Goal: Task Accomplishment & Management: Manage account settings

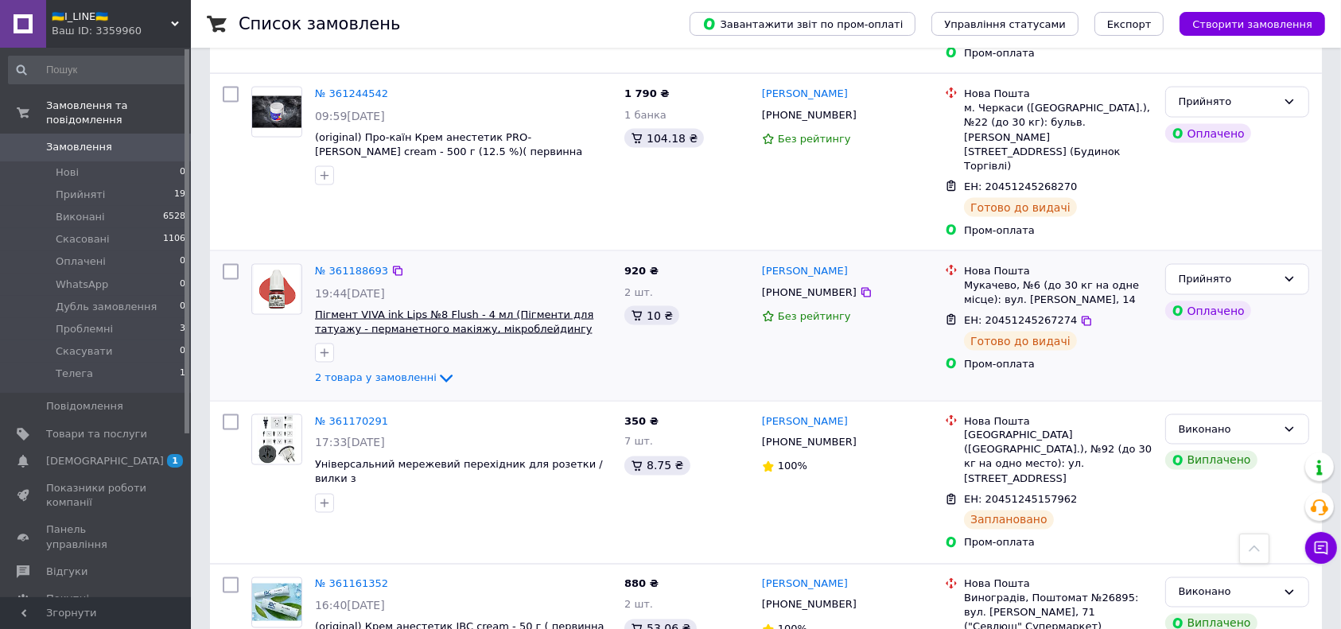
scroll to position [2602, 0]
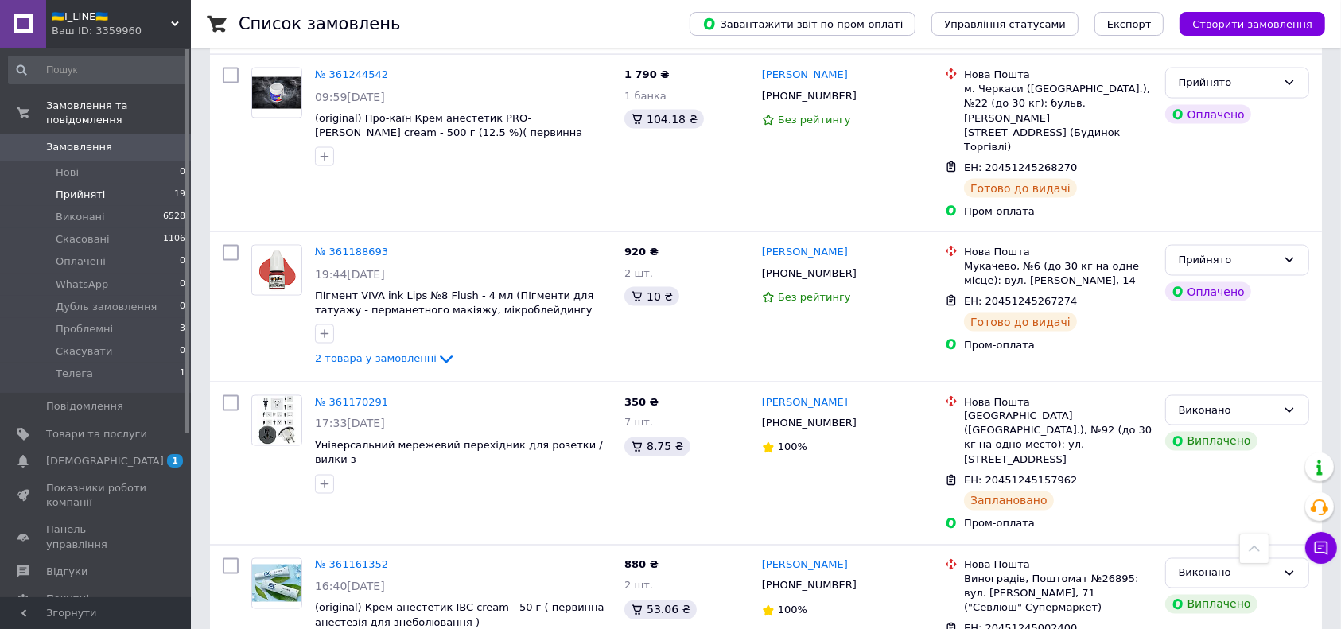
click at [63, 188] on span "Прийняті" at bounding box center [80, 195] width 49 height 14
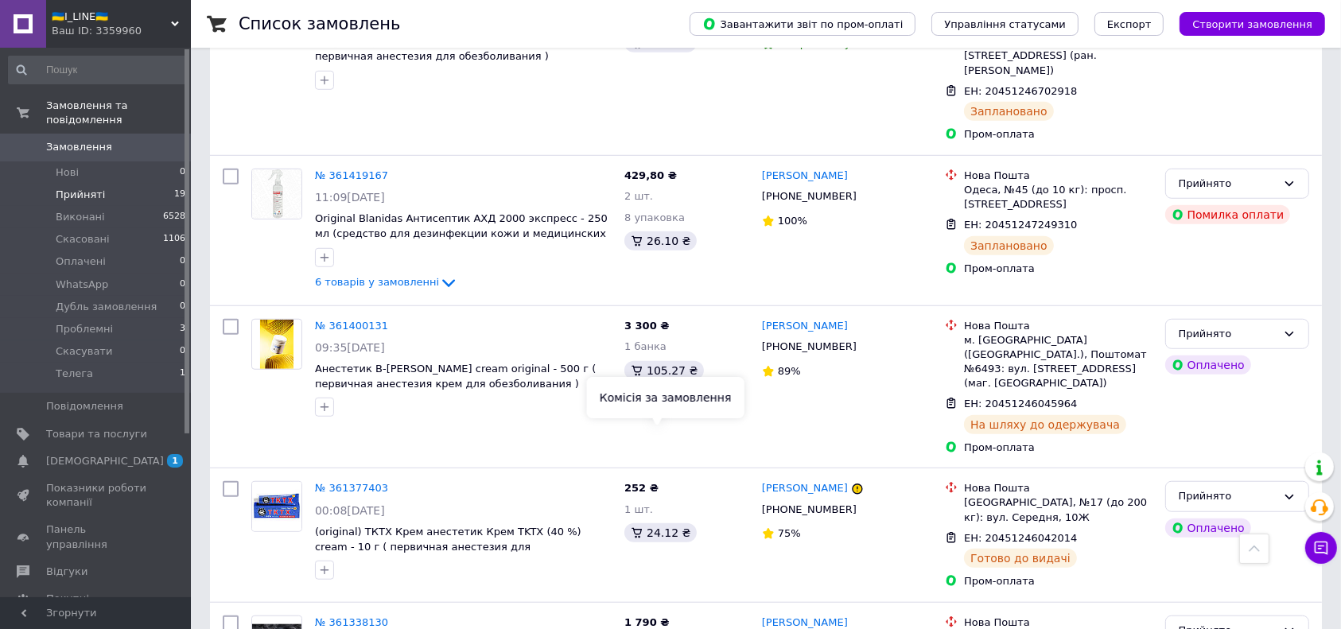
scroll to position [732, 0]
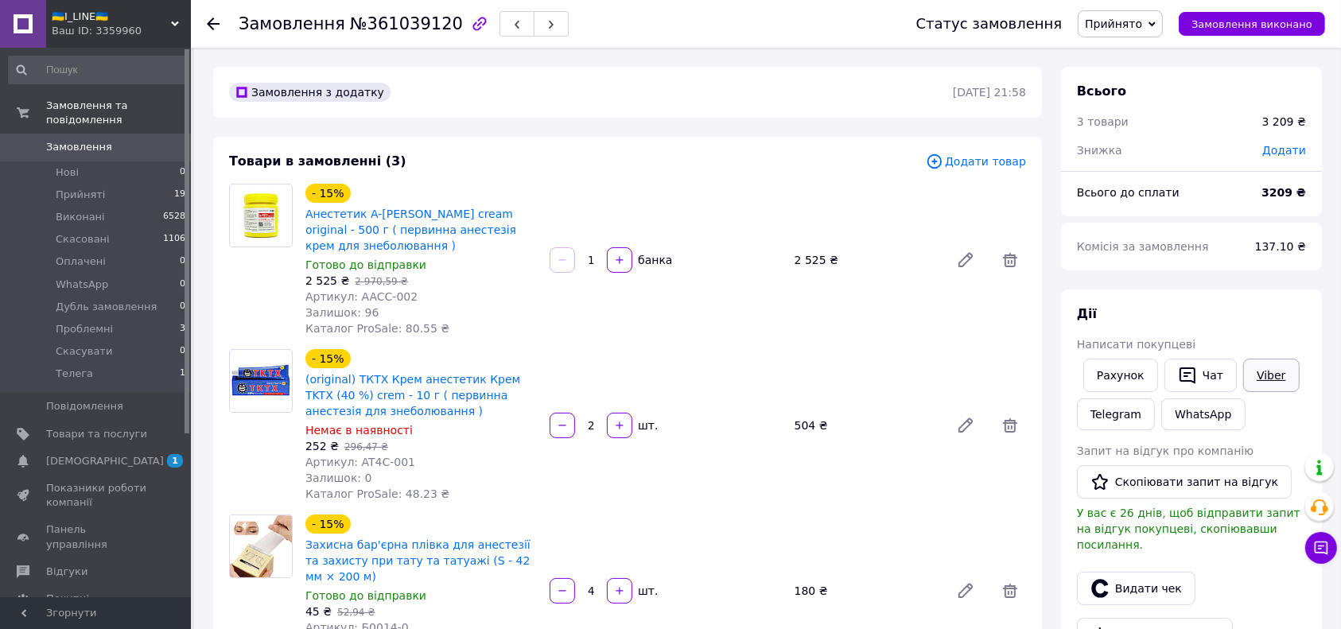
click at [1260, 389] on link "Viber" at bounding box center [1271, 375] width 56 height 33
click at [1290, 371] on div "Viber" at bounding box center [1271, 375] width 62 height 40
click at [1276, 377] on link "Viber" at bounding box center [1271, 375] width 56 height 33
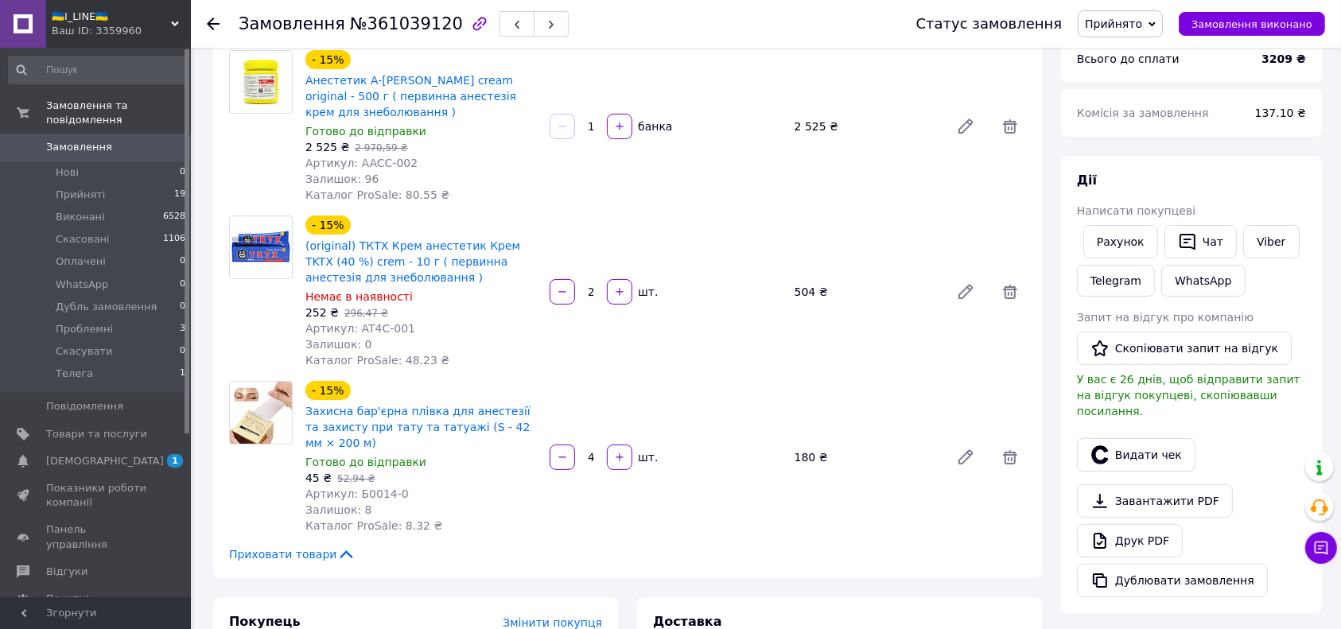
scroll to position [212, 0]
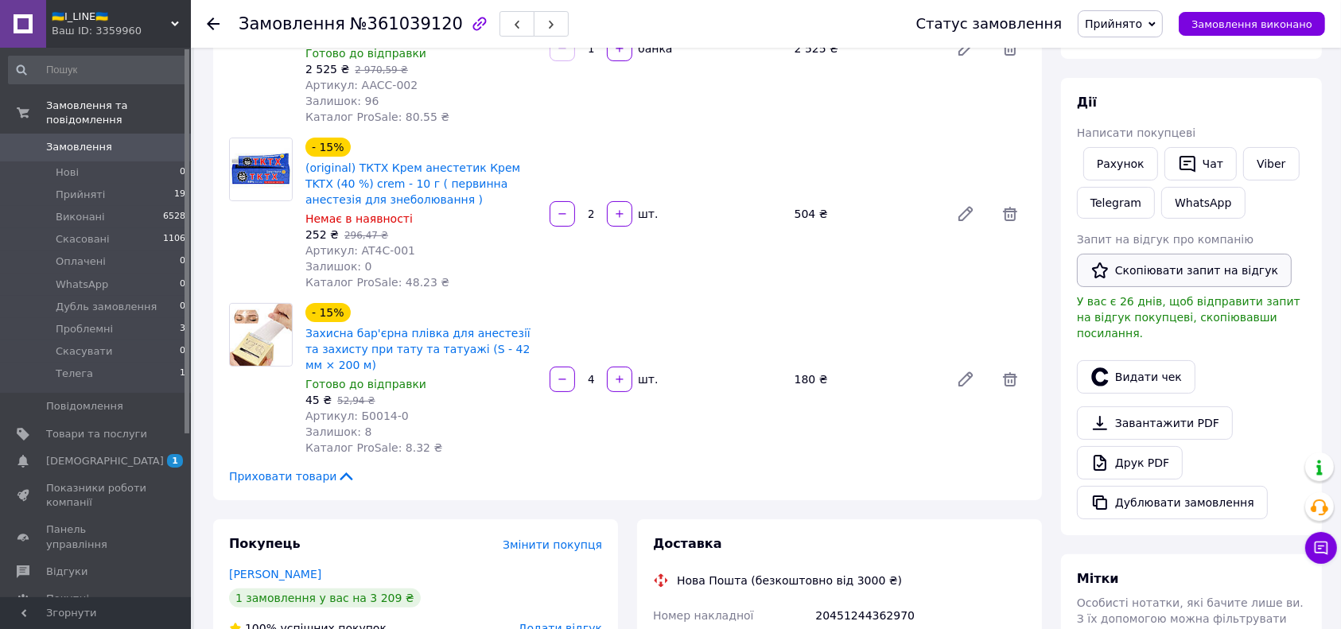
drag, startPoint x: 1220, startPoint y: 264, endPoint x: 759, endPoint y: 453, distance: 497.5
click at [1218, 264] on button "Скопіювати запит на відгук" at bounding box center [1184, 270] width 215 height 33
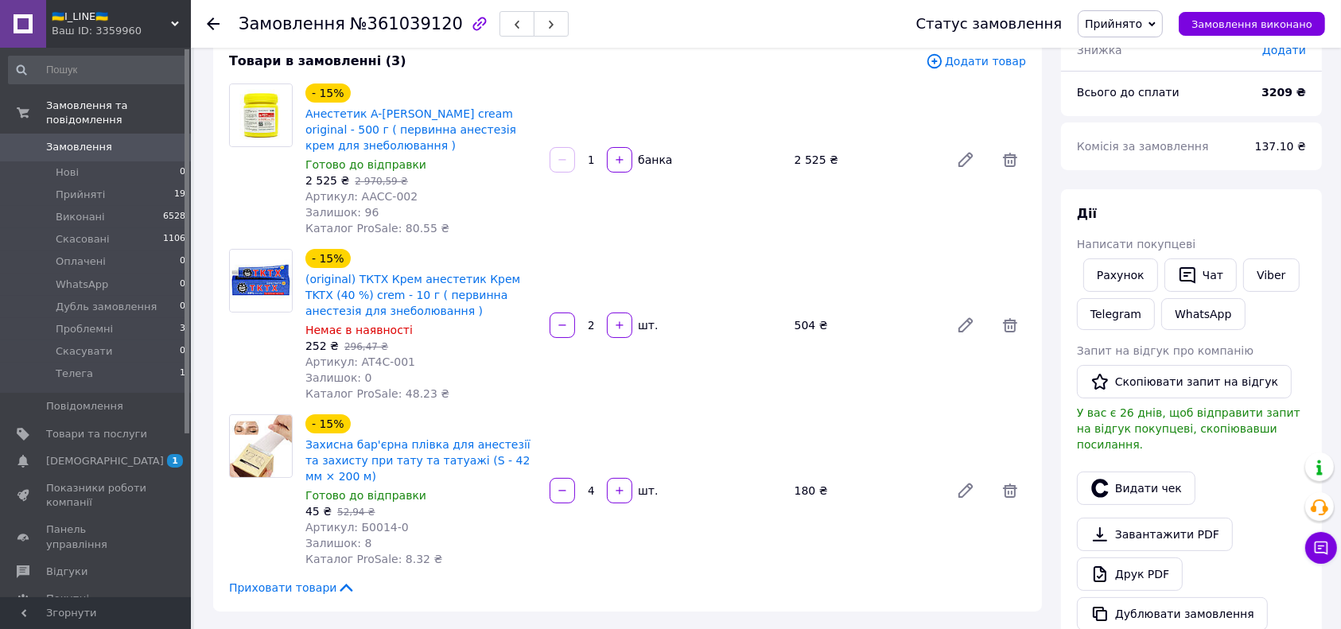
scroll to position [0, 0]
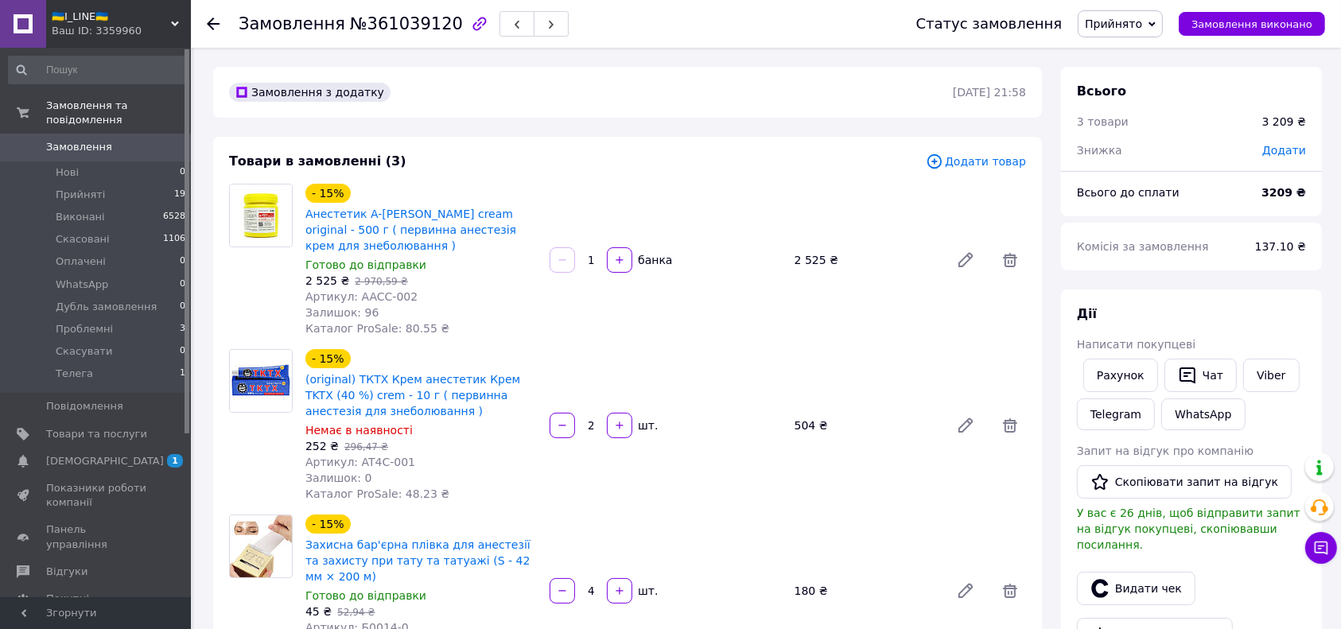
click at [1138, 25] on span "Прийнято" at bounding box center [1113, 23] width 57 height 13
click at [1132, 50] on li "Виконано" at bounding box center [1136, 56] width 117 height 24
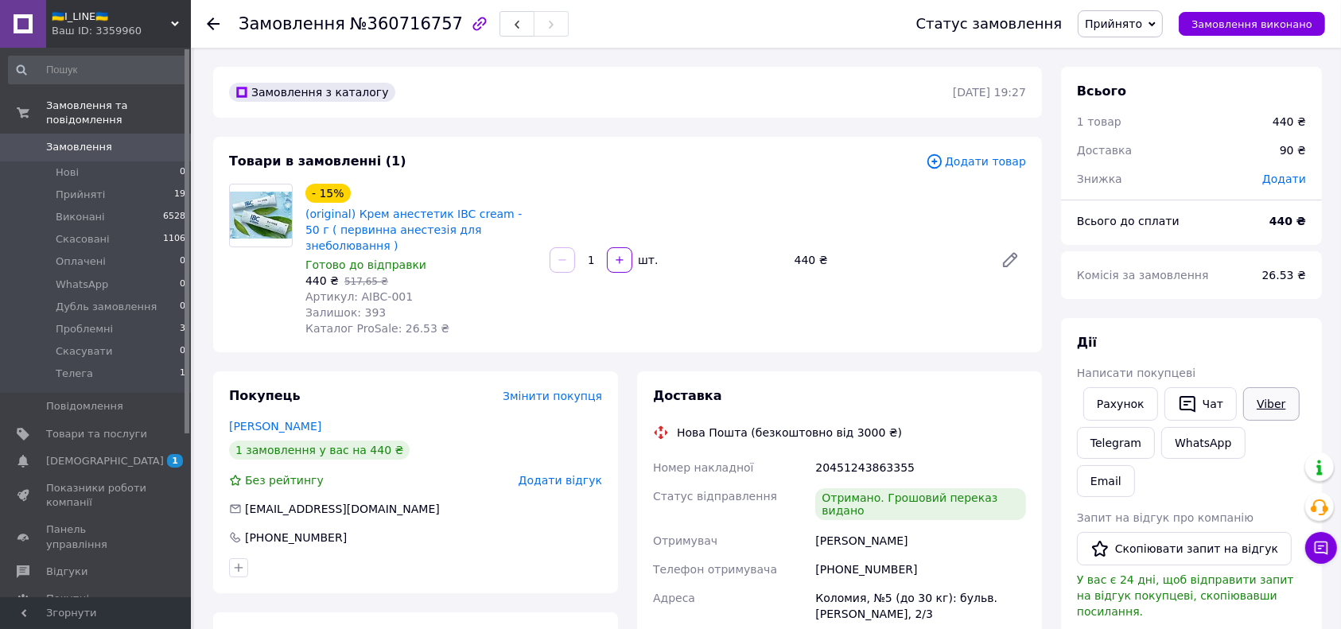
click at [1261, 407] on link "Viber" at bounding box center [1271, 403] width 56 height 33
drag, startPoint x: 1307, startPoint y: 363, endPoint x: 1253, endPoint y: 478, distance: 127.4
click at [1304, 365] on div "Дії Написати покупцеві Рахунок   Чат Viber Telegram WhatsApp Email Запит на від…" at bounding box center [1191, 565] width 261 height 495
click at [1194, 532] on button "Скопіювати запит на відгук" at bounding box center [1184, 548] width 215 height 33
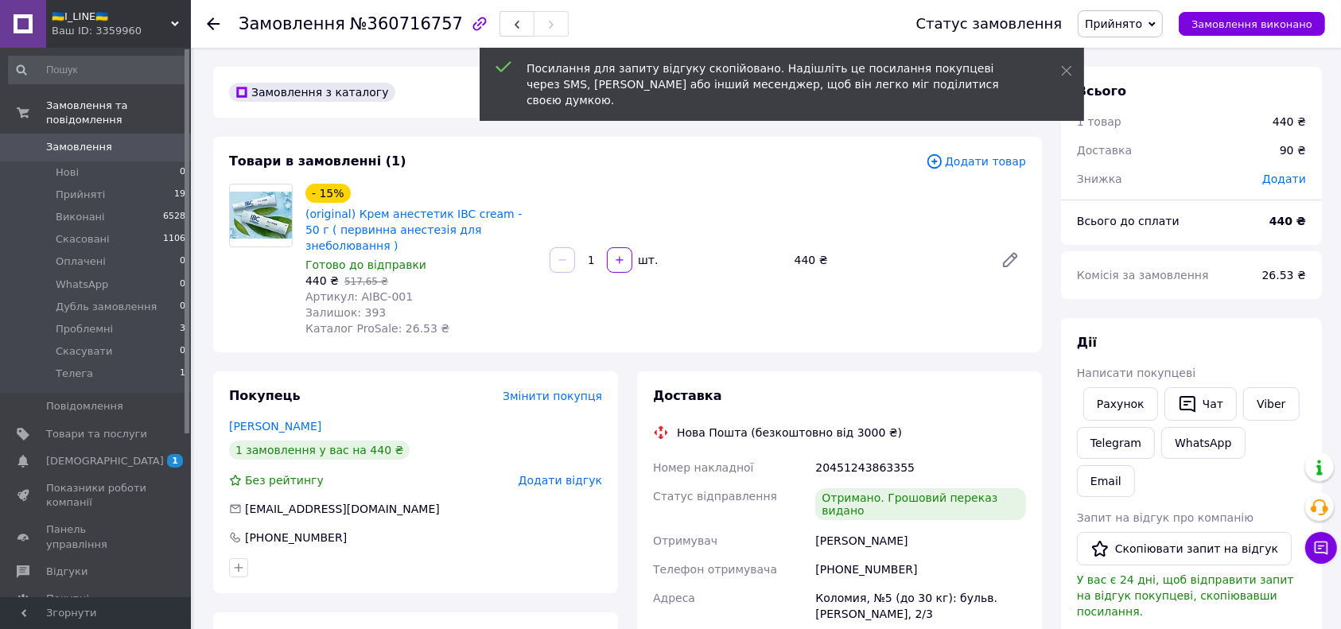
click at [1296, 370] on div "Написати покупцеві" at bounding box center [1191, 373] width 229 height 16
drag, startPoint x: 1144, startPoint y: 29, endPoint x: 1144, endPoint y: 41, distance: 12.7
click at [1142, 29] on span "Прийнято" at bounding box center [1113, 23] width 57 height 13
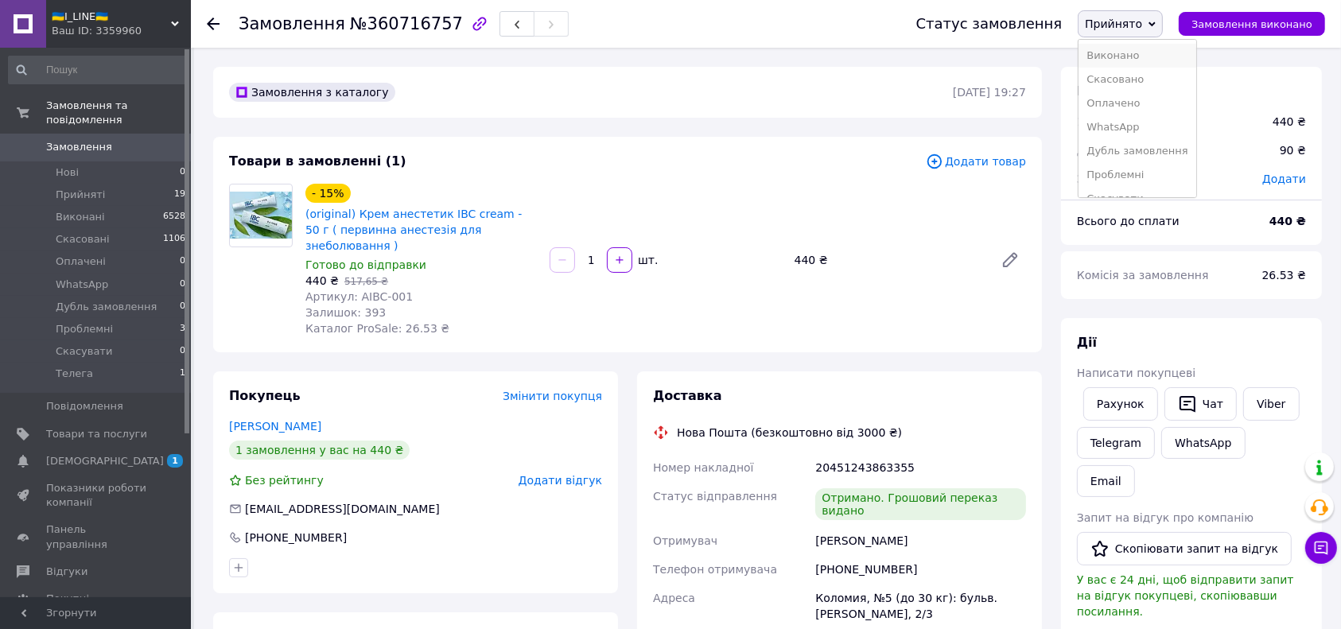
click at [1143, 50] on li "Виконано" at bounding box center [1136, 56] width 117 height 24
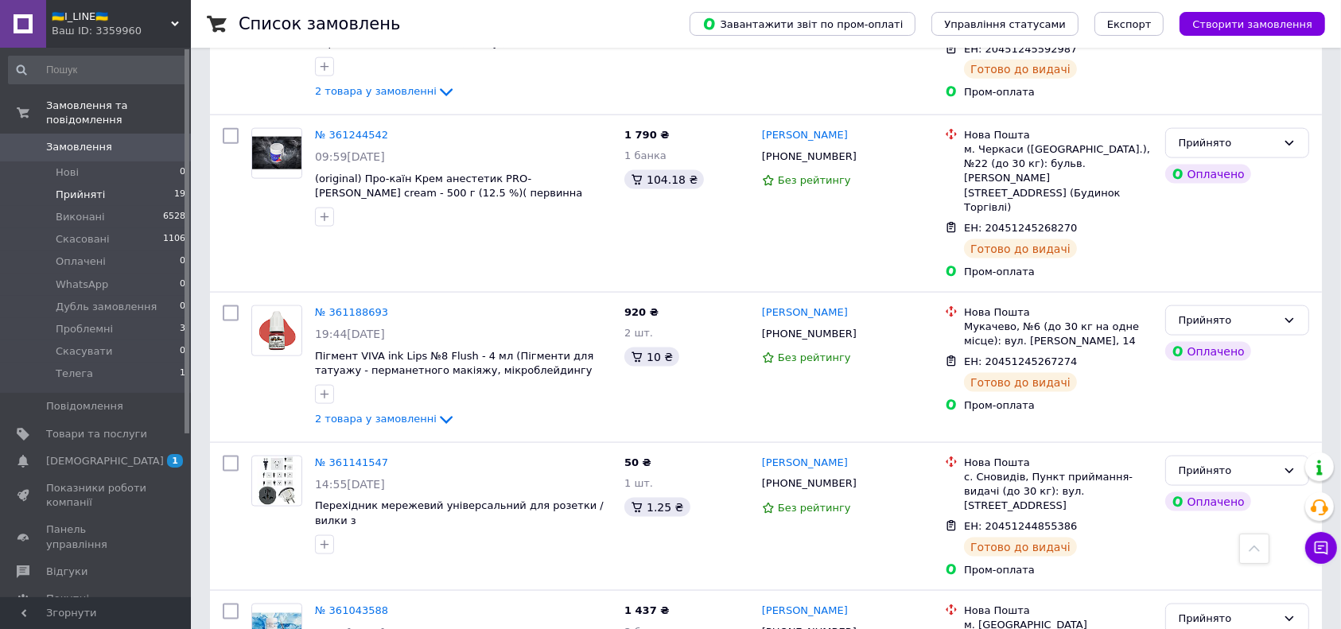
scroll to position [2375, 0]
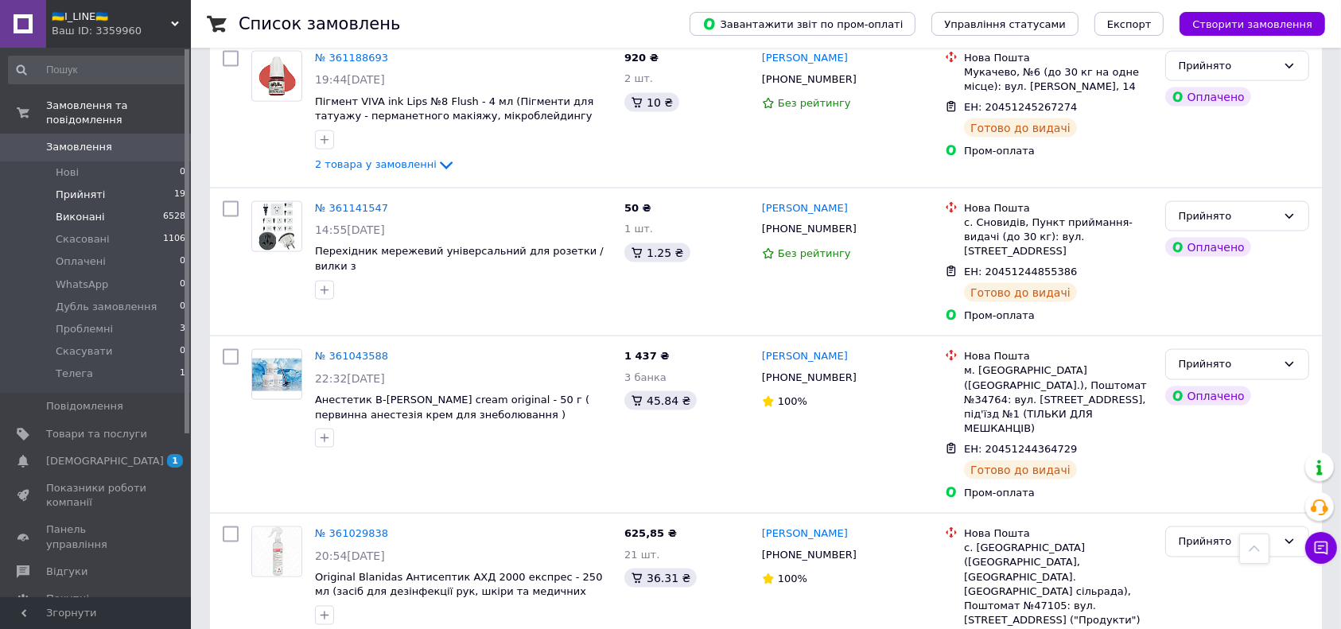
click at [80, 210] on span "Виконані" at bounding box center [80, 217] width 49 height 14
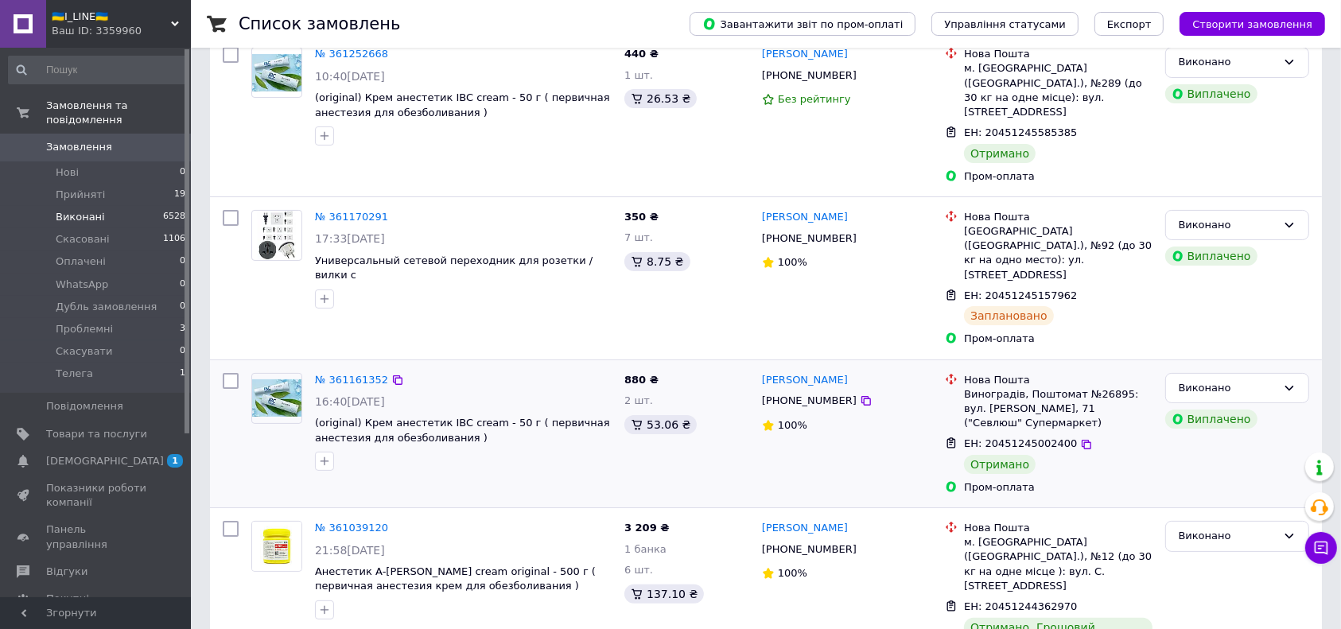
scroll to position [318, 0]
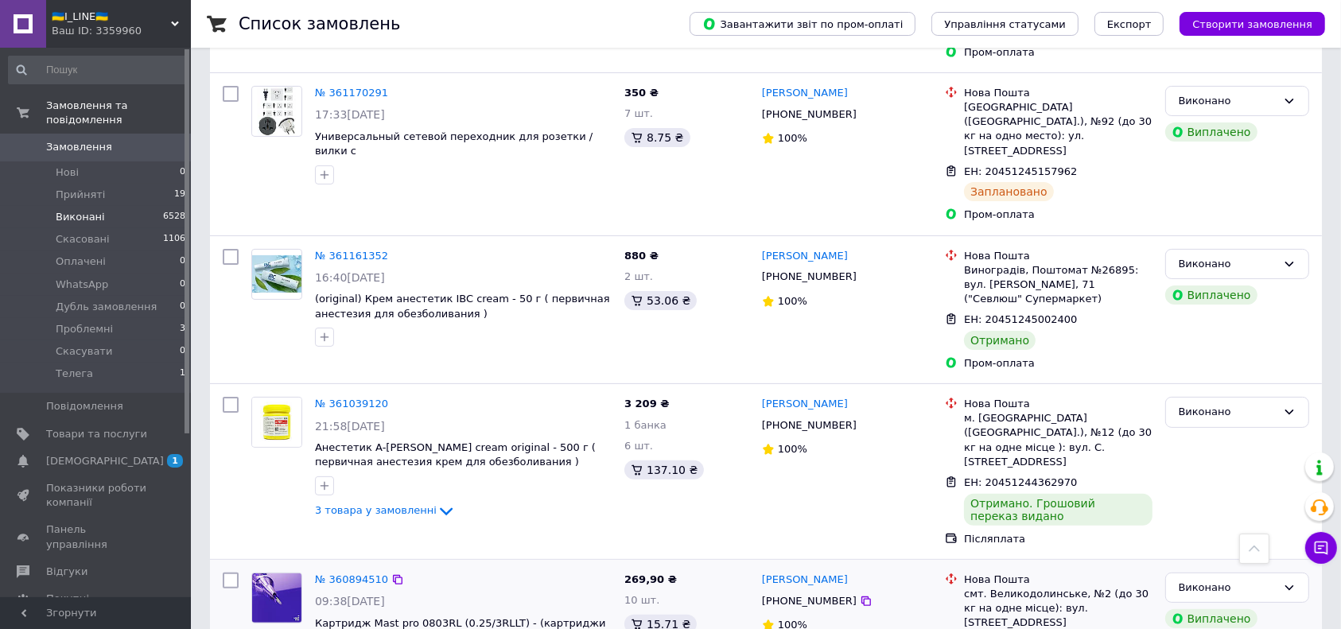
drag, startPoint x: 344, startPoint y: 499, endPoint x: 321, endPoint y: 499, distance: 22.3
drag, startPoint x: 321, startPoint y: 499, endPoint x: 334, endPoint y: 498, distance: 12.8
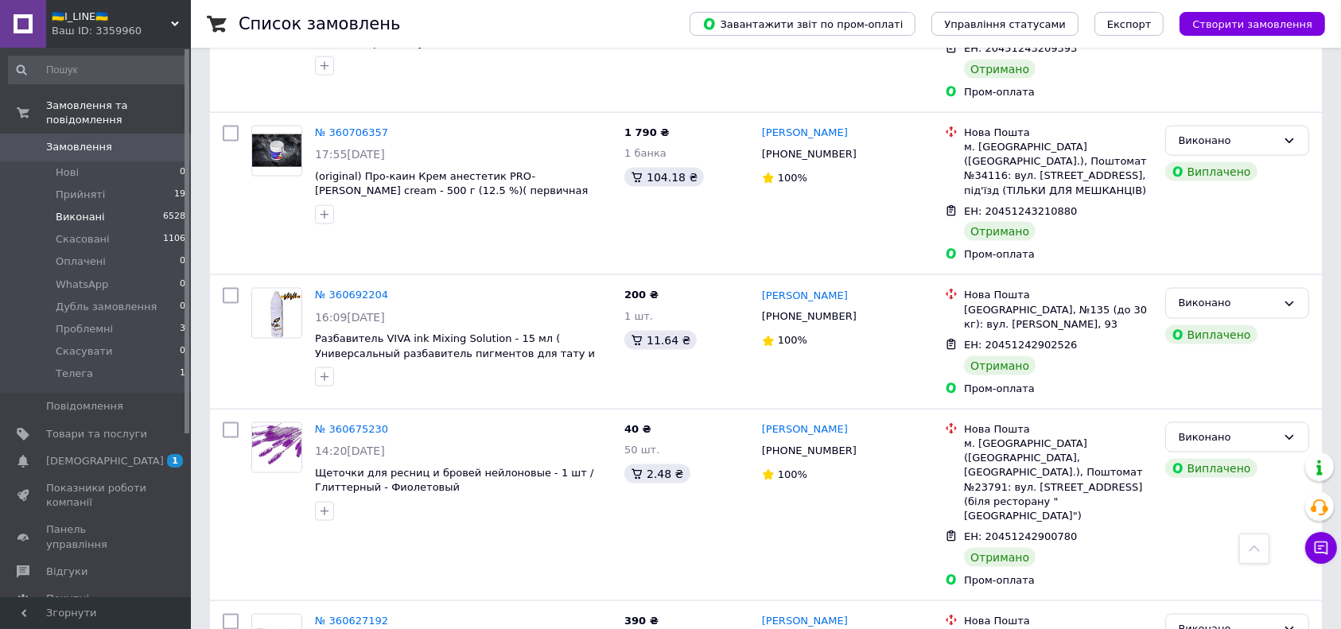
scroll to position [2438, 0]
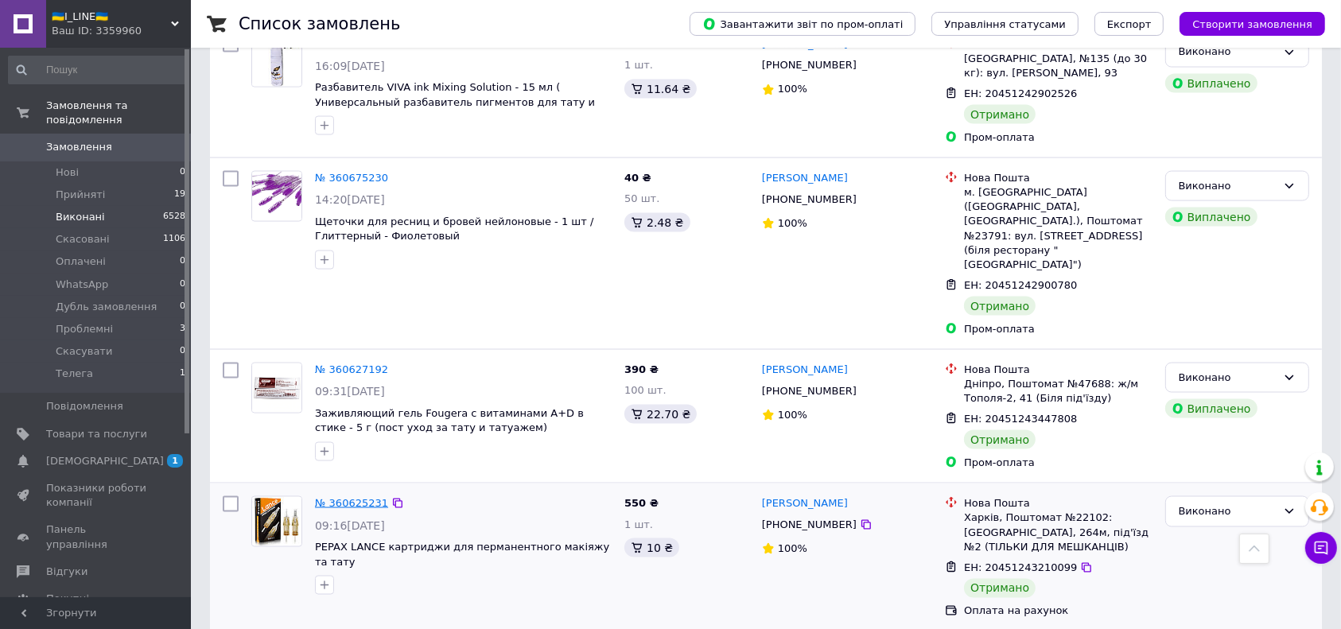
drag, startPoint x: 337, startPoint y: 251, endPoint x: 332, endPoint y: 239, distance: 13.2
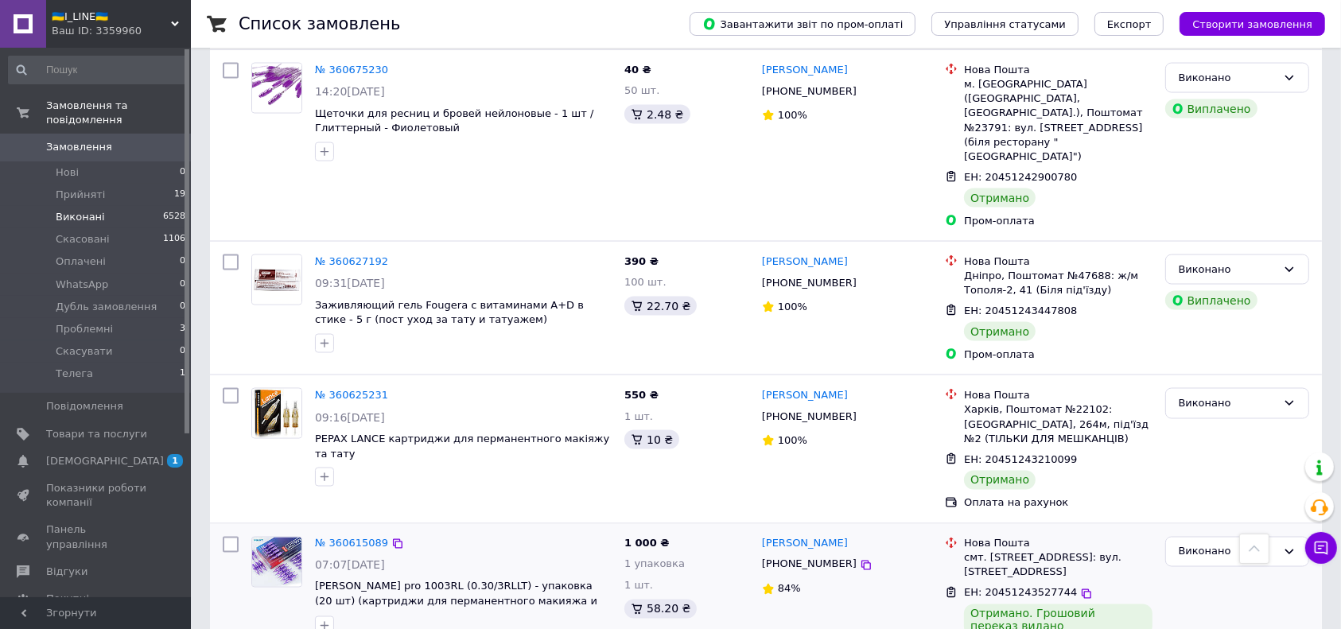
scroll to position [2547, 0]
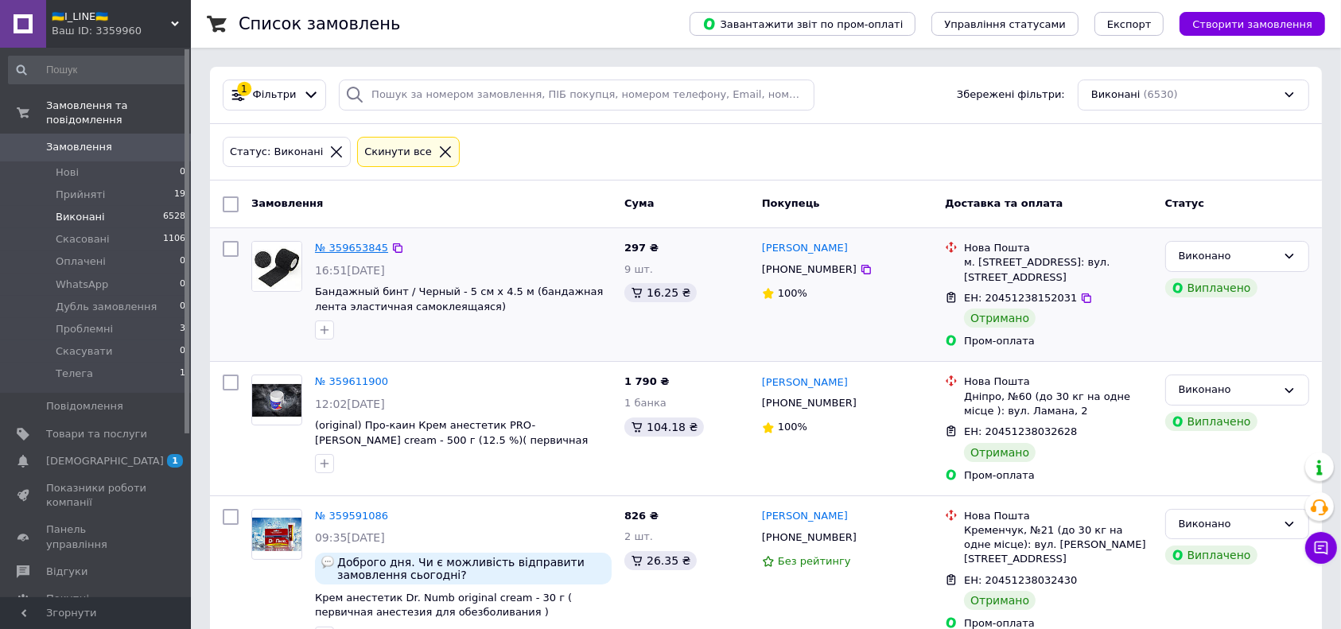
drag, startPoint x: 359, startPoint y: 258, endPoint x: 355, endPoint y: 248, distance: 10.1
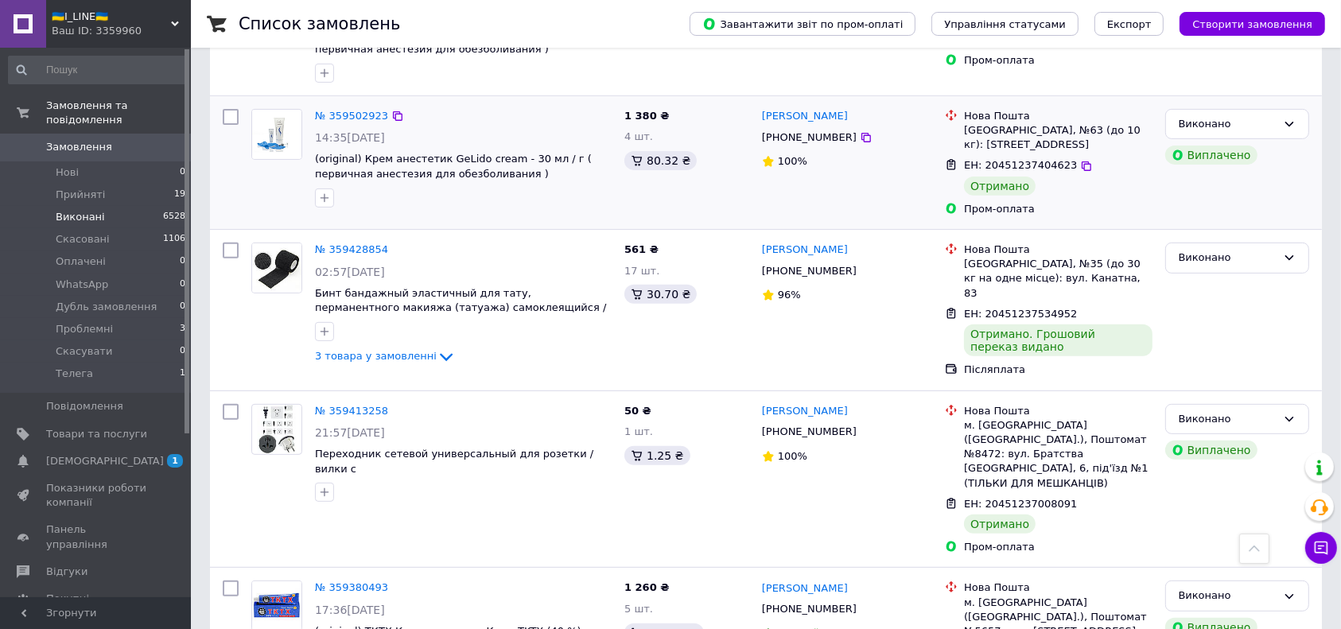
scroll to position [530, 0]
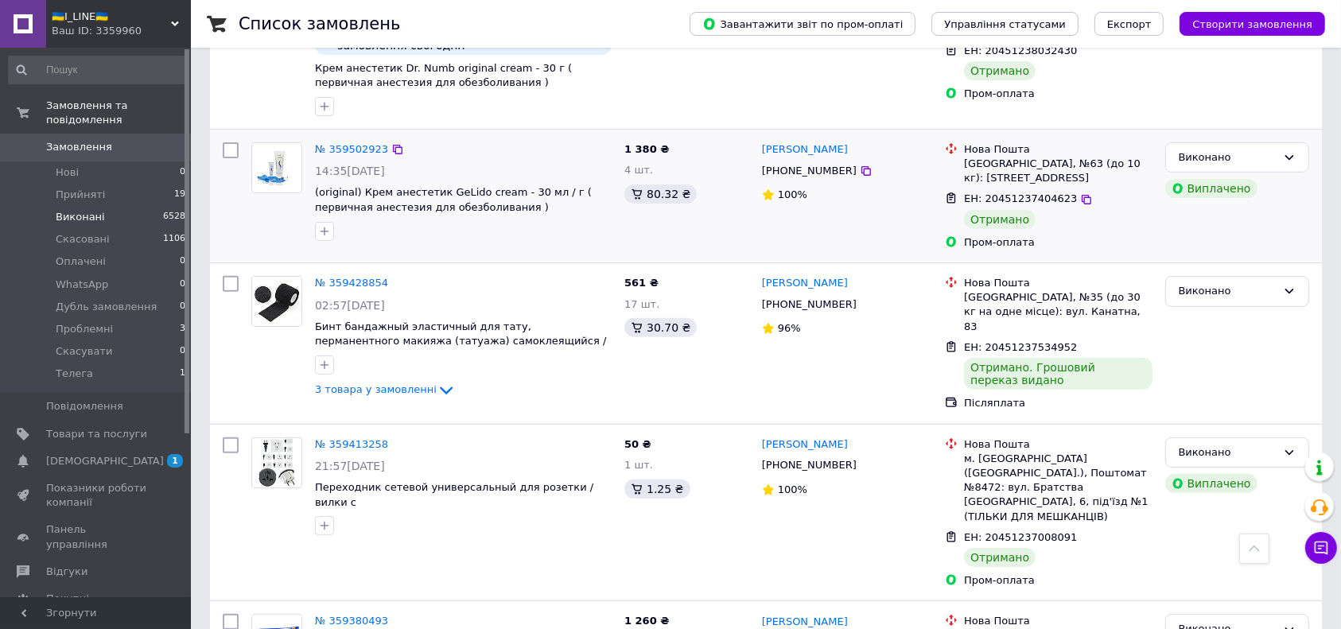
drag, startPoint x: 343, startPoint y: 143, endPoint x: 361, endPoint y: 155, distance: 21.8
drag, startPoint x: 361, startPoint y: 155, endPoint x: 331, endPoint y: 146, distance: 31.5
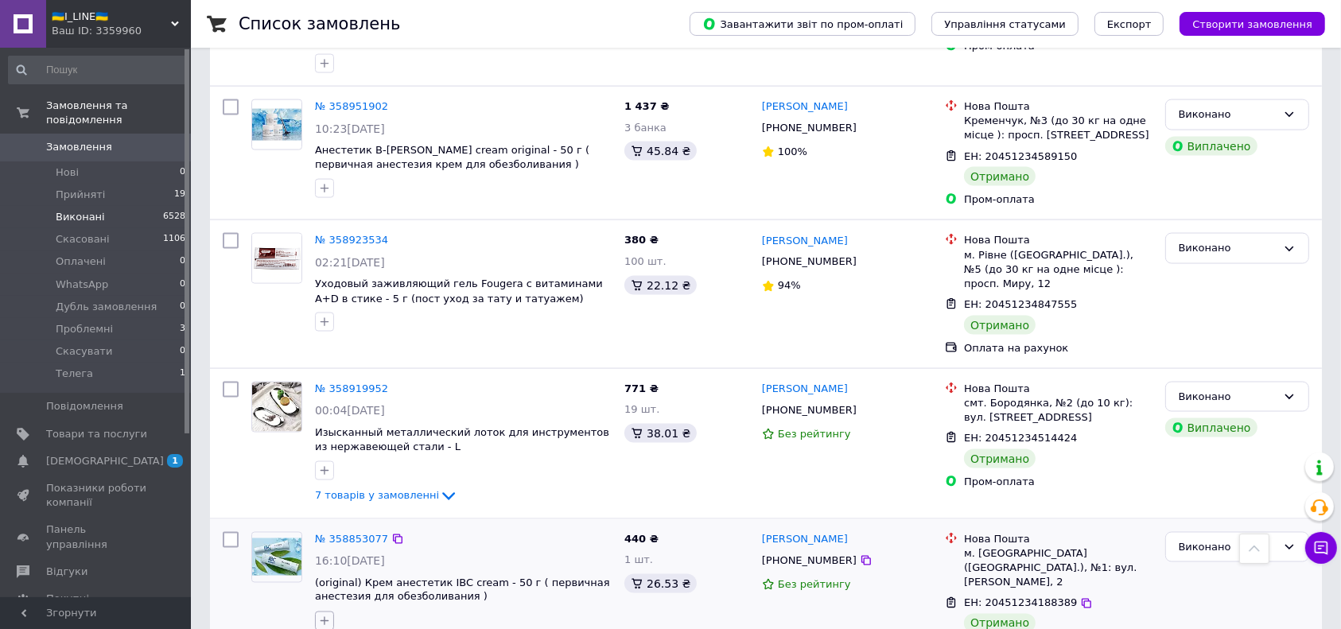
scroll to position [2543, 0]
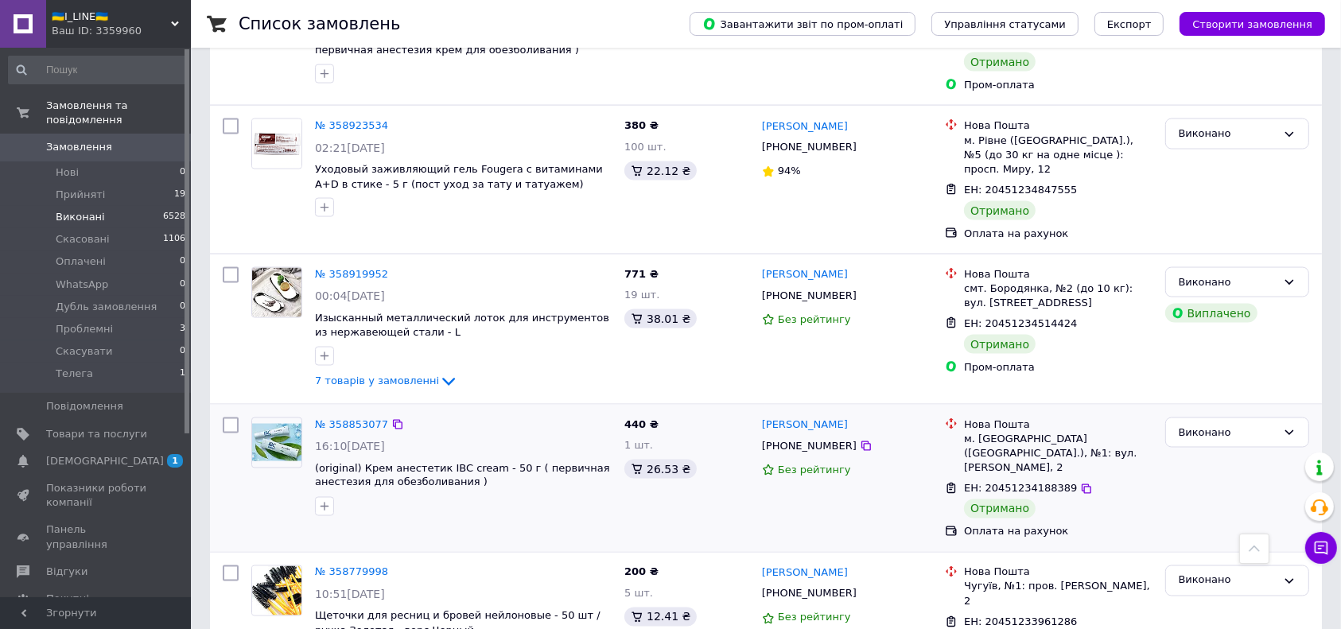
drag, startPoint x: 352, startPoint y: 318, endPoint x: 377, endPoint y: 327, distance: 26.2
drag, startPoint x: 377, startPoint y: 327, endPoint x: 348, endPoint y: 316, distance: 31.5
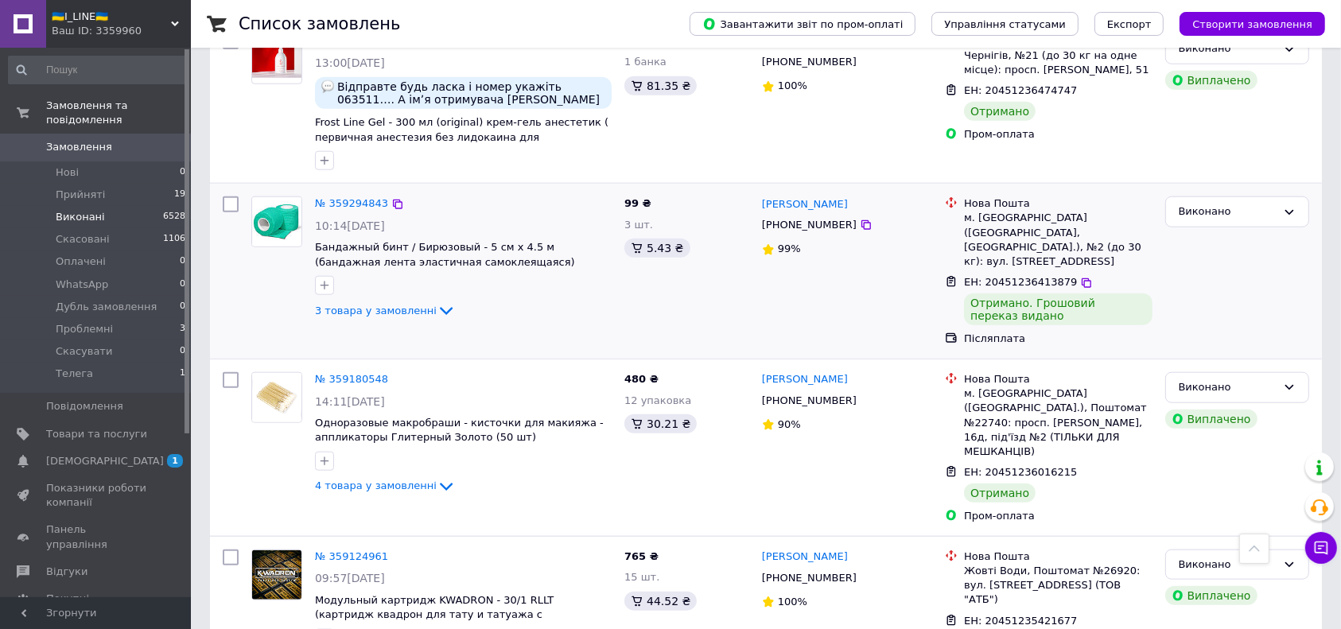
scroll to position [1569, 0]
click at [57, 188] on span "Прийняті" at bounding box center [80, 195] width 49 height 14
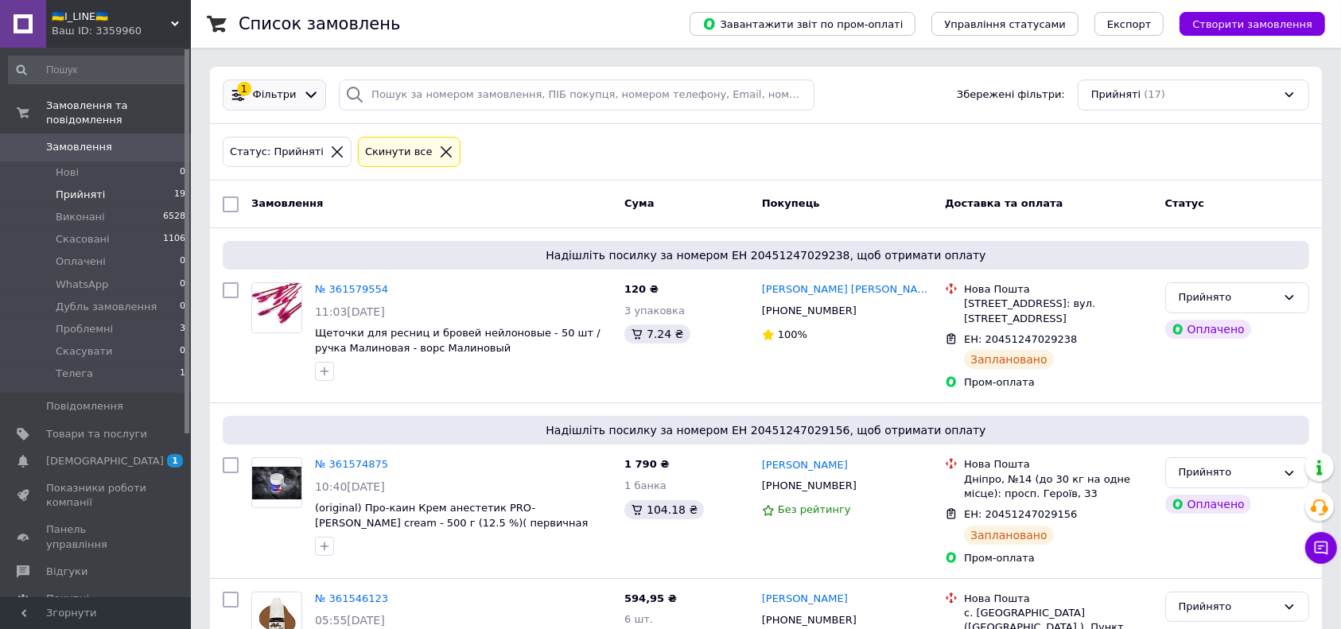
click at [303, 100] on icon at bounding box center [311, 95] width 17 height 17
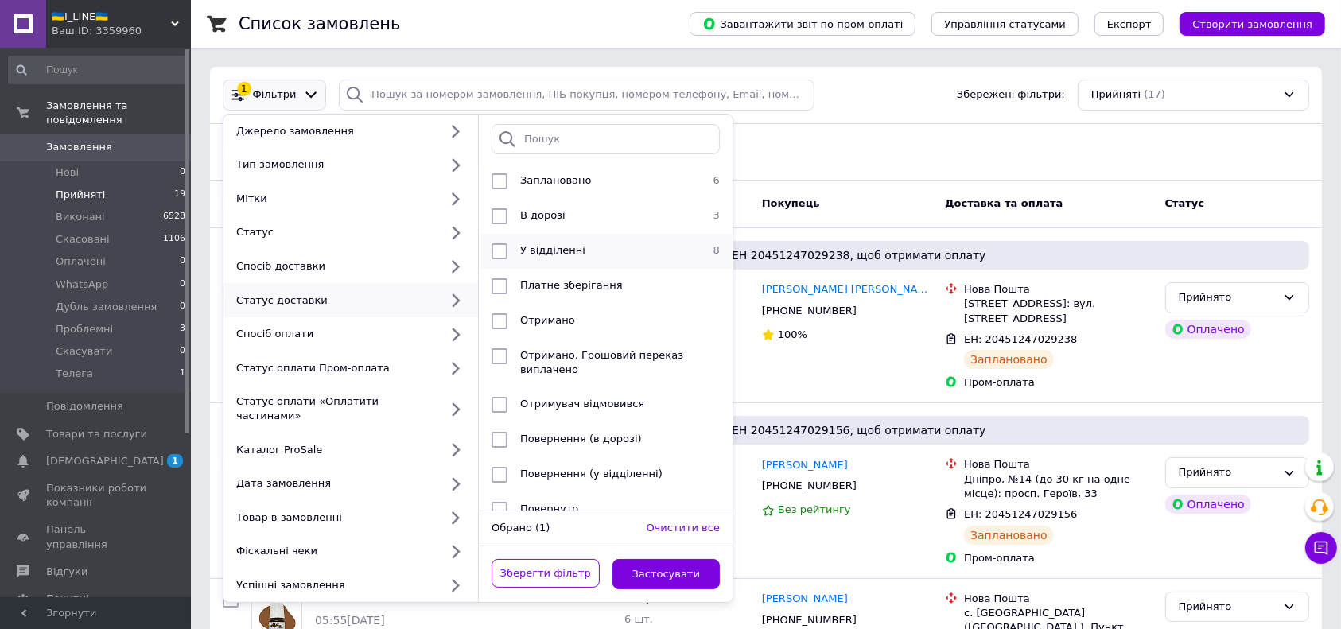
click at [511, 258] on li "У відділенні 8" at bounding box center [606, 251] width 254 height 35
checkbox input "true"
click at [687, 559] on button "Застосувати" at bounding box center [666, 574] width 108 height 31
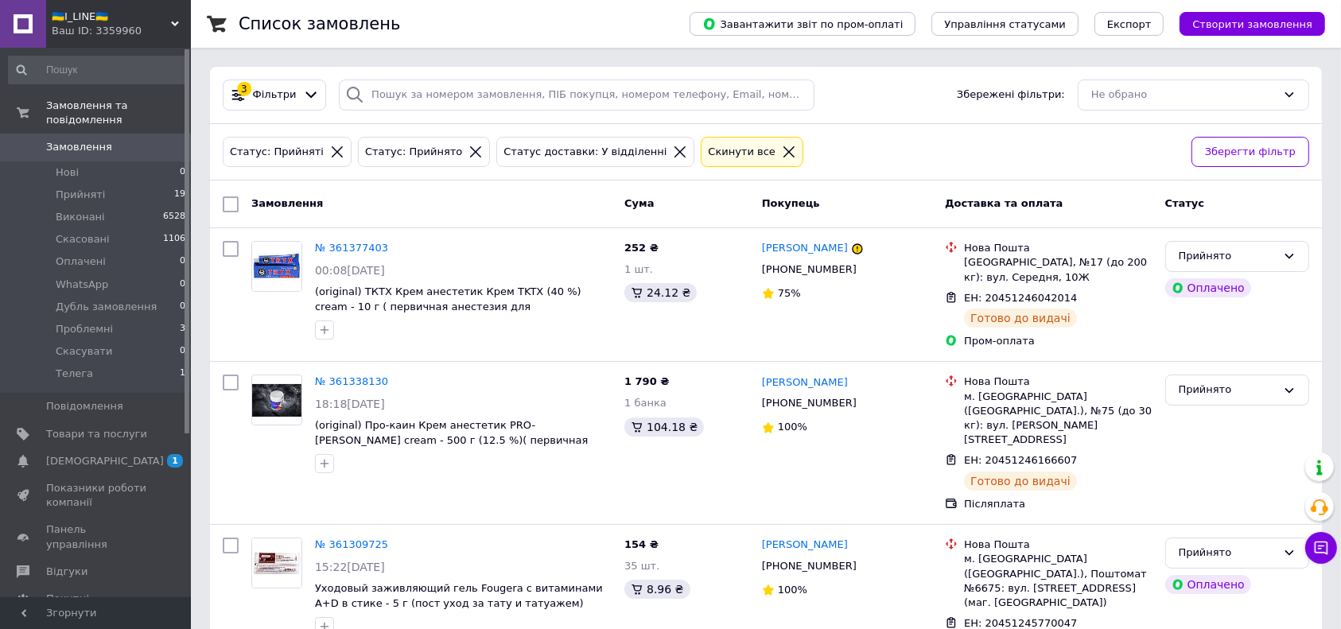
click at [673, 150] on icon at bounding box center [680, 152] width 14 height 14
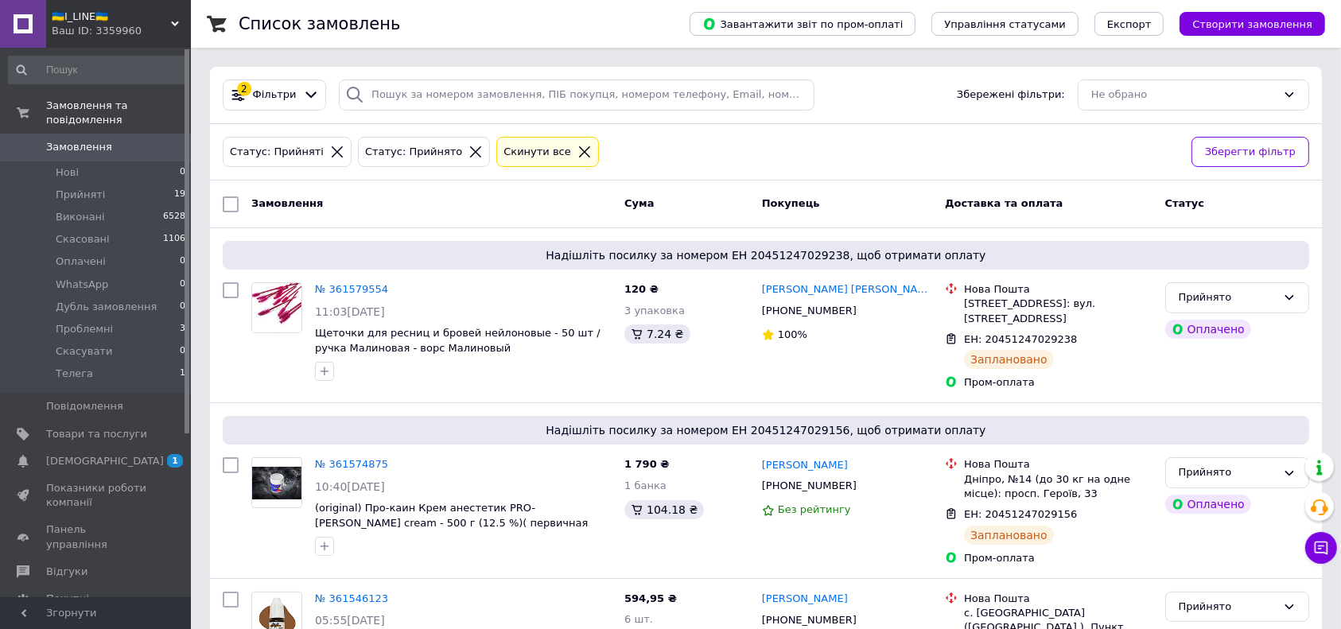
click at [330, 150] on icon at bounding box center [337, 152] width 14 height 14
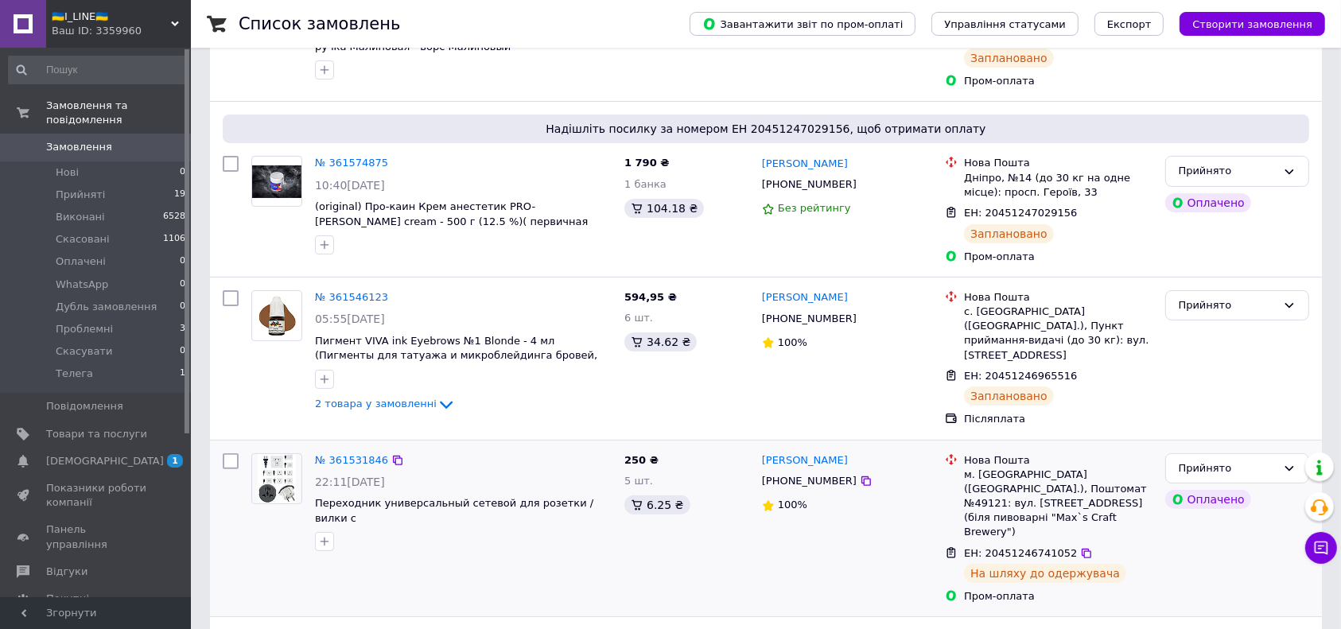
scroll to position [318, 0]
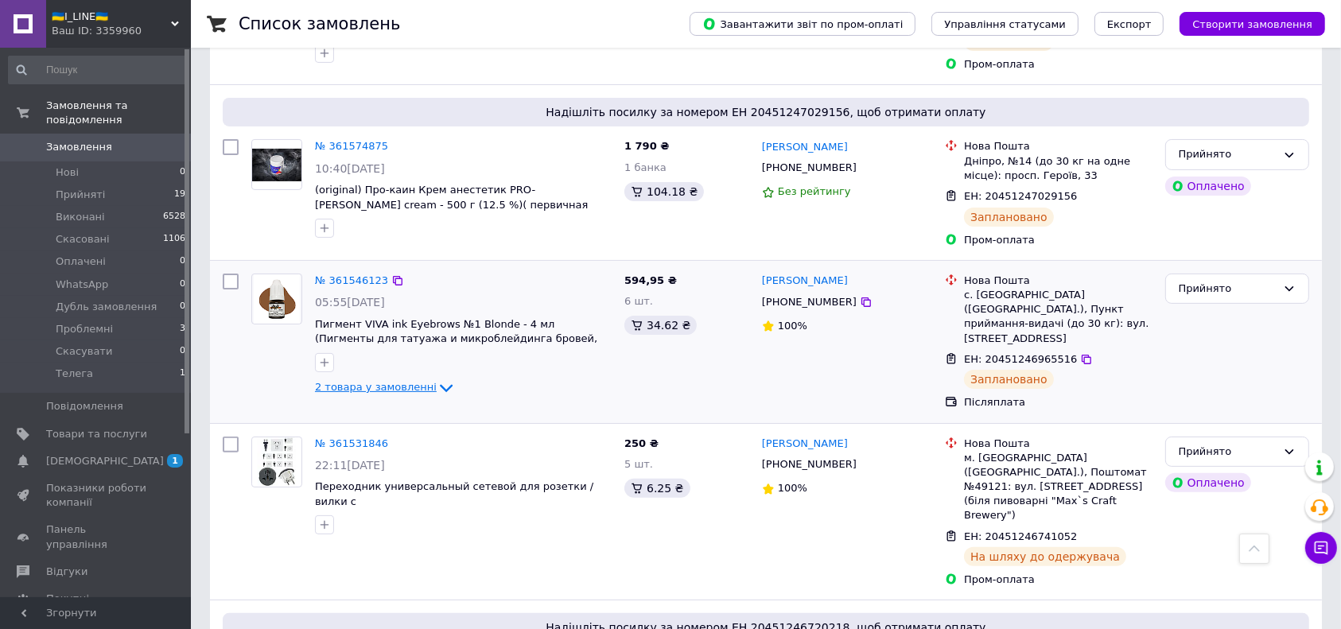
click at [407, 381] on span "2 товара у замовленні" at bounding box center [376, 387] width 122 height 12
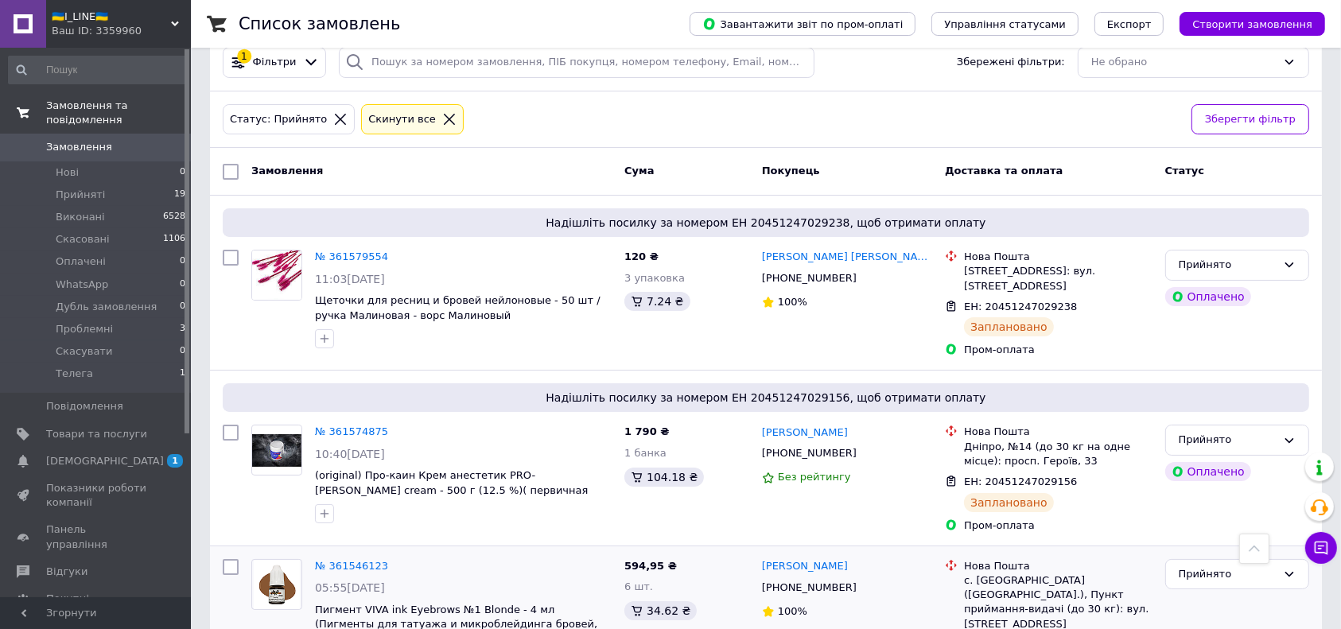
scroll to position [0, 0]
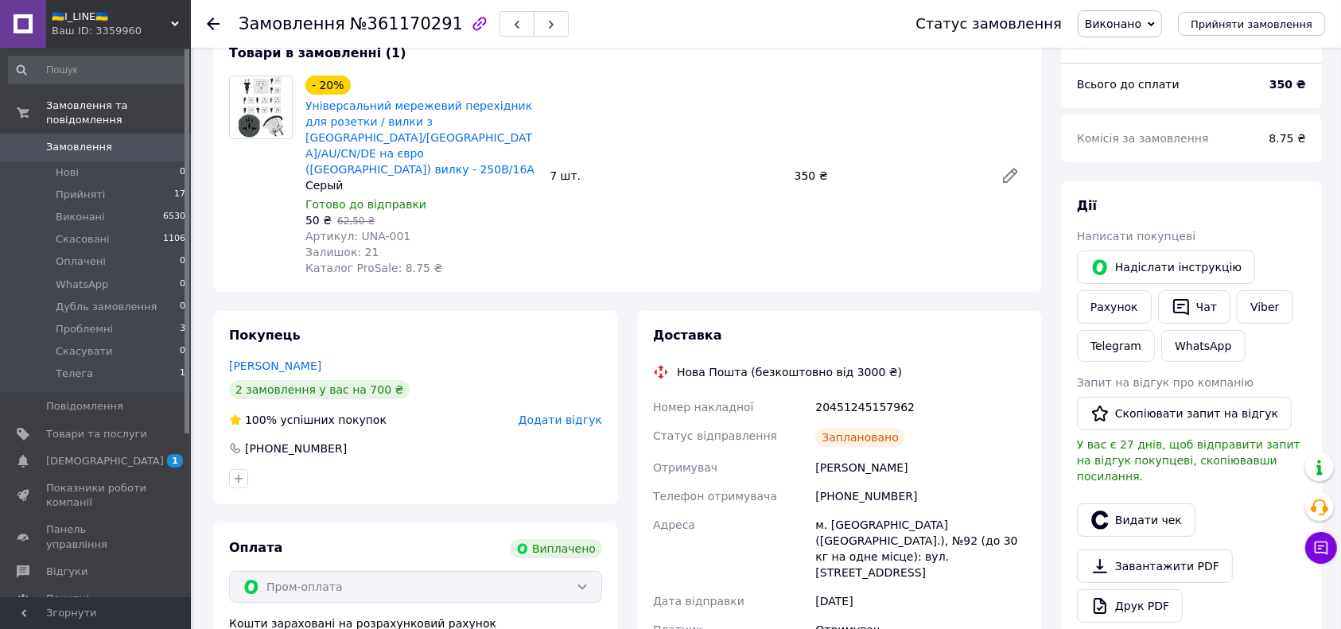
scroll to position [212, 0]
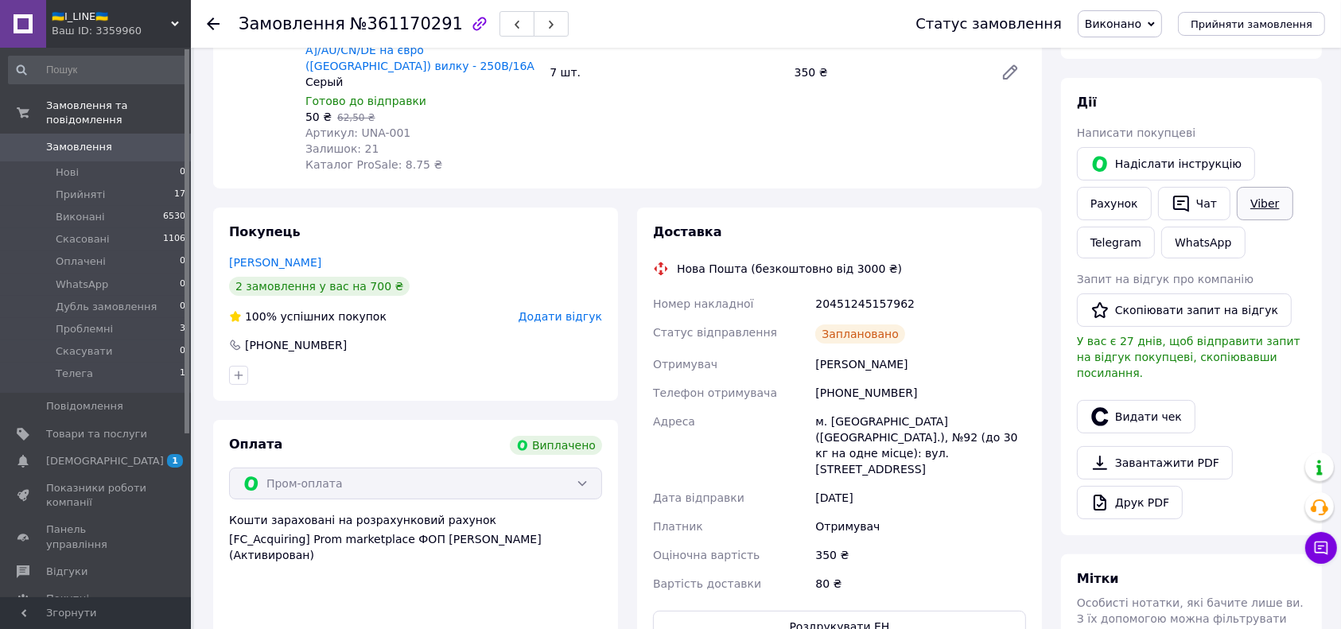
click at [1260, 202] on link "Viber" at bounding box center [1265, 203] width 56 height 33
click at [1322, 393] on div "Всього 1 товар 350 ₴ Доставка 80 ₴ Всього до сплати 350 ₴ Комісія за замовлення…" at bounding box center [1191, 485] width 280 height 1261
click at [1183, 321] on button "Скопіювати запит на відгук" at bounding box center [1184, 309] width 215 height 33
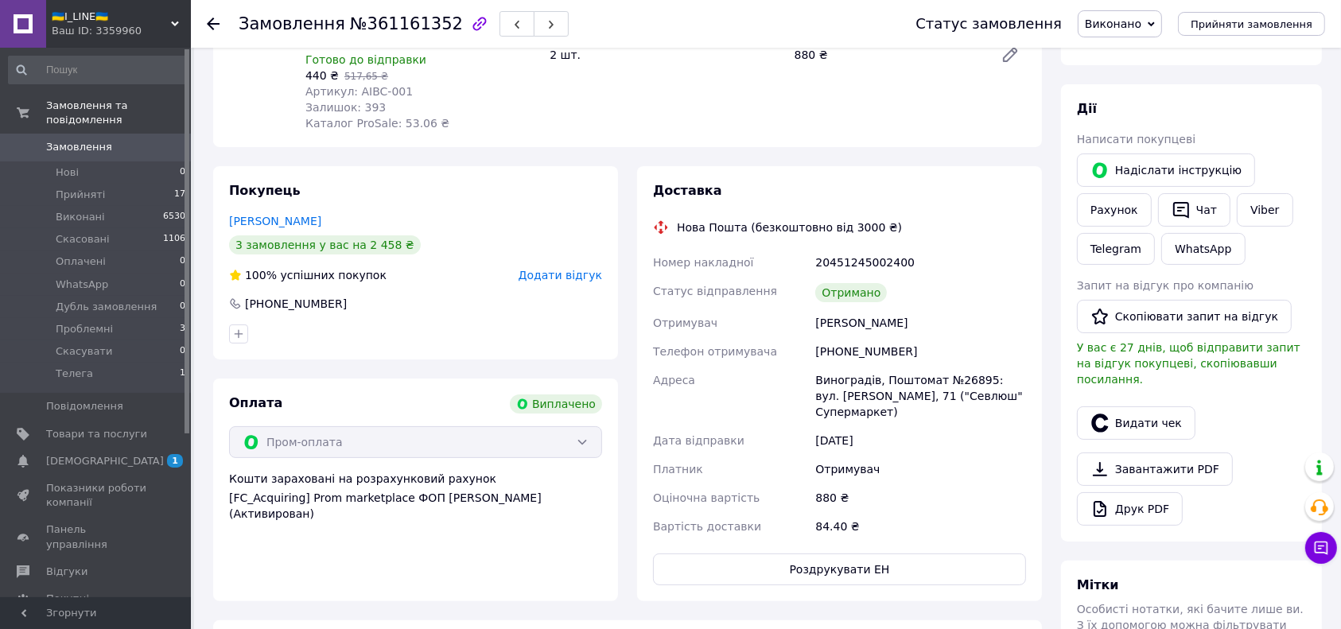
scroll to position [212, 0]
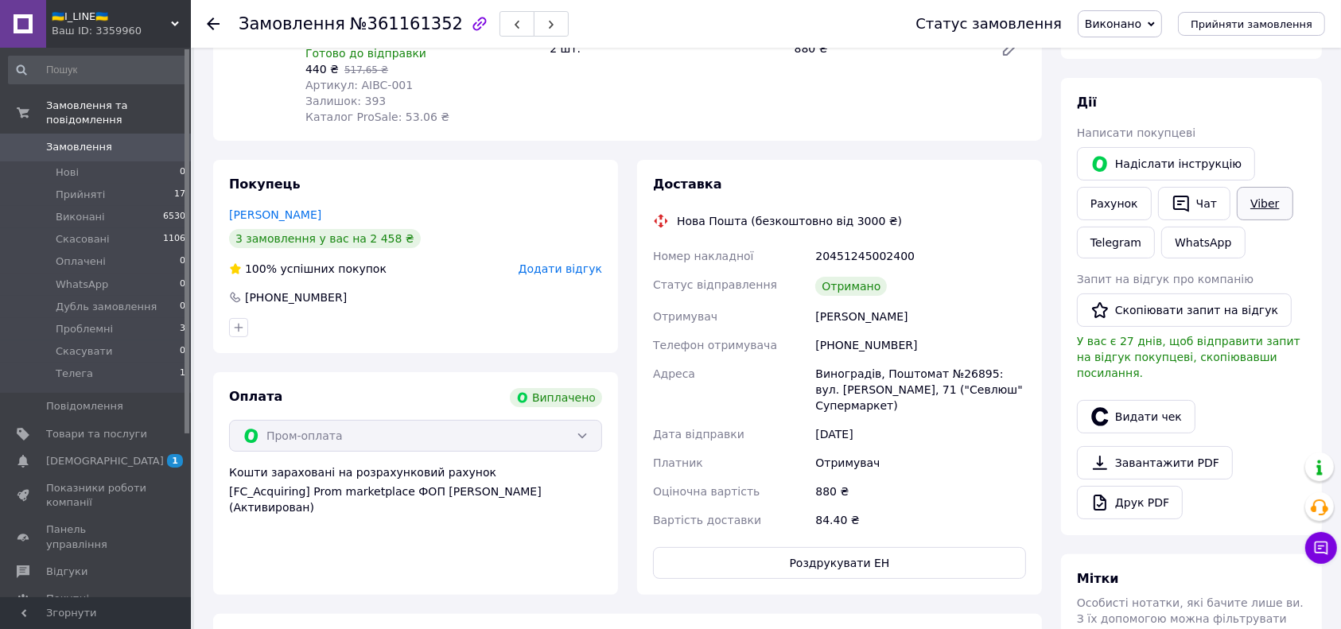
click at [1248, 195] on link "Viber" at bounding box center [1265, 203] width 56 height 33
drag, startPoint x: 1332, startPoint y: 394, endPoint x: 1291, endPoint y: 418, distance: 47.7
click at [1329, 397] on div "Замовлення №361161352 Статус замовлення Виконано Прийнято Скасовано Оплачено Wh…" at bounding box center [767, 454] width 1147 height 1236
click at [1187, 312] on button "Скопіювати запит на відгук" at bounding box center [1184, 309] width 215 height 33
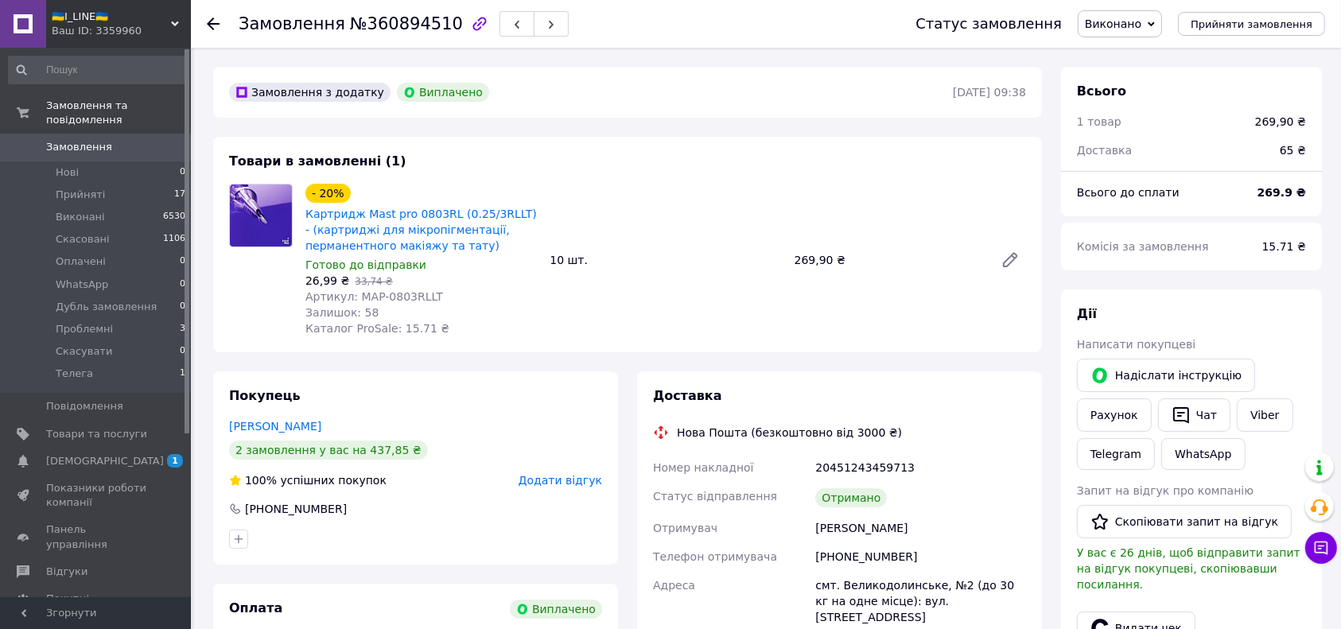
click at [1279, 432] on div "Viber" at bounding box center [1264, 415] width 62 height 40
click at [1273, 424] on link "Viber" at bounding box center [1265, 414] width 56 height 33
click at [1269, 418] on link "Viber" at bounding box center [1265, 414] width 56 height 33
click at [1171, 417] on icon "button" at bounding box center [1180, 415] width 19 height 19
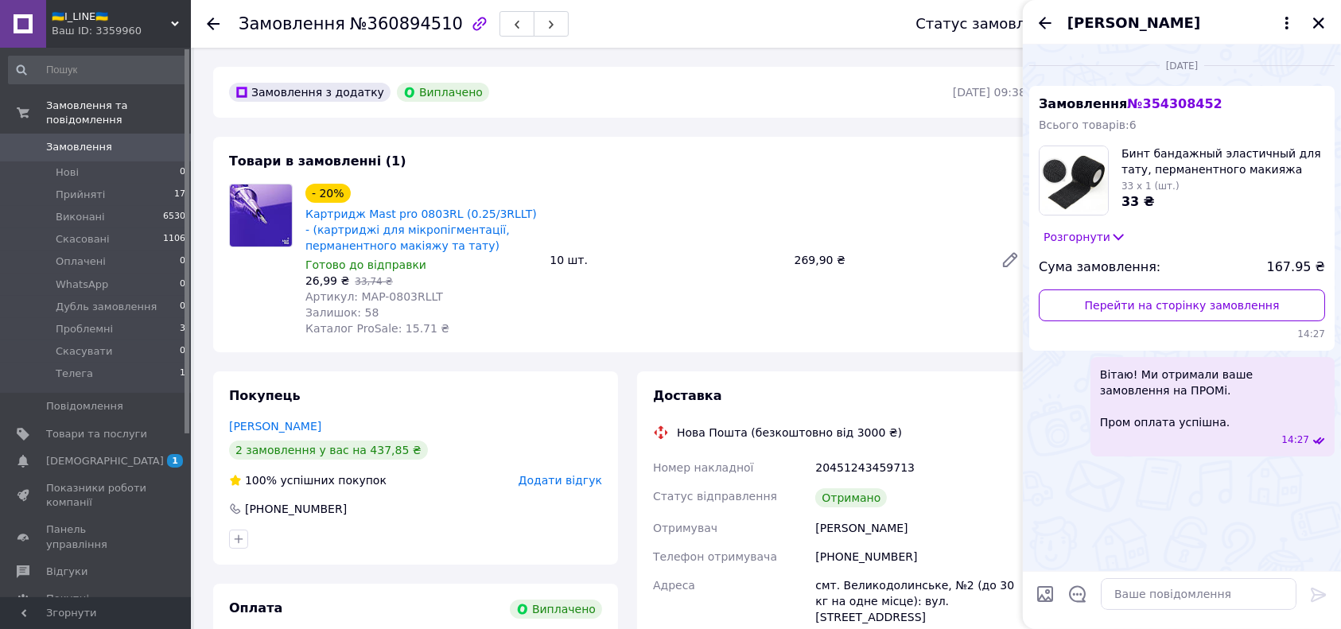
scroll to position [2908, 0]
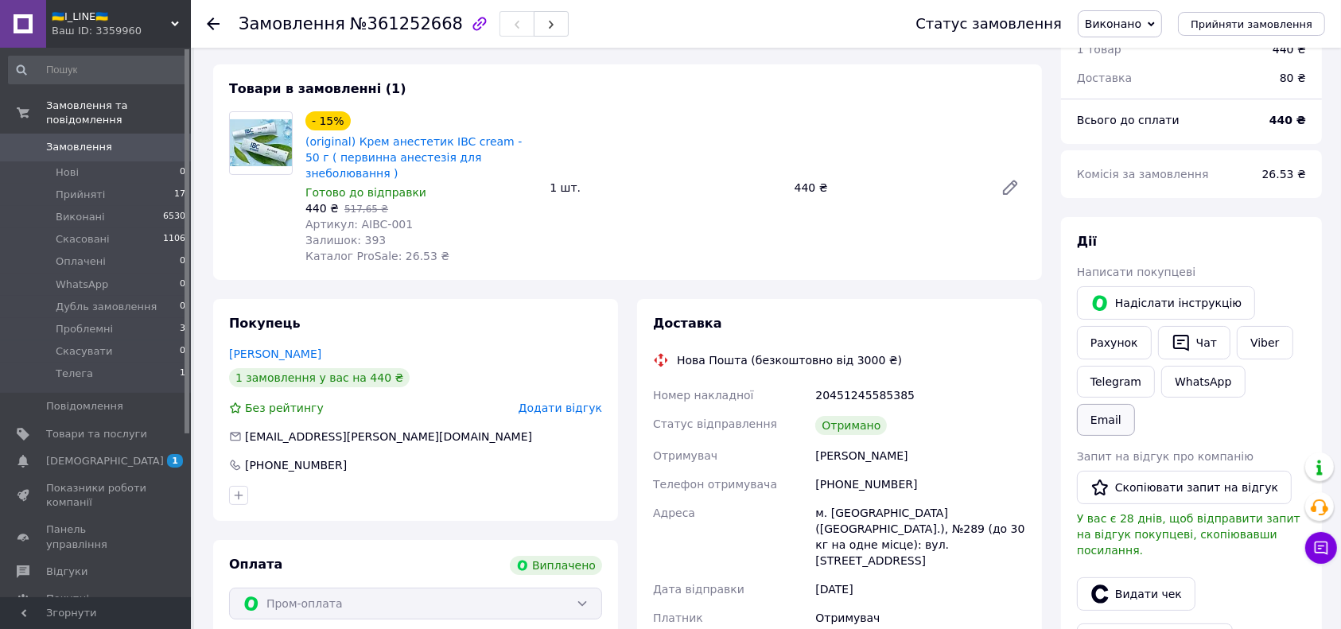
scroll to position [106, 0]
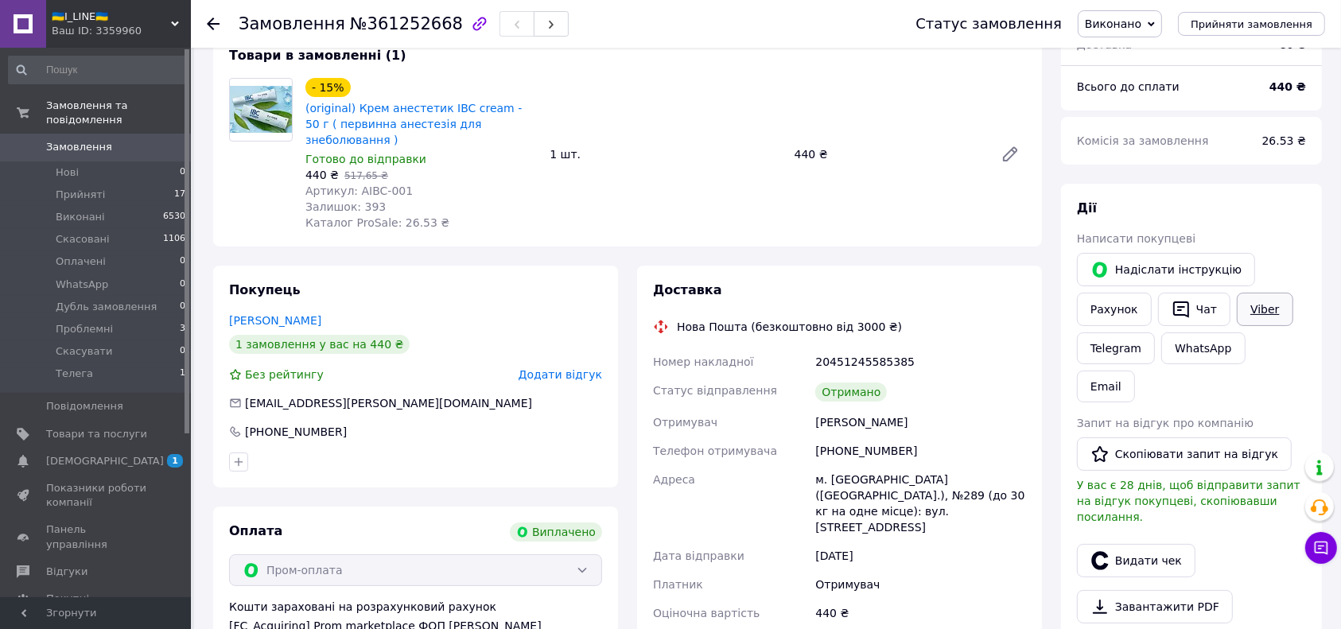
click at [1267, 309] on link "Viber" at bounding box center [1265, 309] width 56 height 33
click at [1327, 375] on div "Всього 1 товар 440 ₴ Доставка 80 ₴ Всього до сплати 440 ₴ Комісія за замовлення…" at bounding box center [1191, 568] width 280 height 1214
drag, startPoint x: 1212, startPoint y: 416, endPoint x: 802, endPoint y: 622, distance: 459.2
click at [1210, 437] on button "Скопіювати запит на відгук" at bounding box center [1184, 453] width 215 height 33
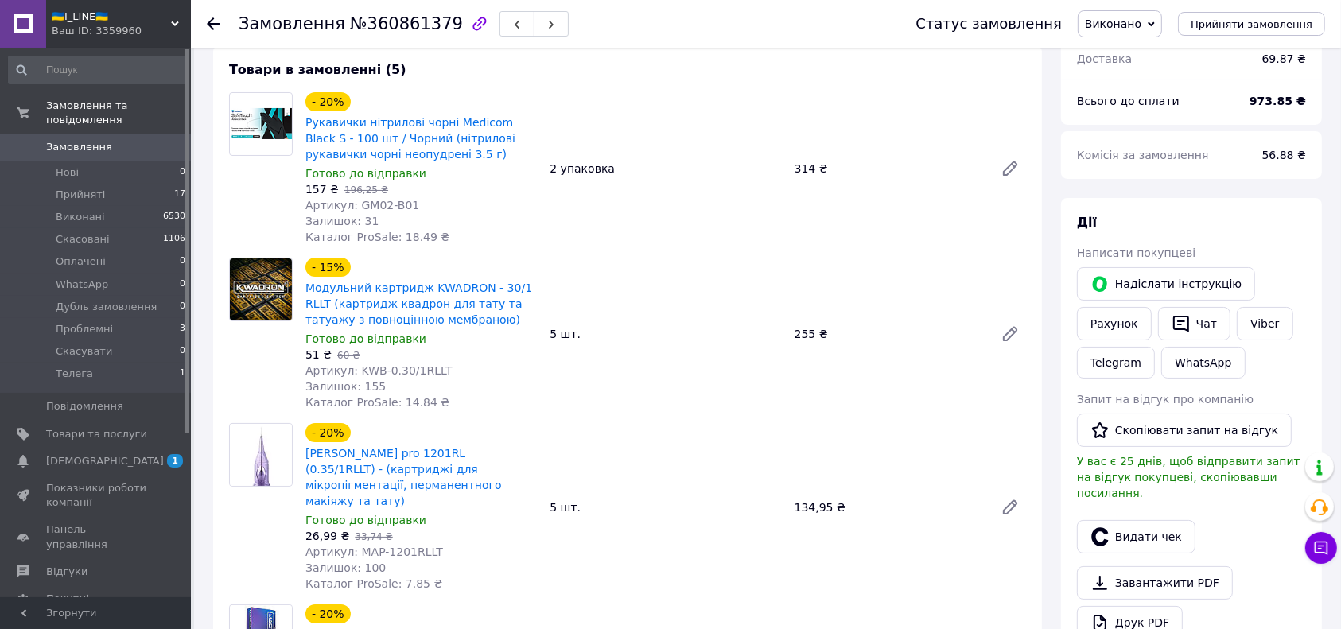
scroll to position [212, 0]
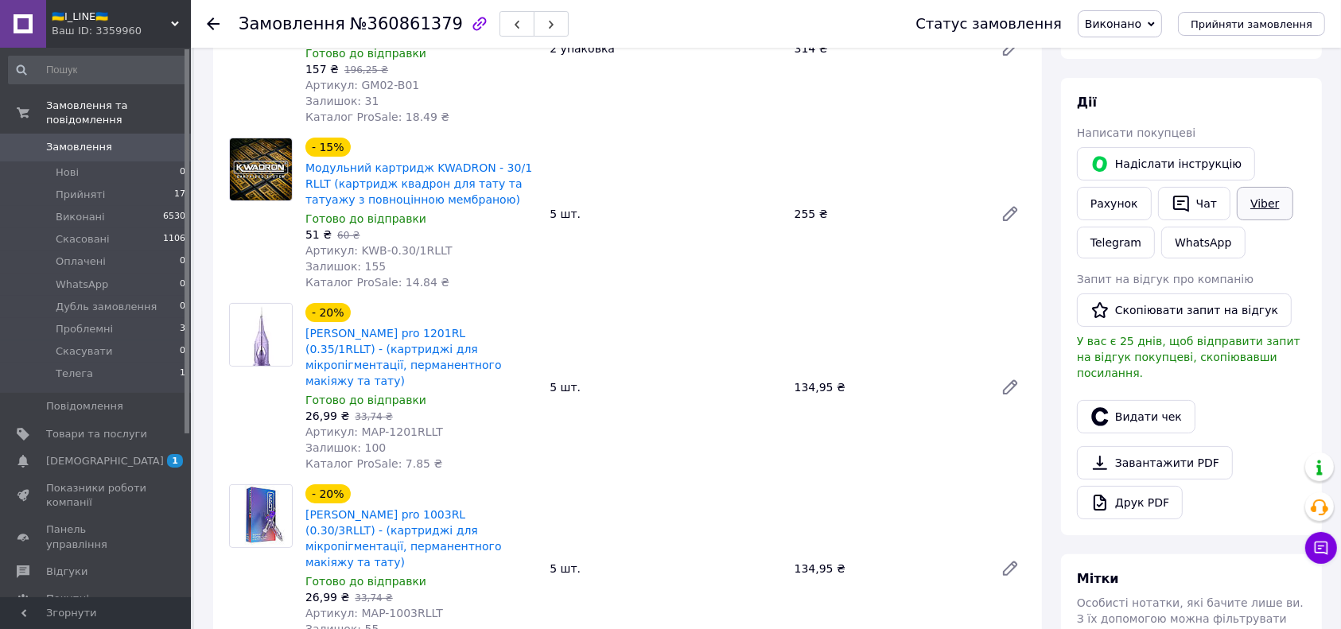
click at [1267, 208] on link "Viber" at bounding box center [1265, 203] width 56 height 33
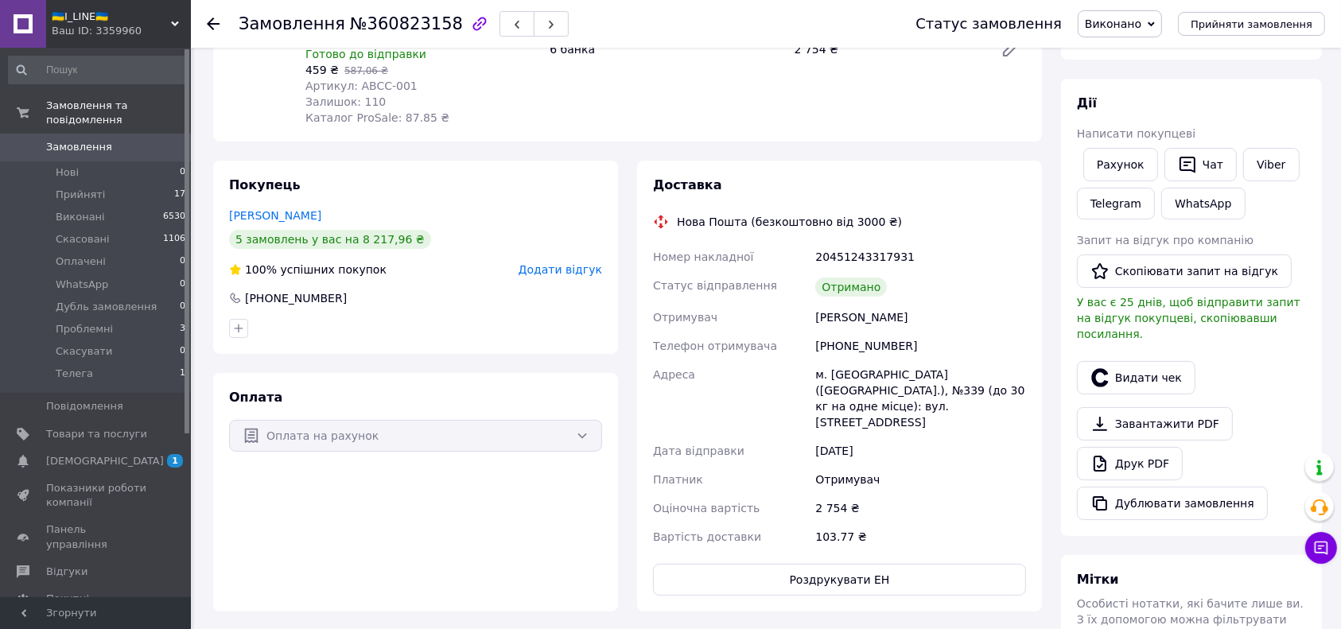
scroll to position [212, 0]
click at [1250, 167] on link "Viber" at bounding box center [1271, 163] width 56 height 33
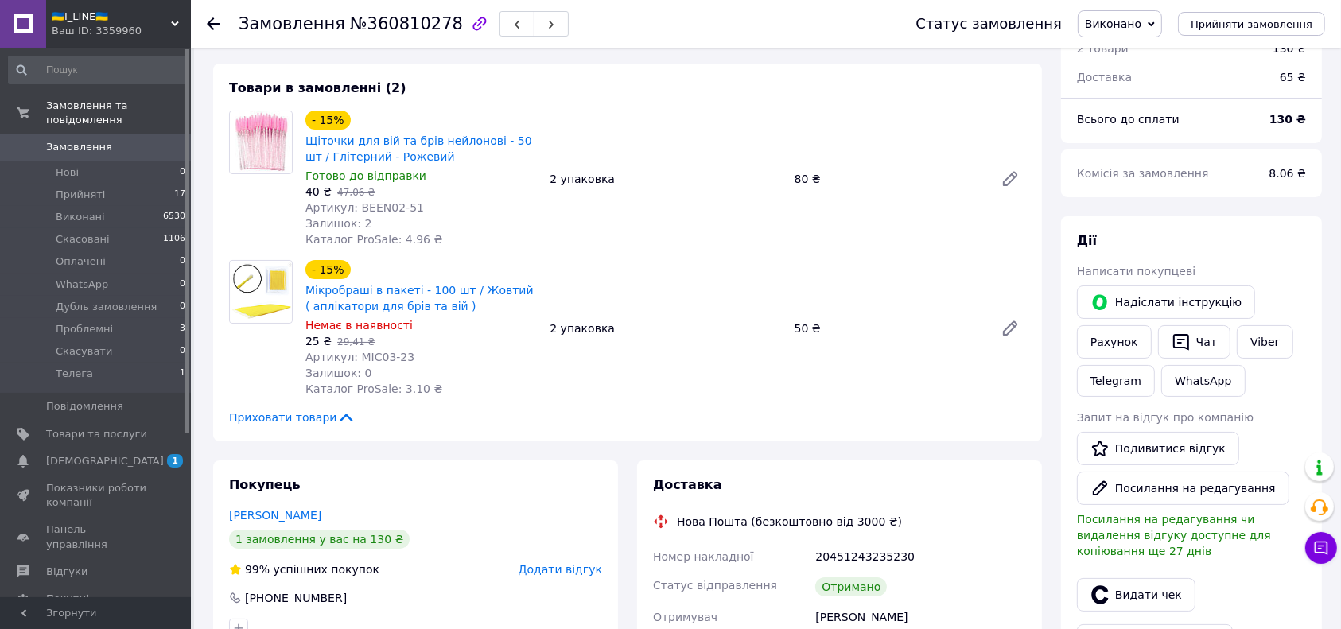
scroll to position [106, 0]
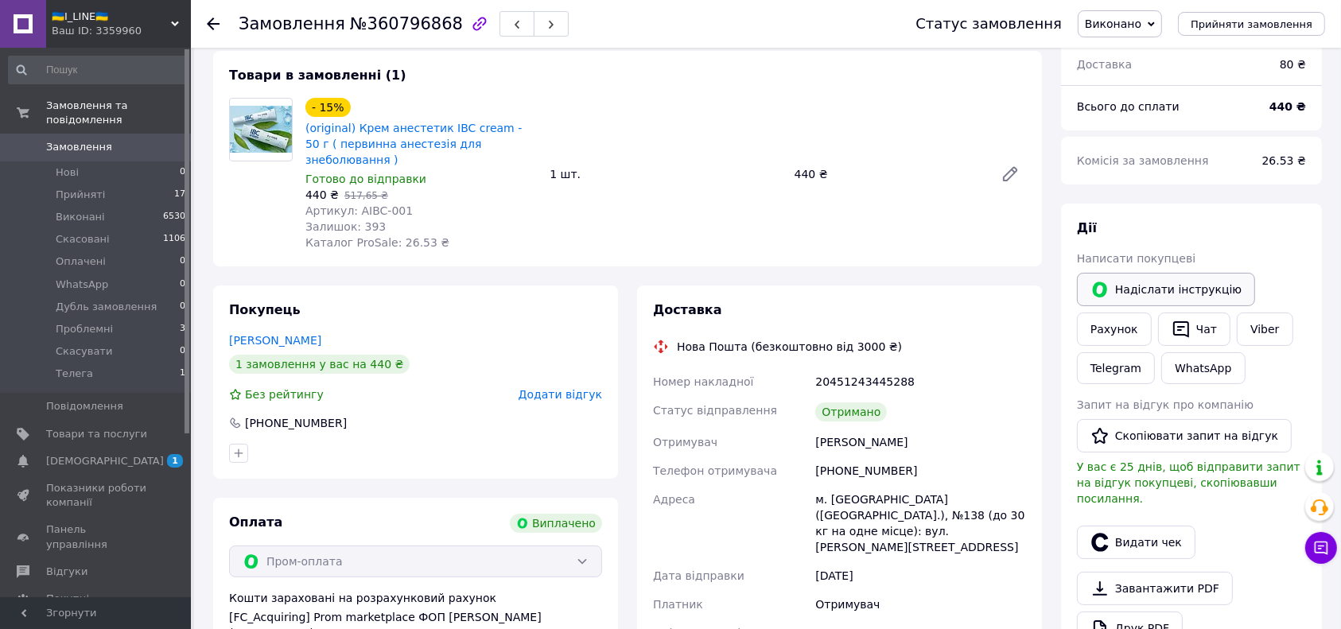
scroll to position [106, 0]
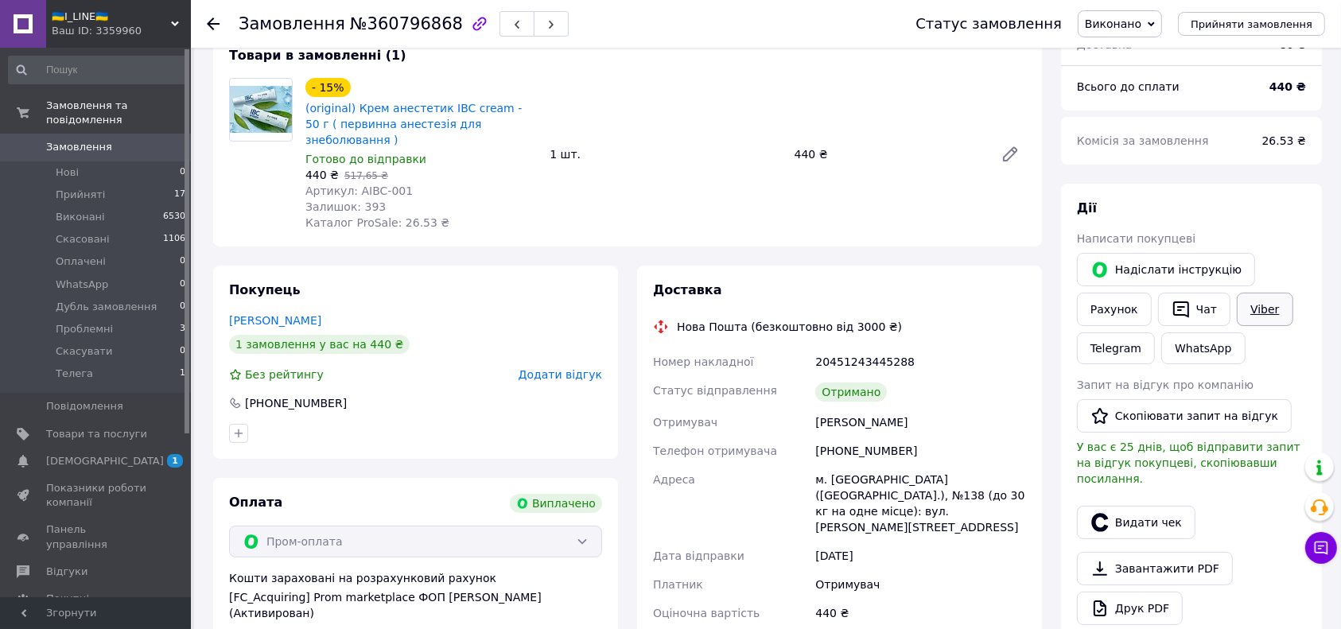
click at [1252, 302] on link "Viber" at bounding box center [1265, 309] width 56 height 33
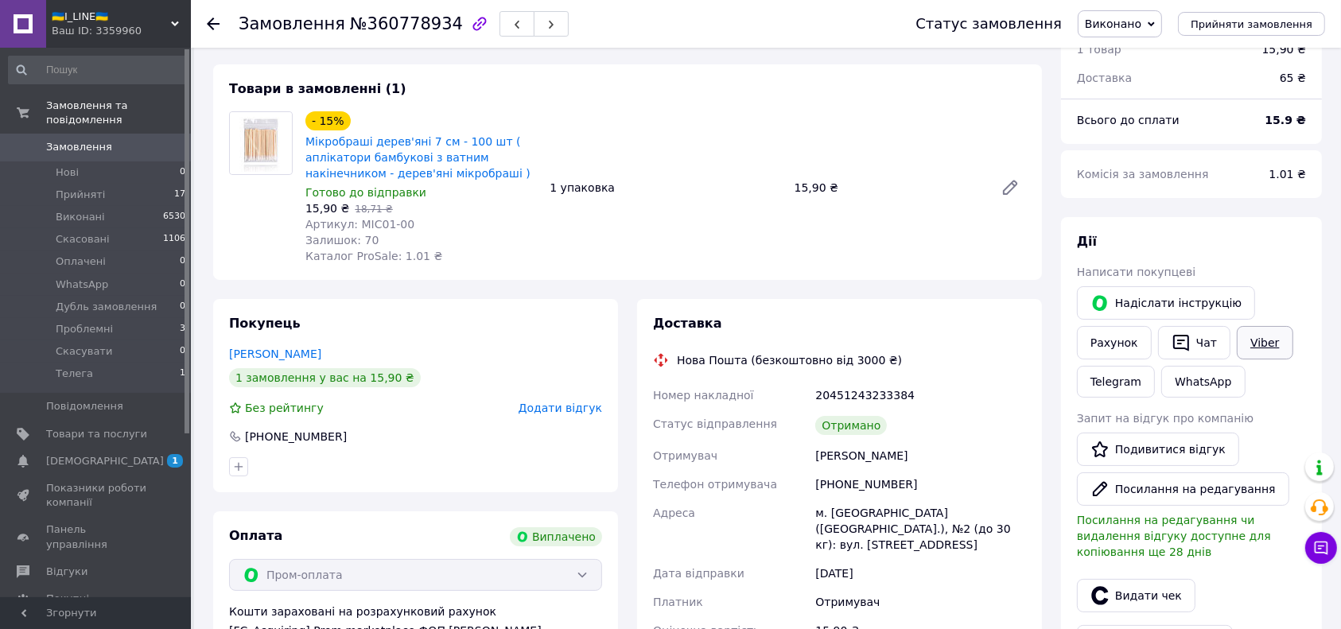
scroll to position [106, 0]
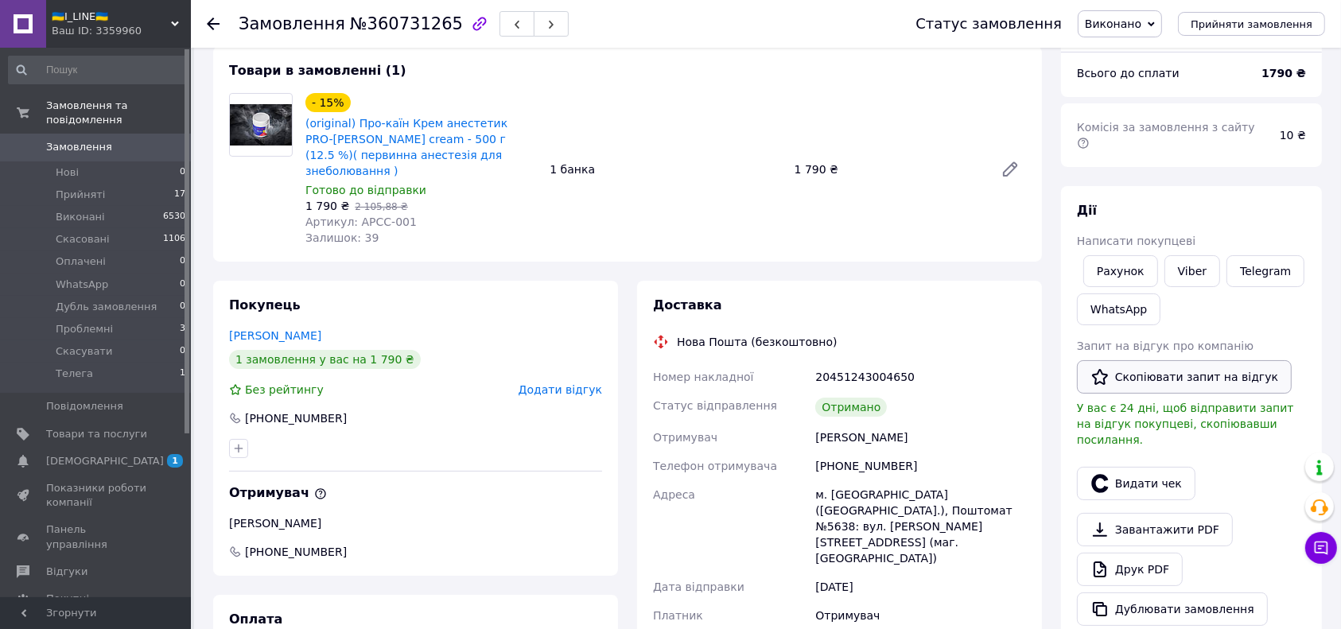
scroll to position [212, 0]
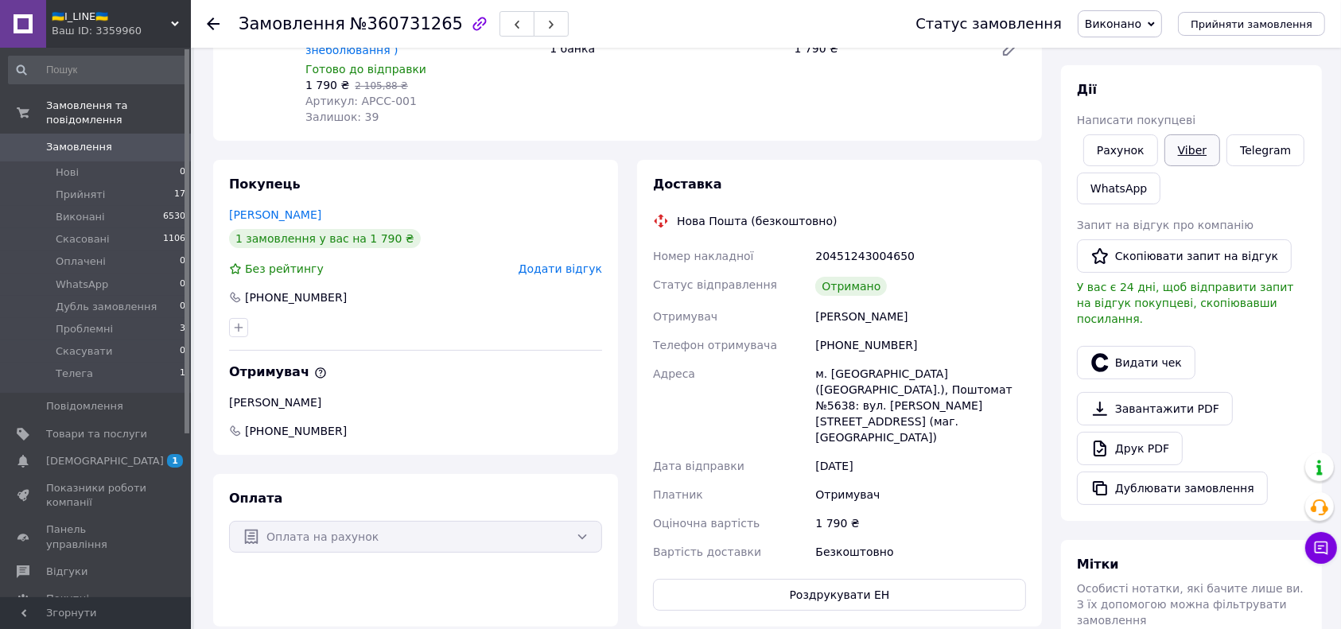
click at [1167, 137] on link "Viber" at bounding box center [1192, 150] width 56 height 32
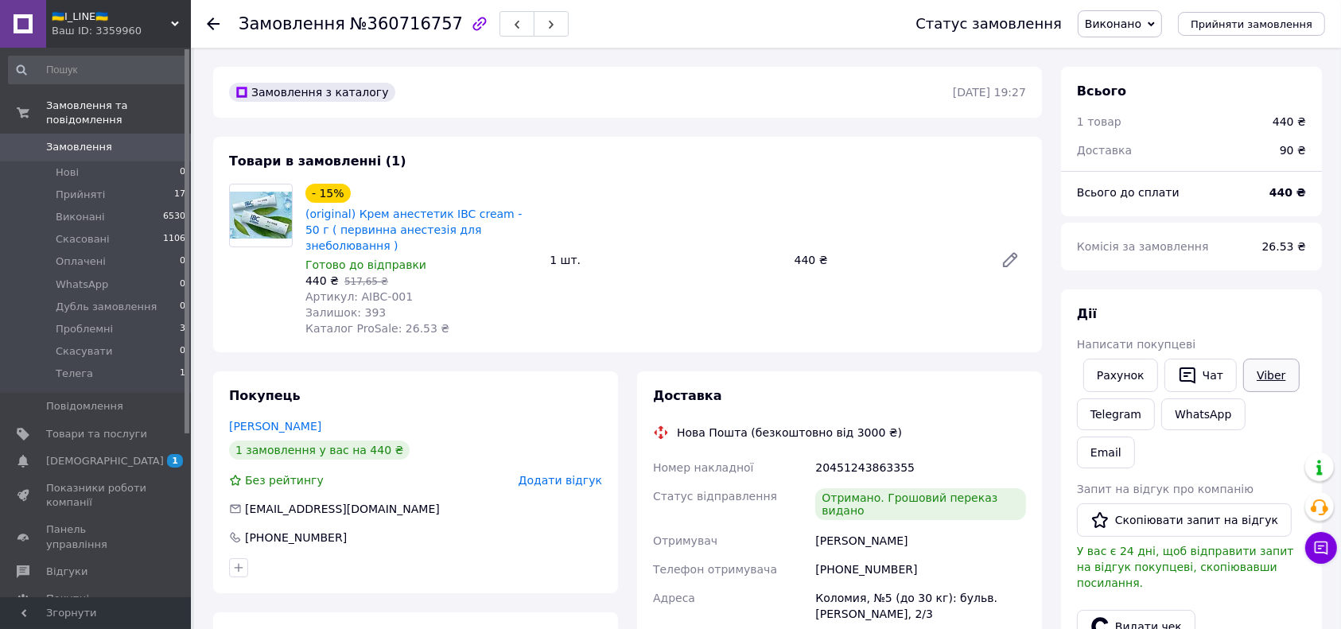
click at [1269, 375] on link "Viber" at bounding box center [1271, 375] width 56 height 33
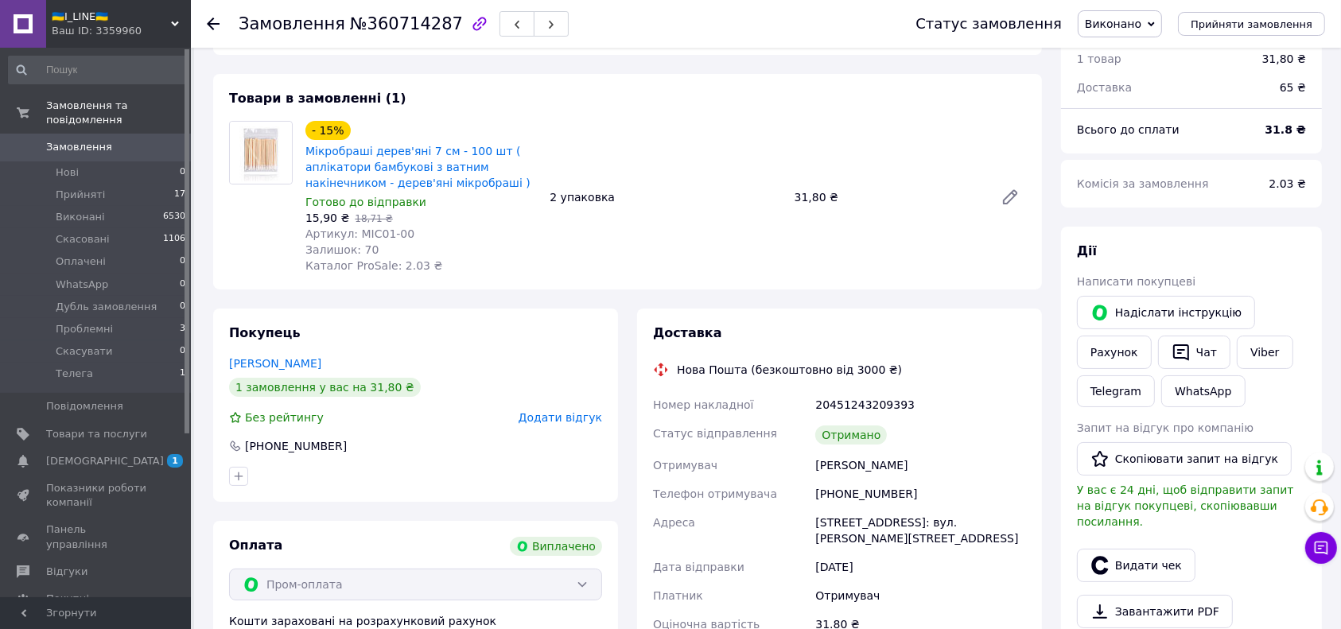
scroll to position [106, 0]
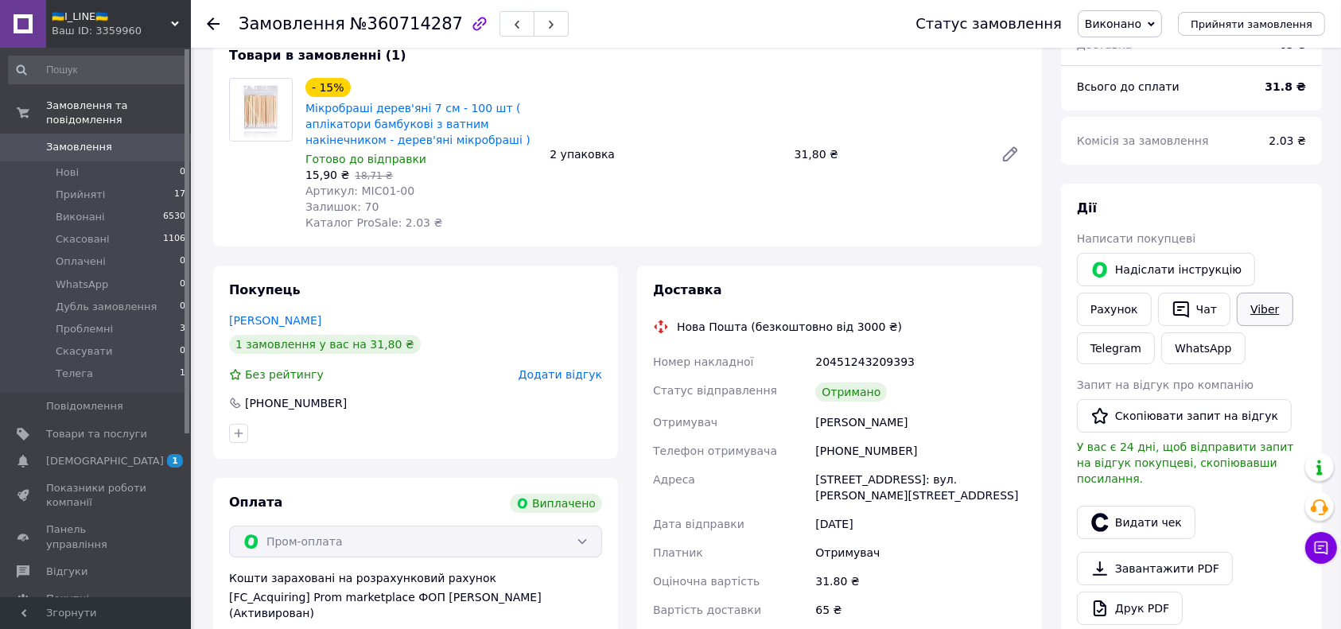
click at [1243, 312] on link "Viber" at bounding box center [1265, 309] width 56 height 33
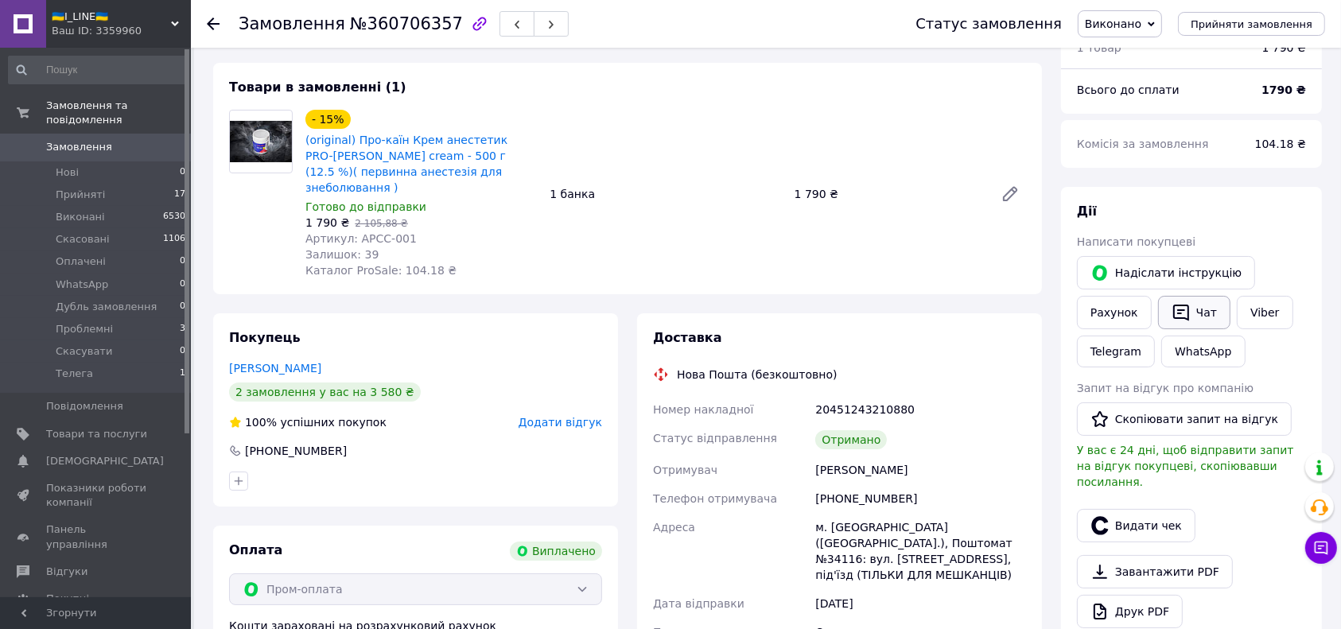
scroll to position [106, 0]
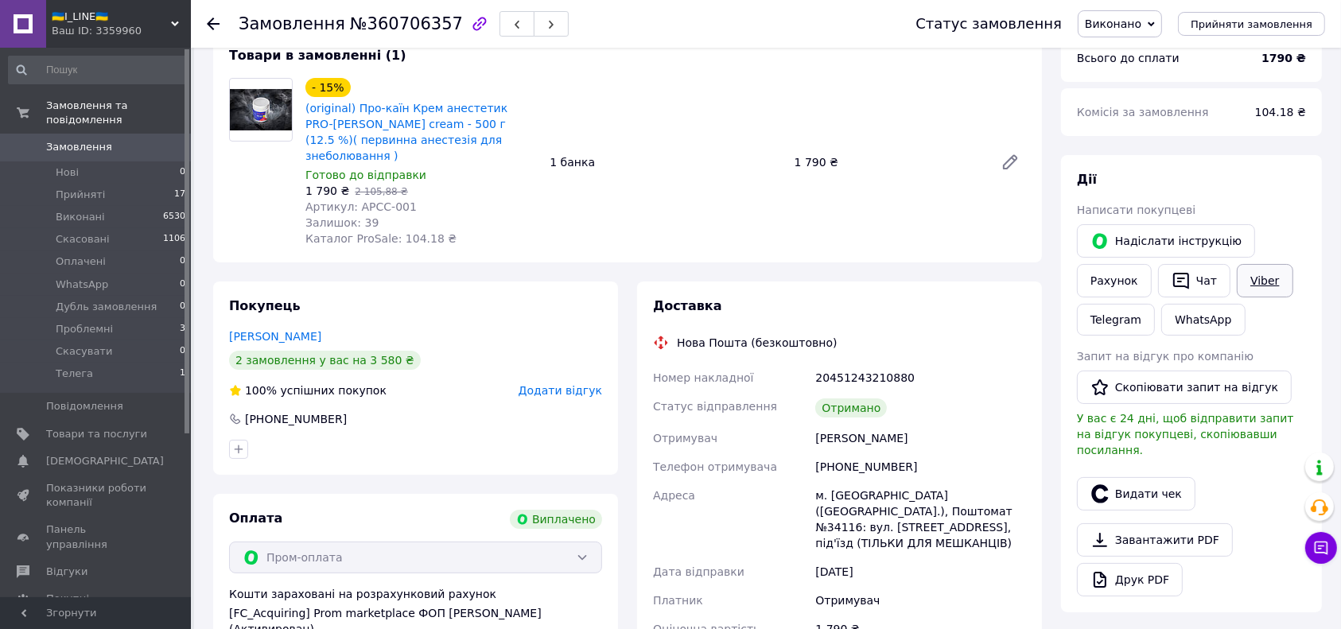
click at [1253, 265] on link "Viber" at bounding box center [1265, 280] width 56 height 33
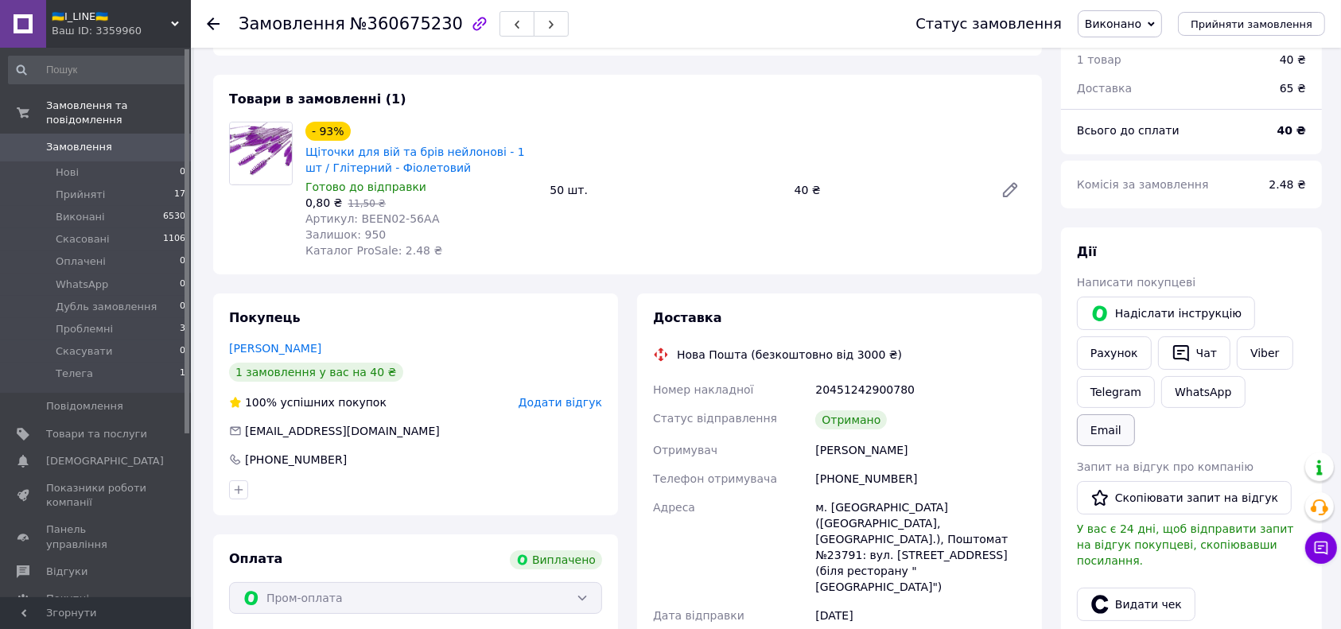
scroll to position [106, 0]
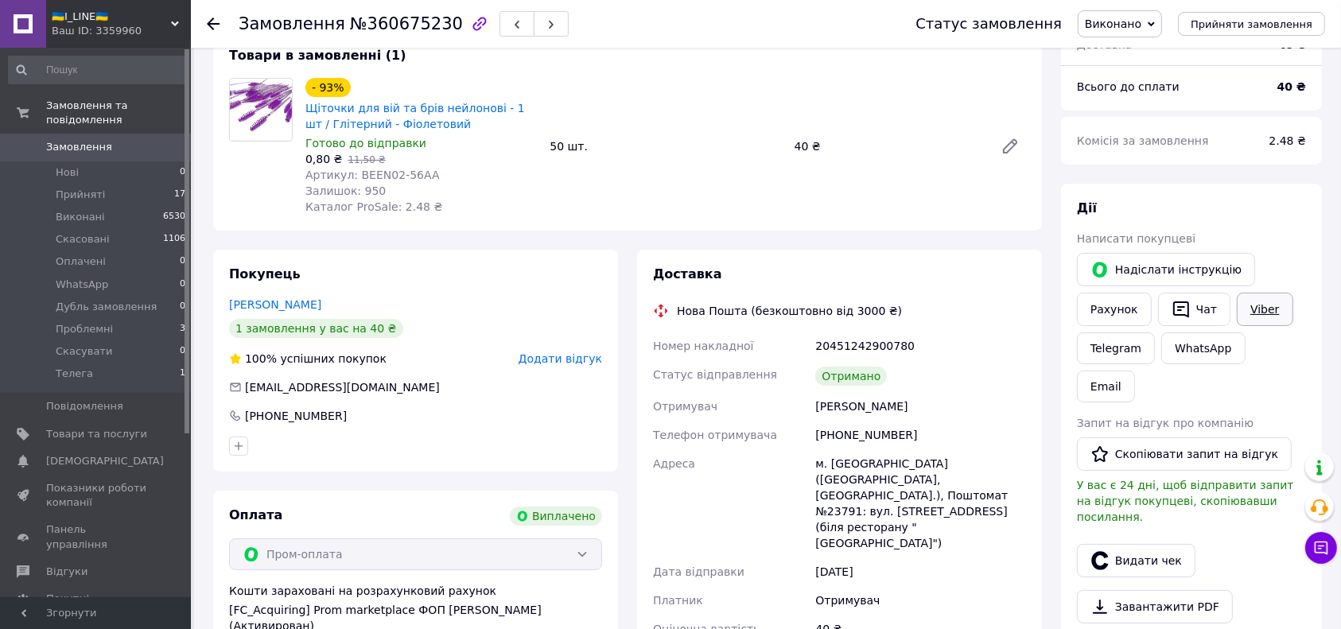
click at [1269, 311] on link "Viber" at bounding box center [1265, 309] width 56 height 33
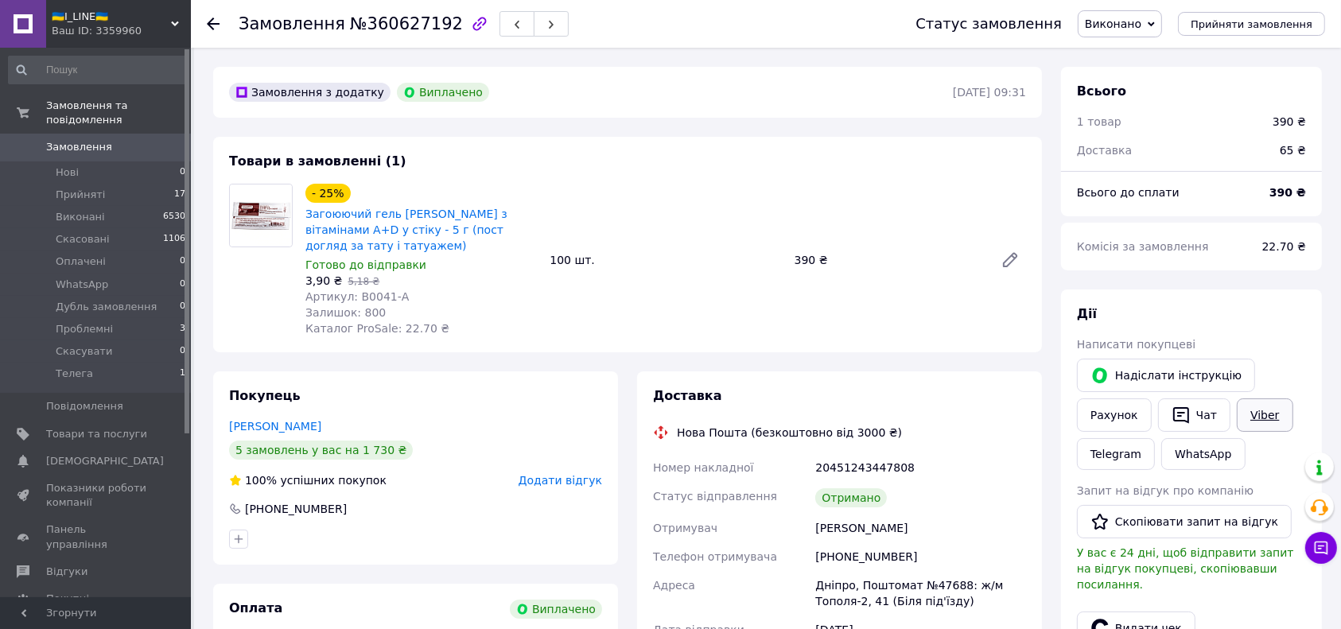
click at [1257, 410] on link "Viber" at bounding box center [1265, 414] width 56 height 33
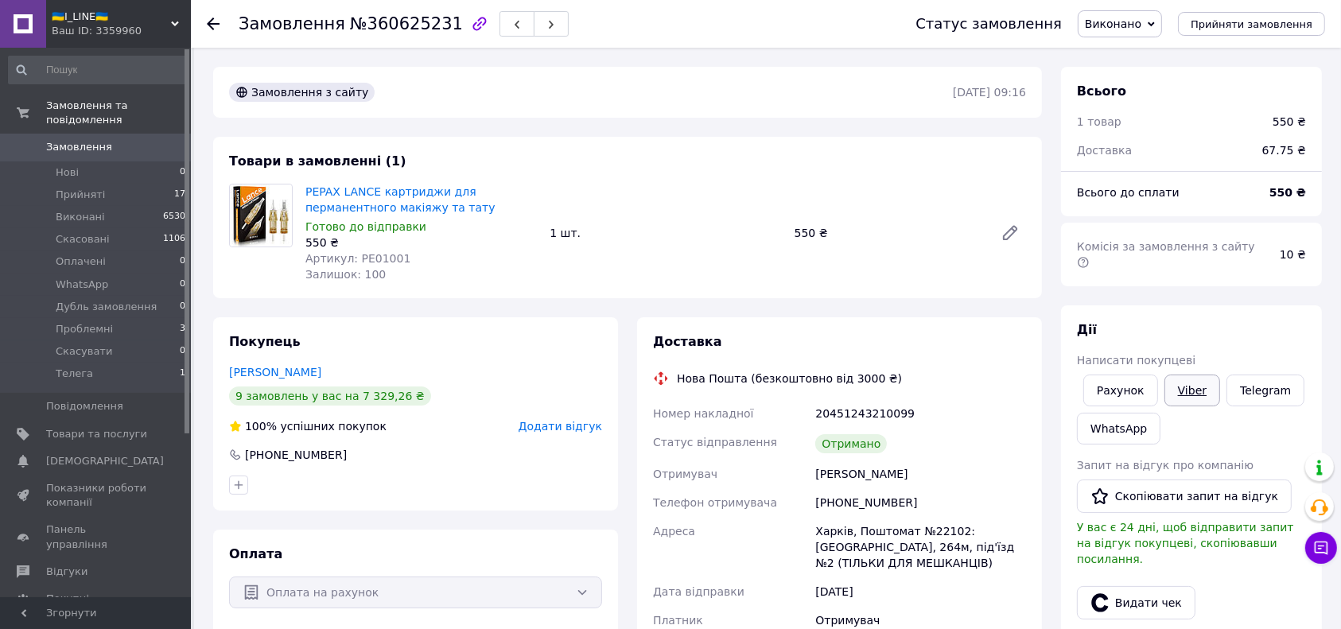
click at [1175, 375] on link "Viber" at bounding box center [1192, 391] width 56 height 32
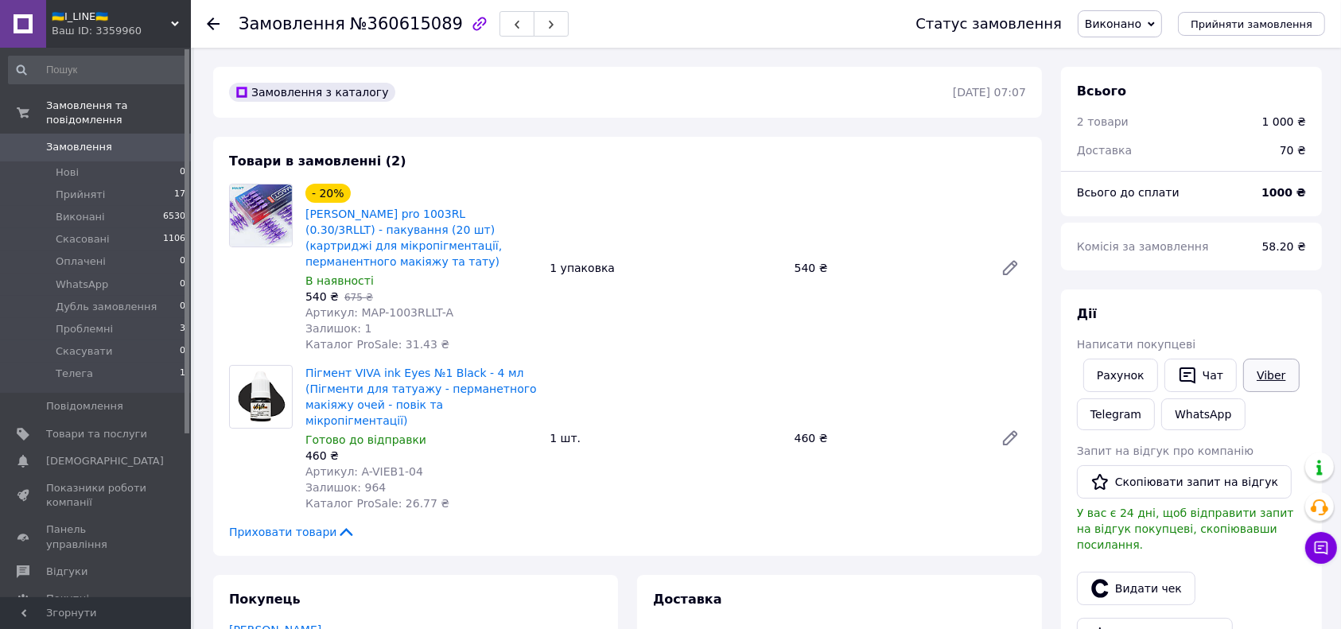
click at [1272, 380] on link "Viber" at bounding box center [1271, 375] width 56 height 33
click at [1273, 388] on link "Viber" at bounding box center [1271, 375] width 56 height 33
click at [1307, 371] on div "Рахунок   Чат Viber Telegram WhatsApp" at bounding box center [1191, 394] width 235 height 78
click at [1195, 489] on button "Скопіювати запит на відгук" at bounding box center [1184, 481] width 215 height 33
drag, startPoint x: 1299, startPoint y: 361, endPoint x: 857, endPoint y: 17, distance: 561.1
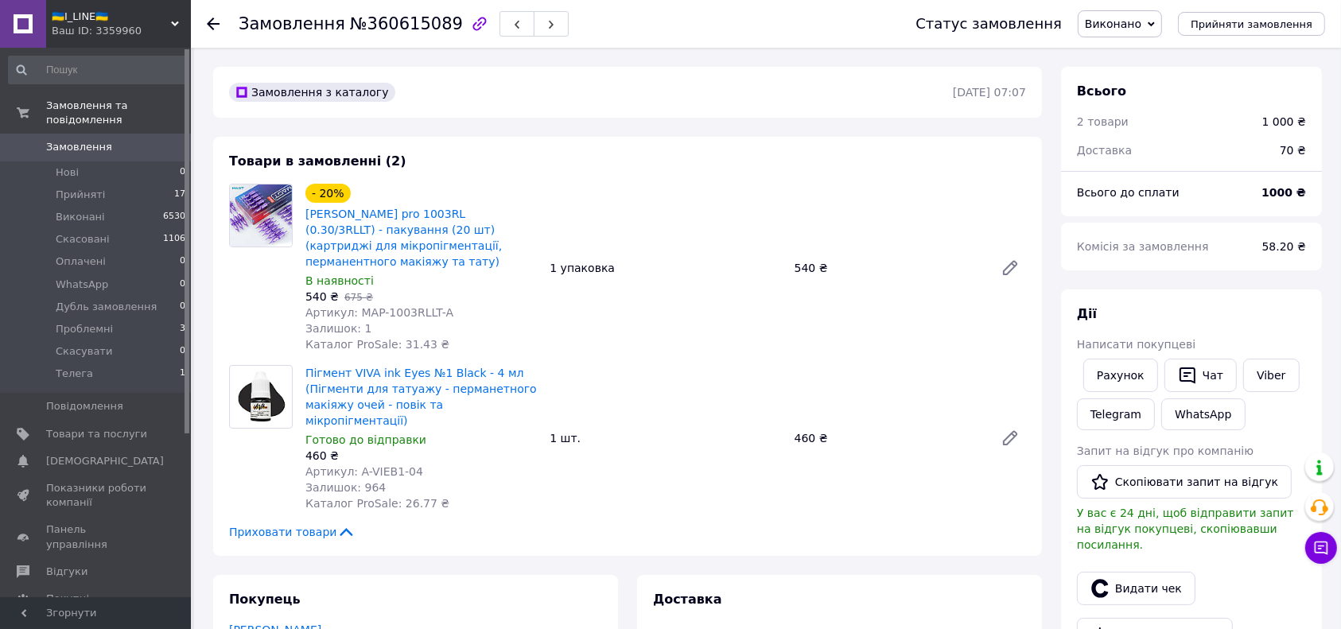
click at [1300, 361] on div "Рахунок   Чат Viber Telegram WhatsApp" at bounding box center [1191, 394] width 235 height 78
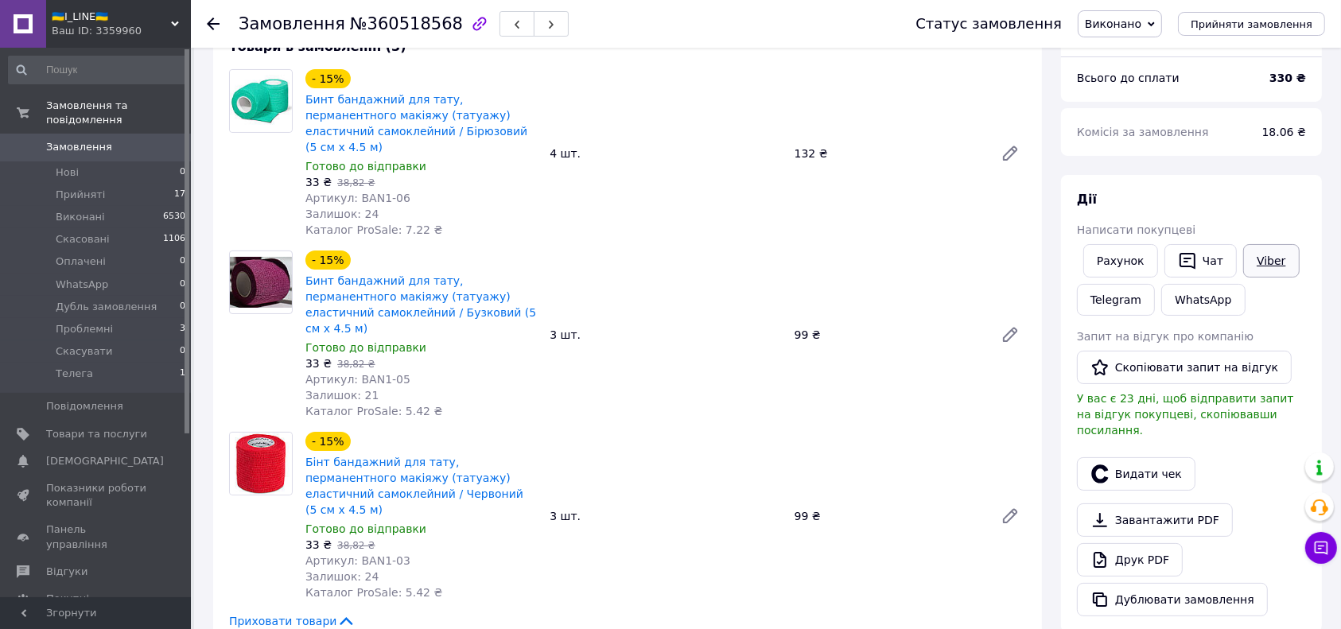
scroll to position [80, 0]
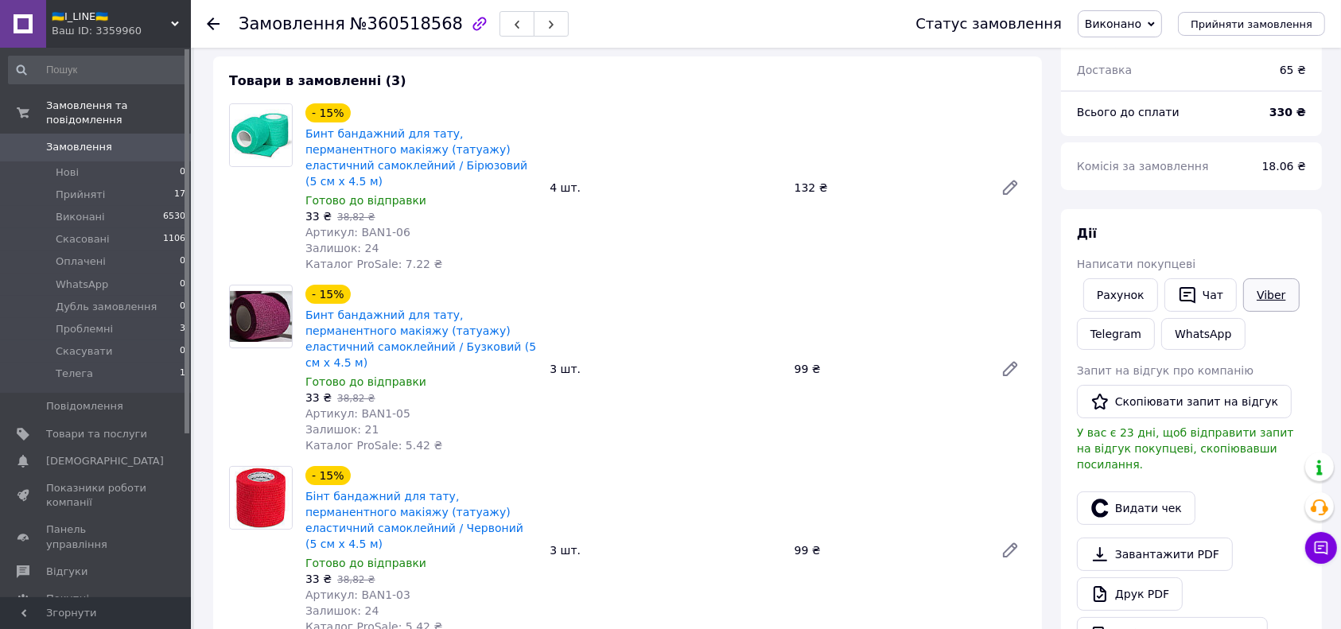
click at [1258, 286] on link "Viber" at bounding box center [1271, 294] width 56 height 33
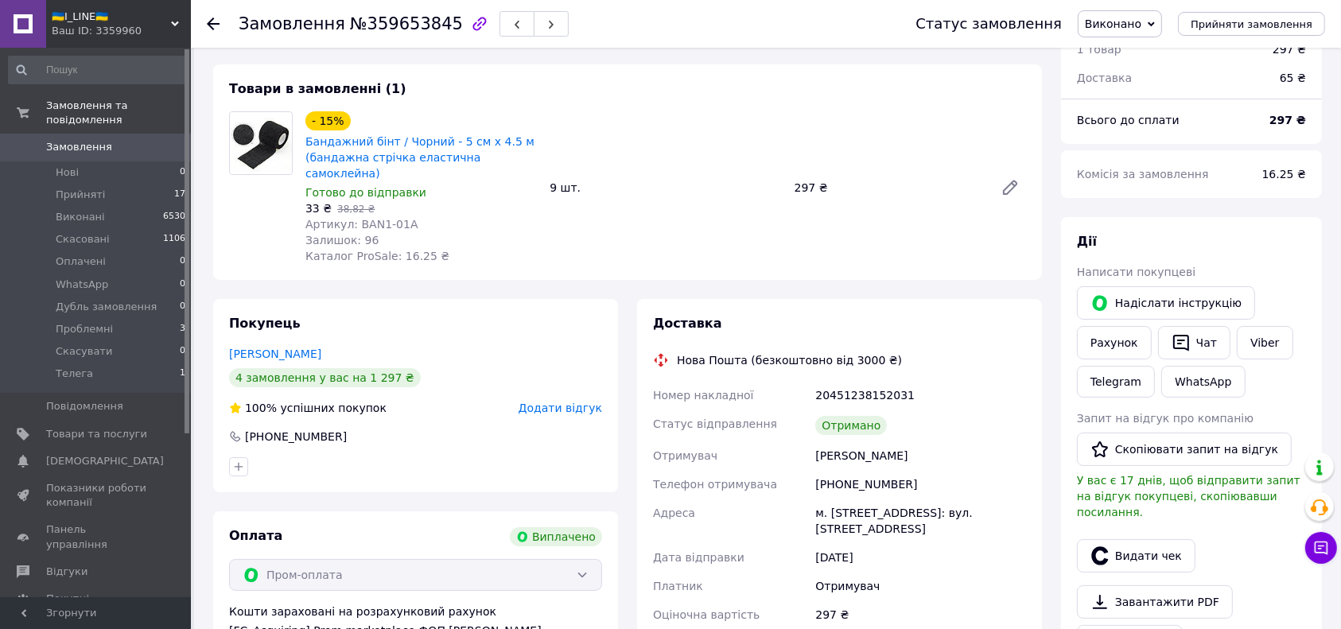
scroll to position [106, 0]
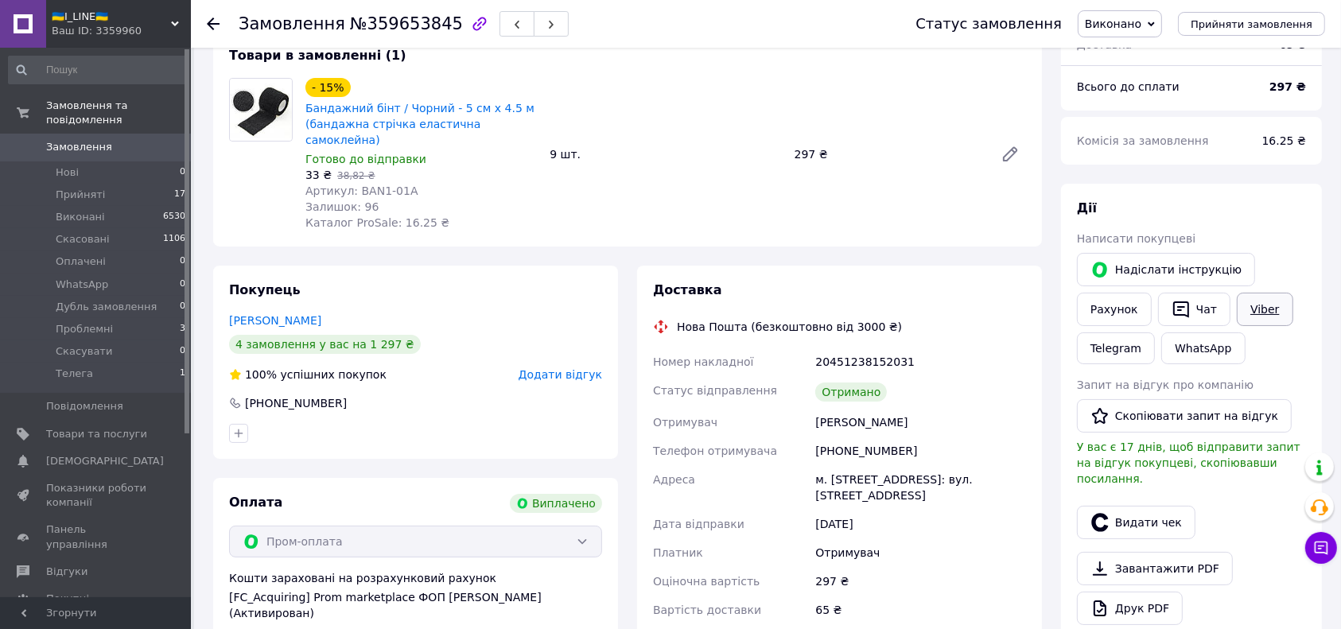
click at [1267, 304] on link "Viber" at bounding box center [1265, 309] width 56 height 33
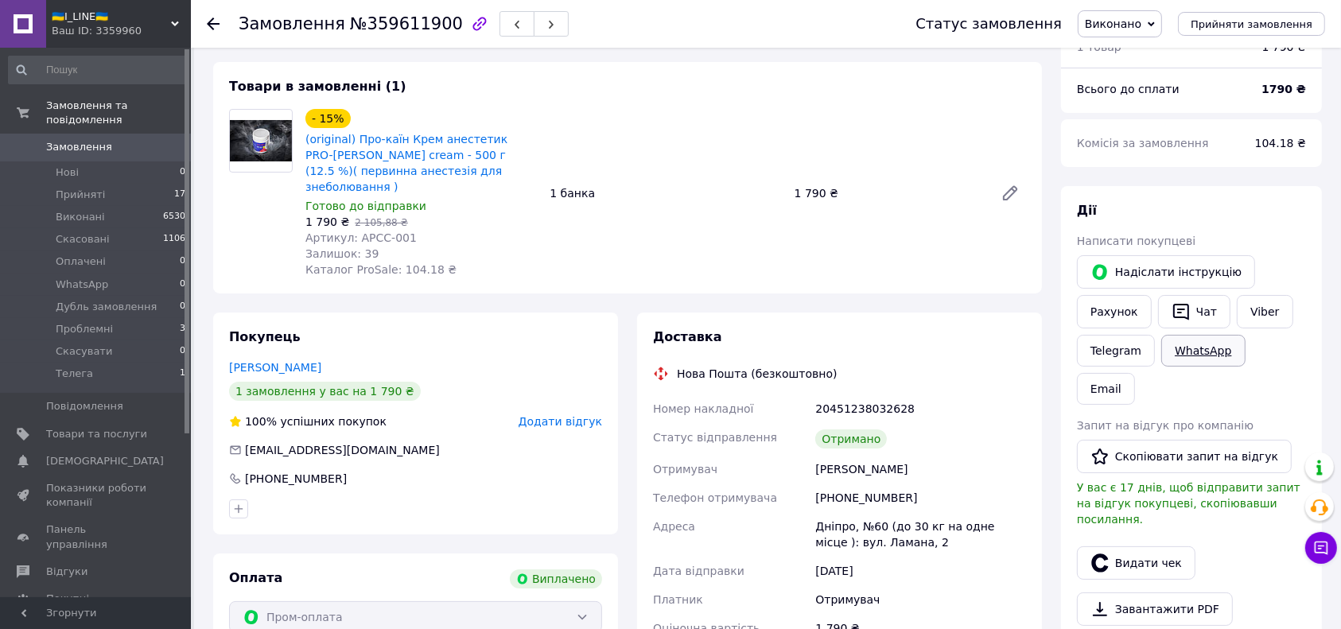
scroll to position [106, 0]
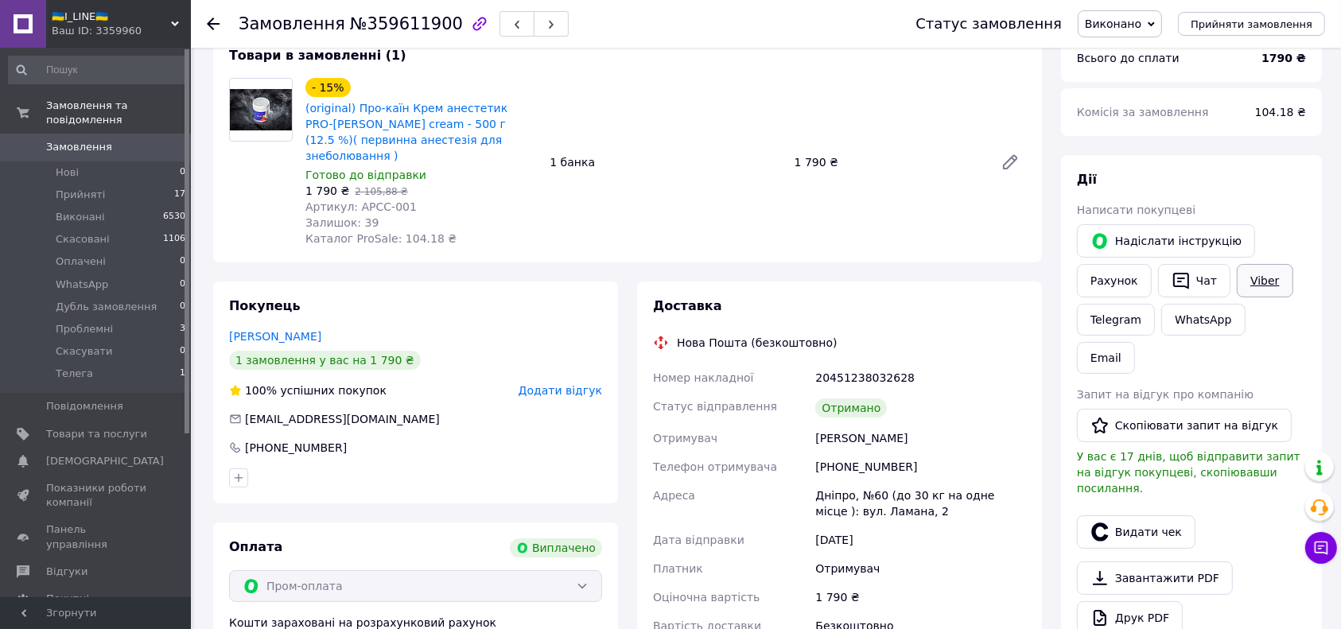
click at [1237, 278] on link "Viber" at bounding box center [1265, 280] width 56 height 33
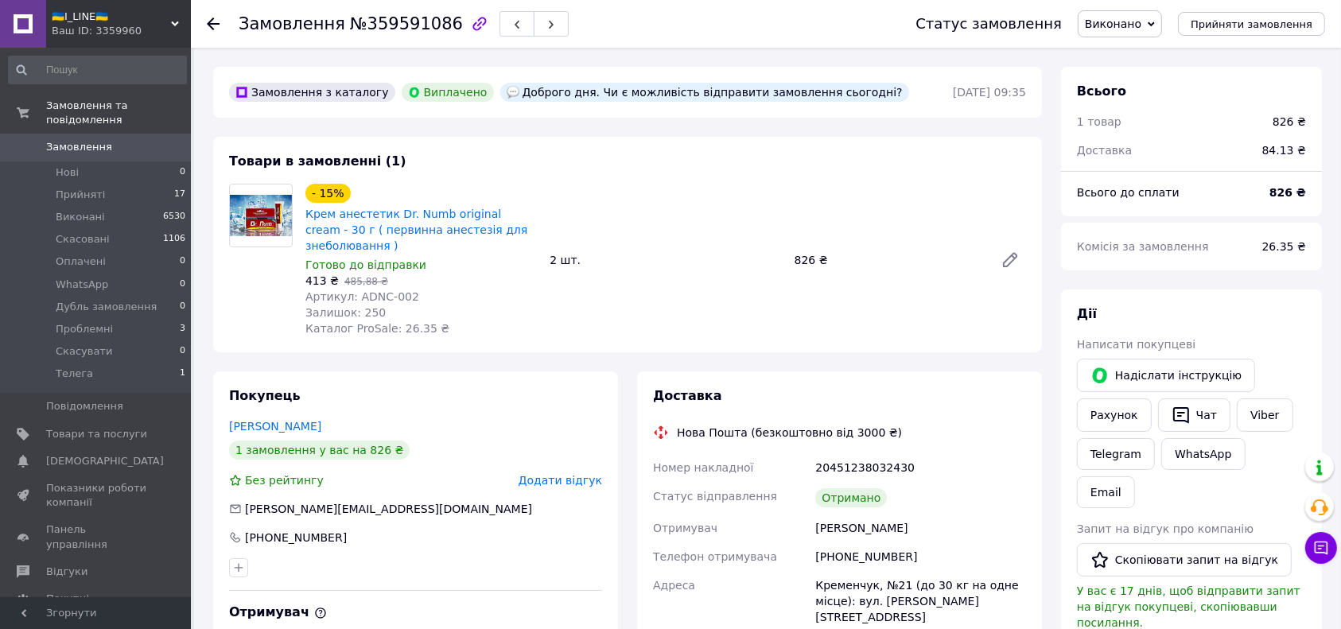
scroll to position [38, 0]
click at [1276, 410] on link "Viber" at bounding box center [1265, 414] width 56 height 33
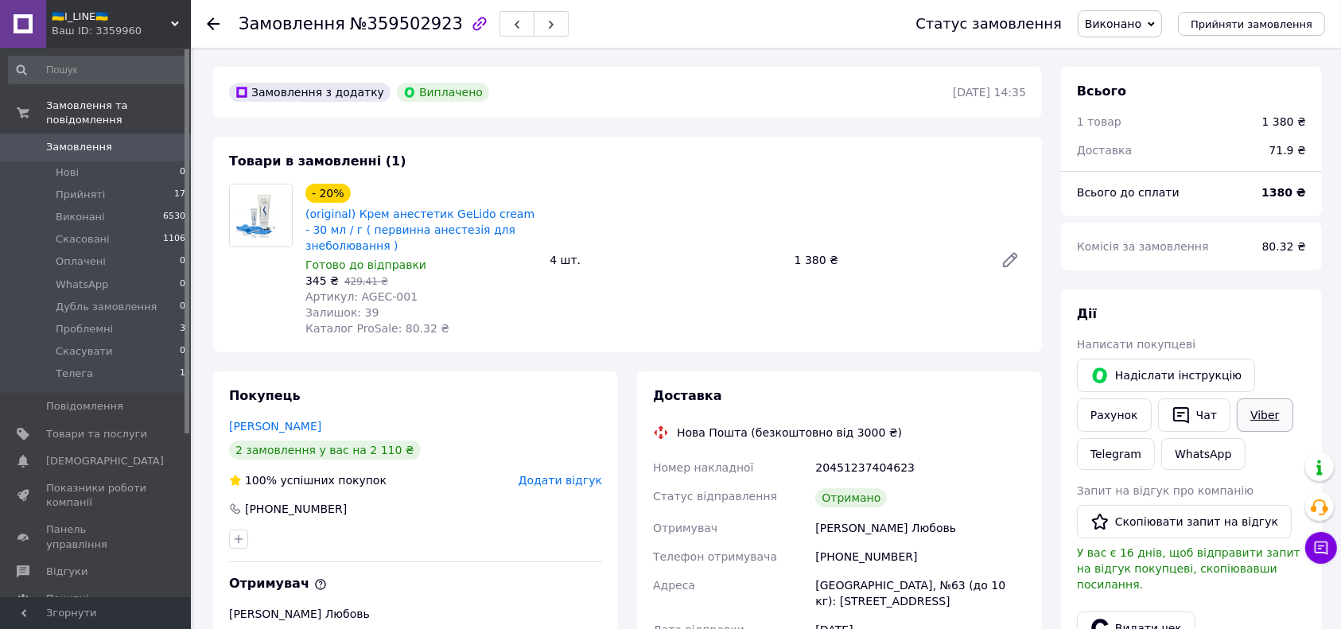
click at [1268, 410] on link "Viber" at bounding box center [1265, 414] width 56 height 33
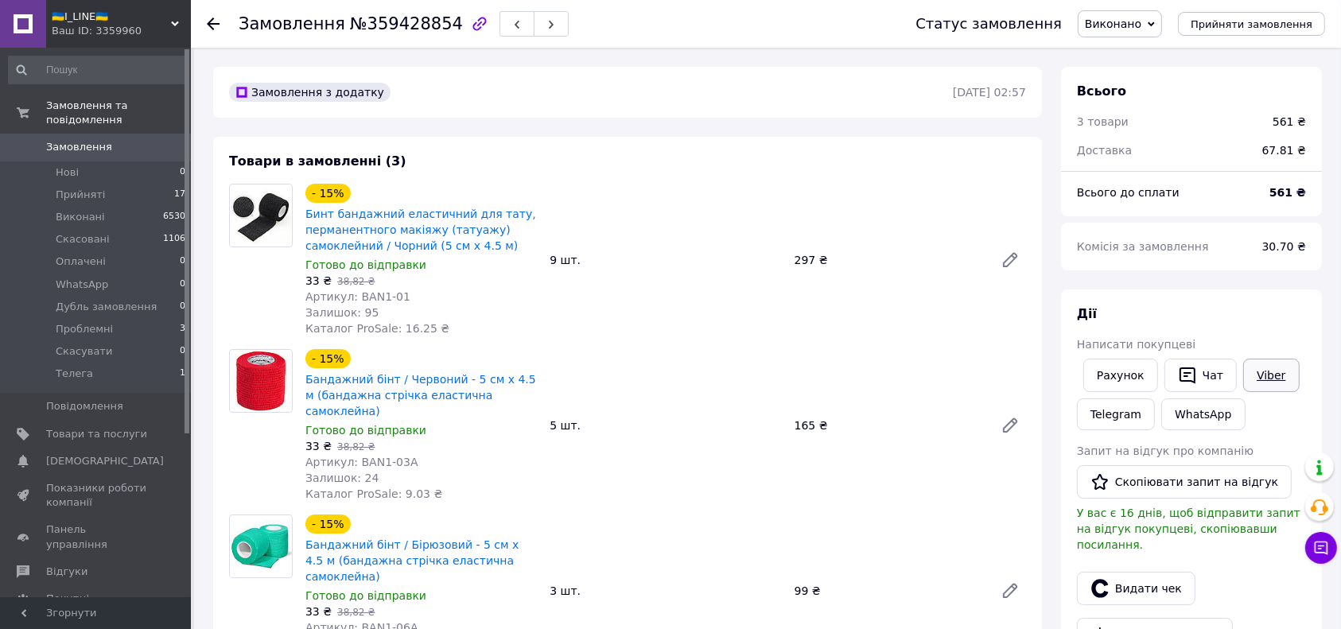
click at [1260, 372] on link "Viber" at bounding box center [1271, 375] width 56 height 33
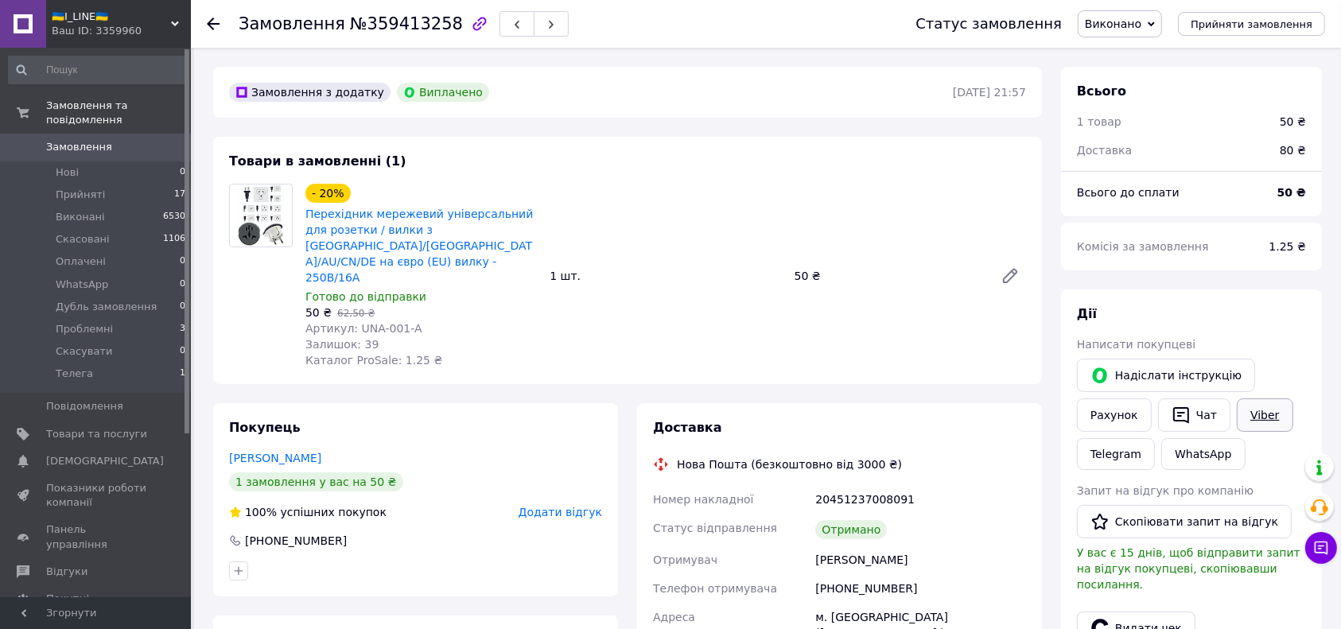
click at [1263, 415] on link "Viber" at bounding box center [1265, 414] width 56 height 33
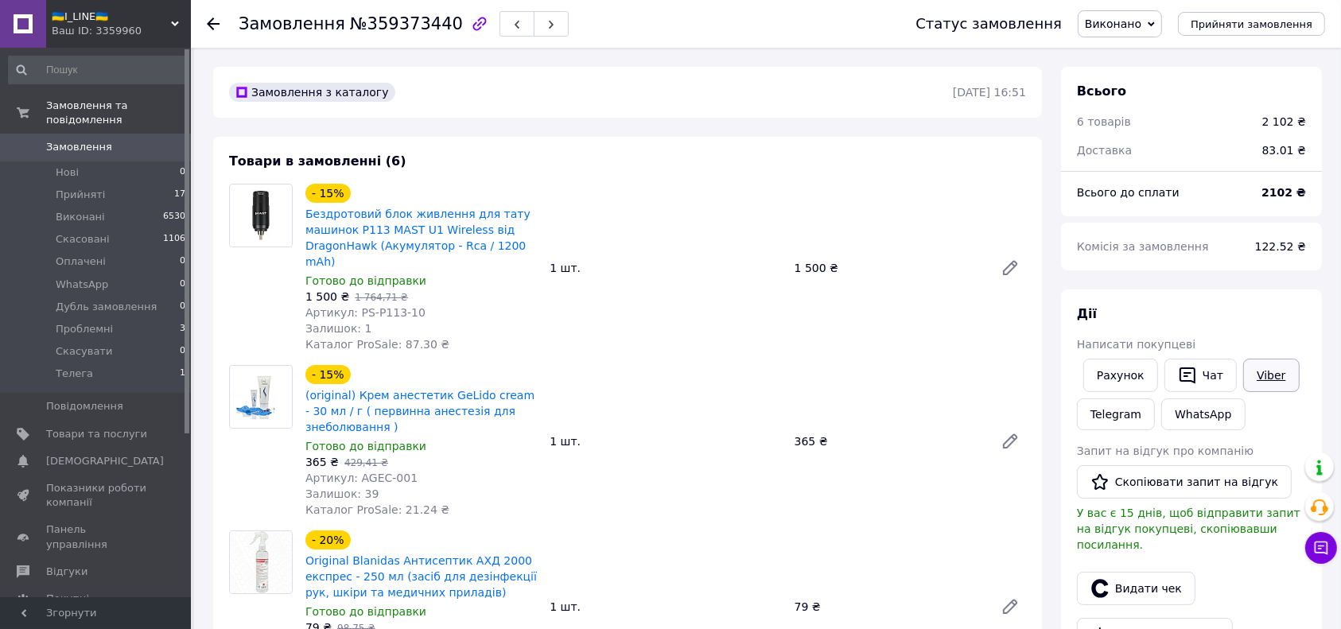
click at [1257, 385] on link "Viber" at bounding box center [1271, 375] width 56 height 33
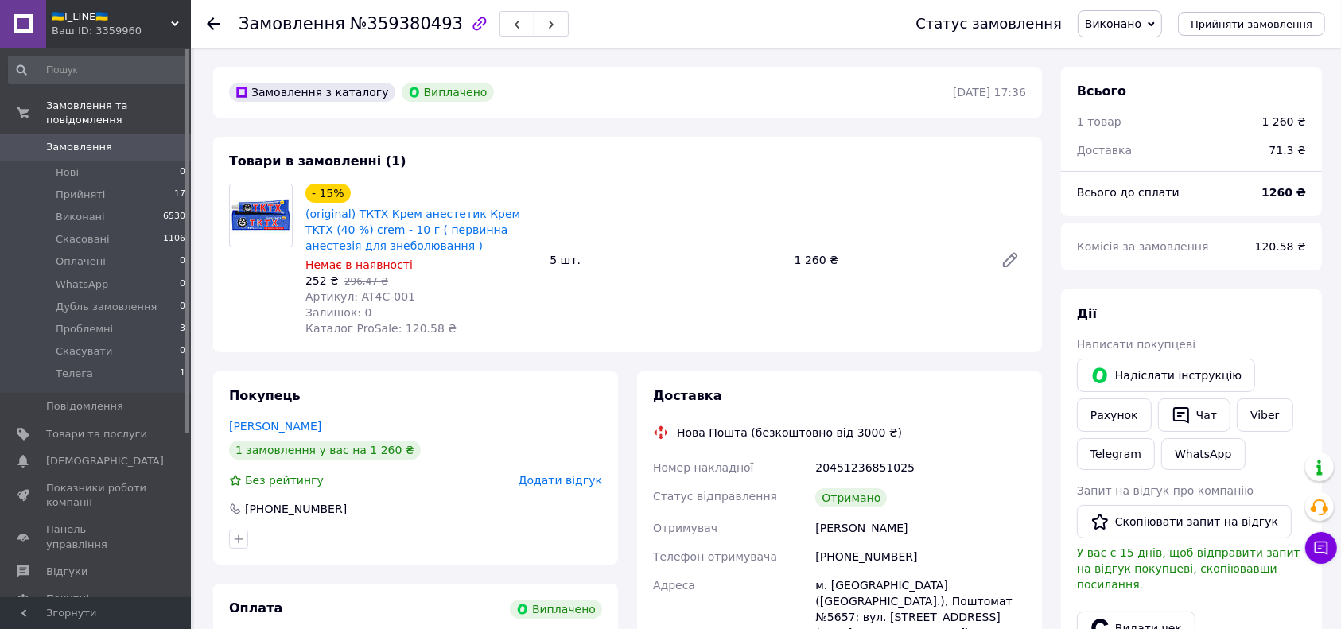
click at [1237, 405] on link "Viber" at bounding box center [1265, 414] width 56 height 33
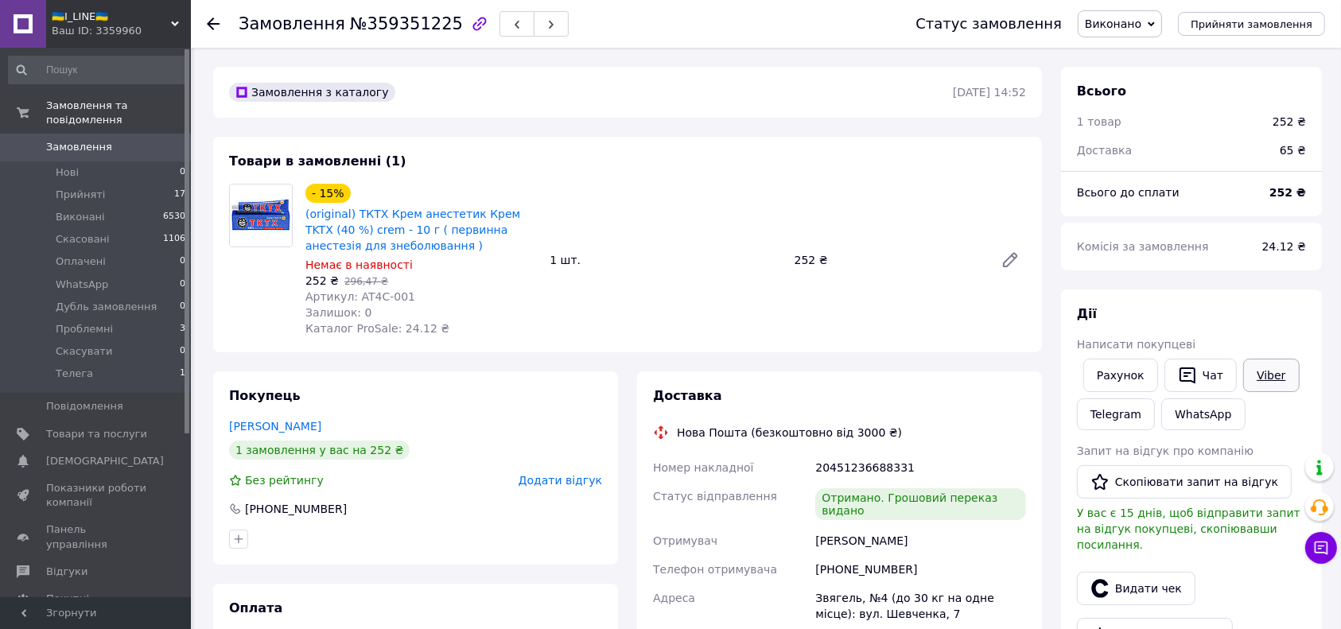
click at [1264, 379] on link "Viber" at bounding box center [1271, 375] width 56 height 33
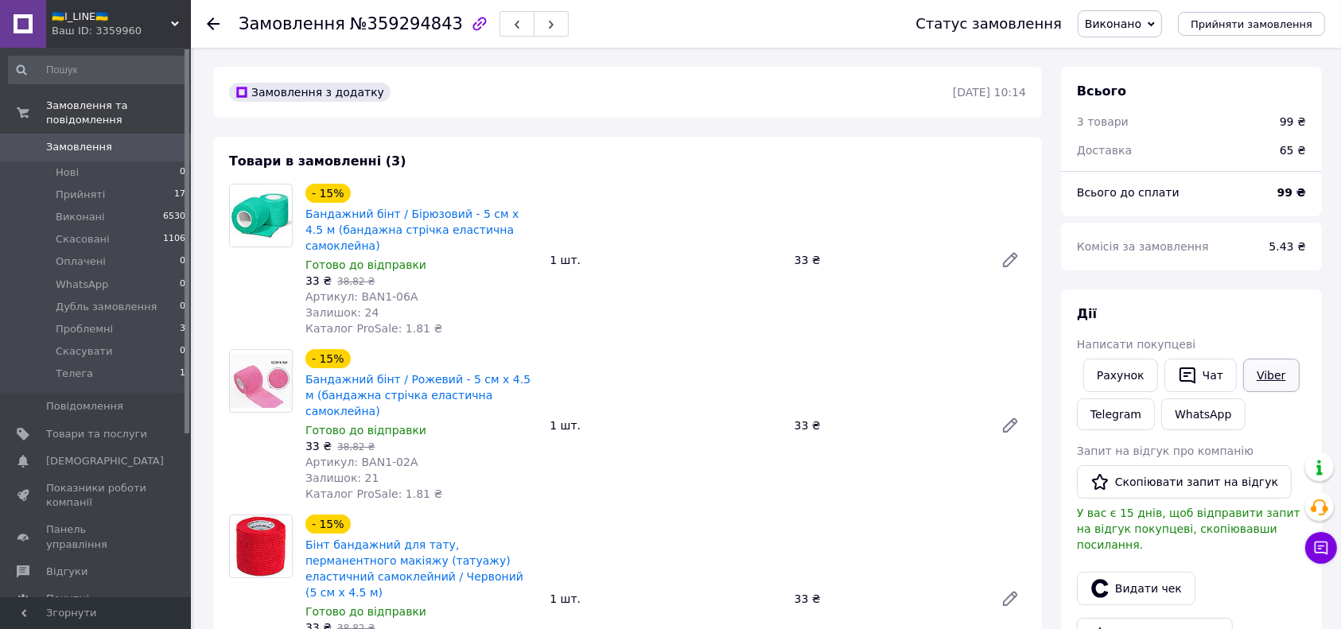
click at [1261, 367] on link "Viber" at bounding box center [1271, 375] width 56 height 33
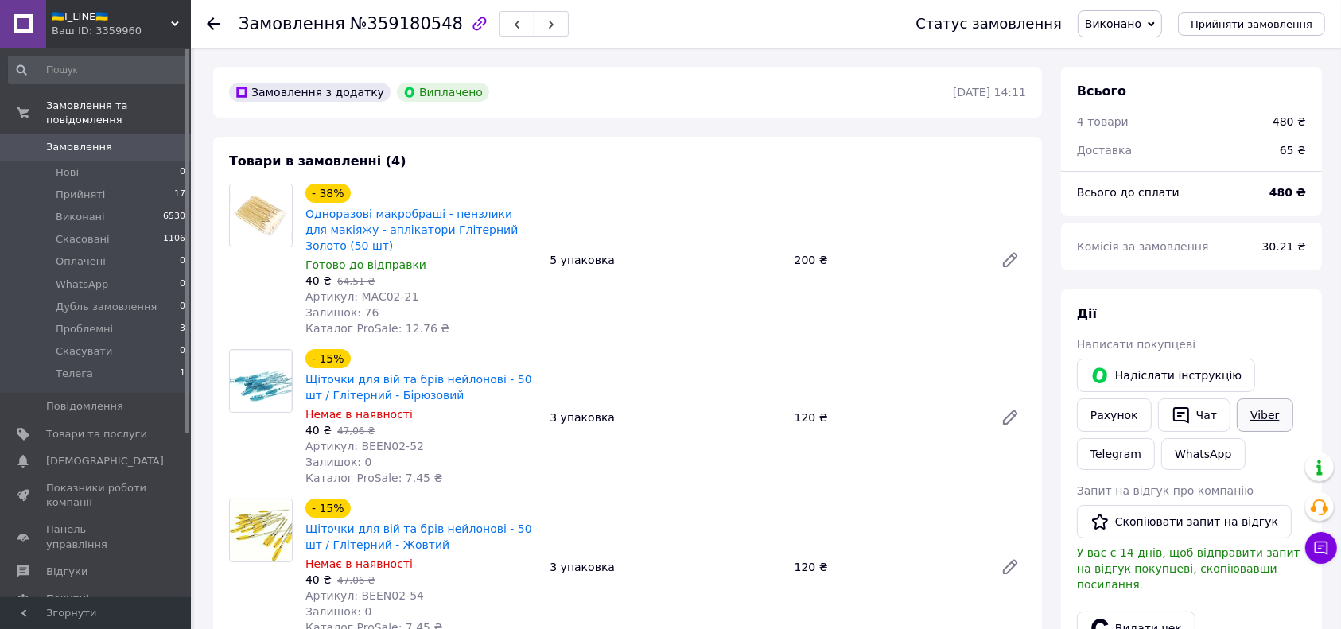
click at [1264, 426] on link "Viber" at bounding box center [1265, 414] width 56 height 33
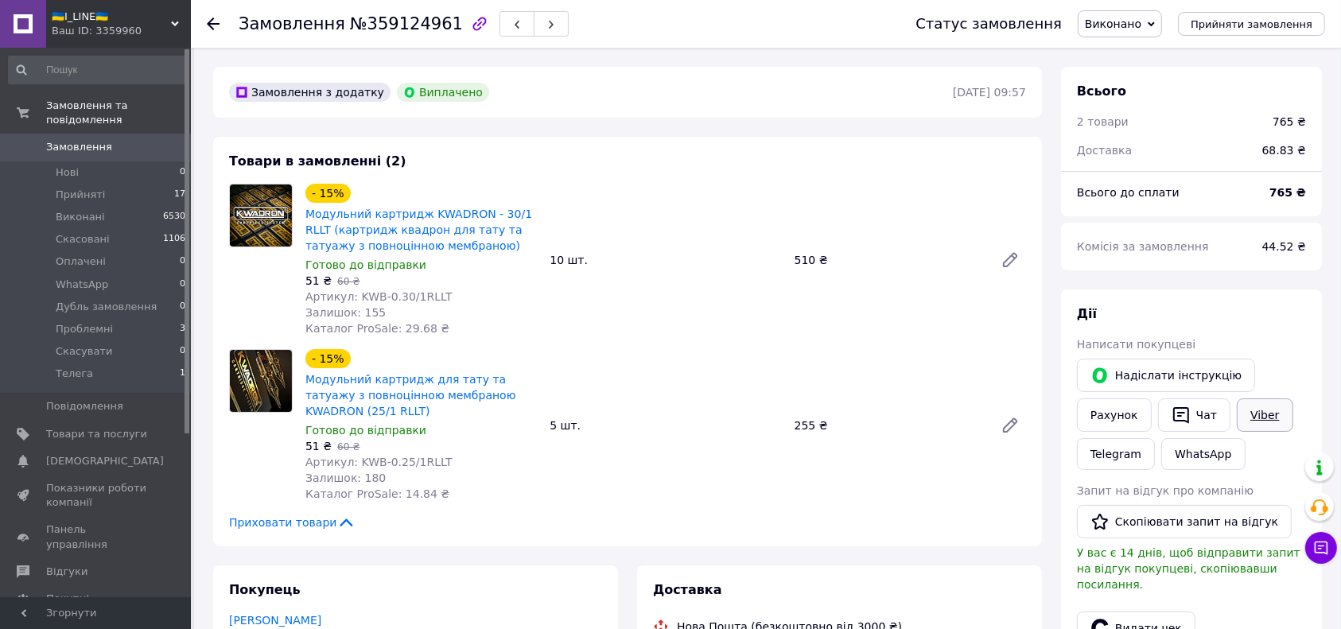
click at [1264, 420] on link "Viber" at bounding box center [1265, 414] width 56 height 33
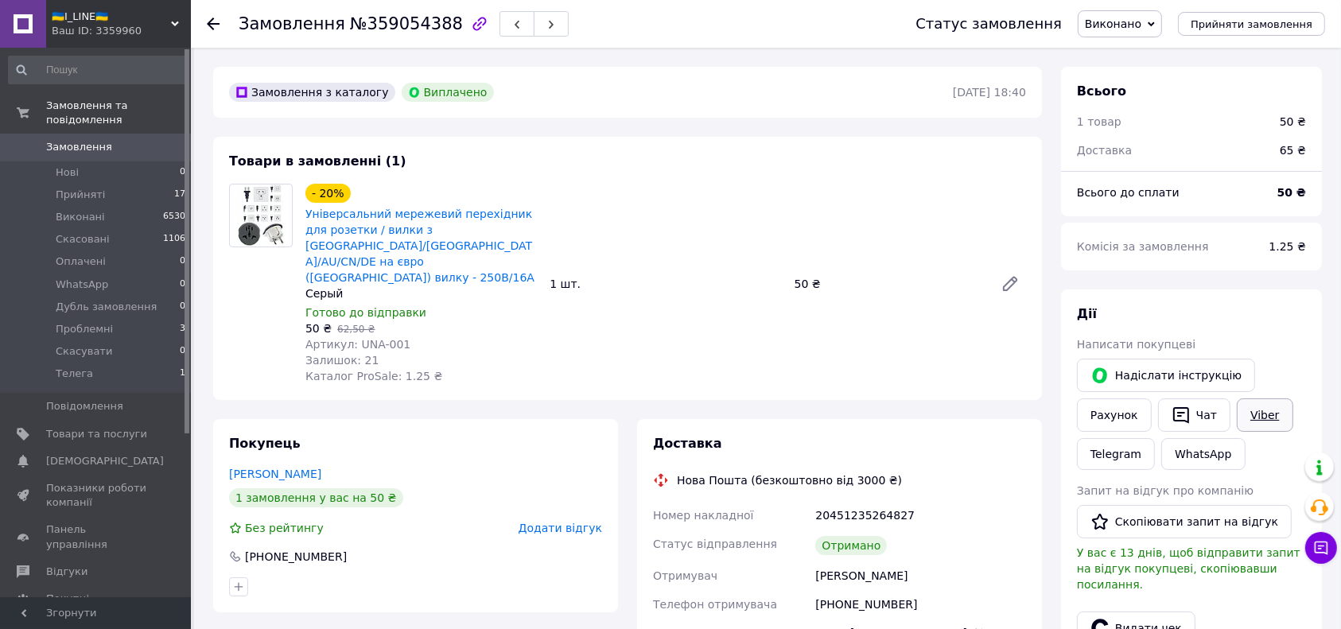
click at [1262, 410] on link "Viber" at bounding box center [1265, 414] width 56 height 33
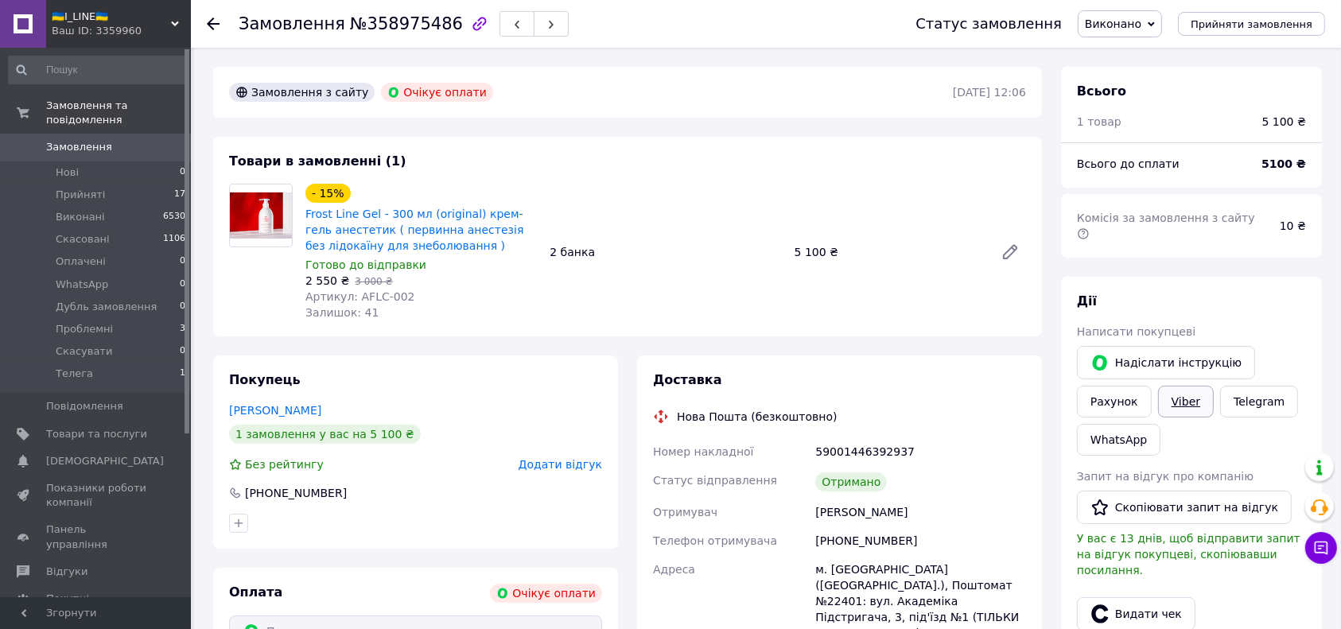
click at [1183, 390] on link "Viber" at bounding box center [1186, 402] width 56 height 32
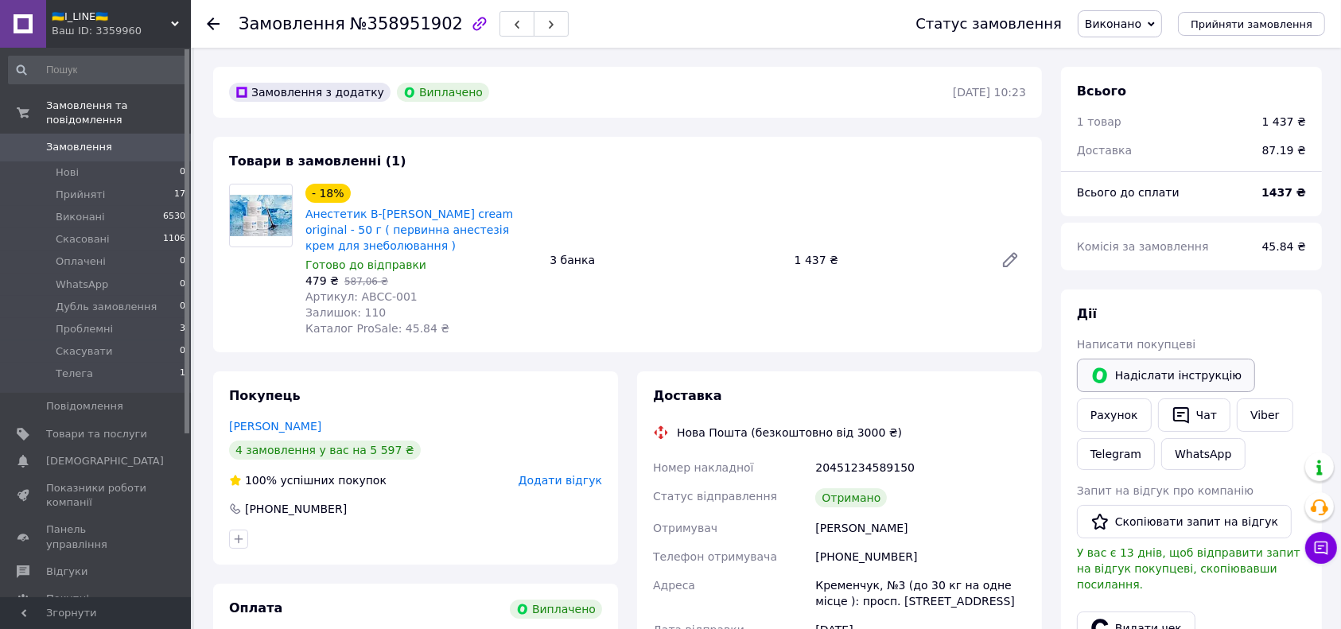
scroll to position [106, 0]
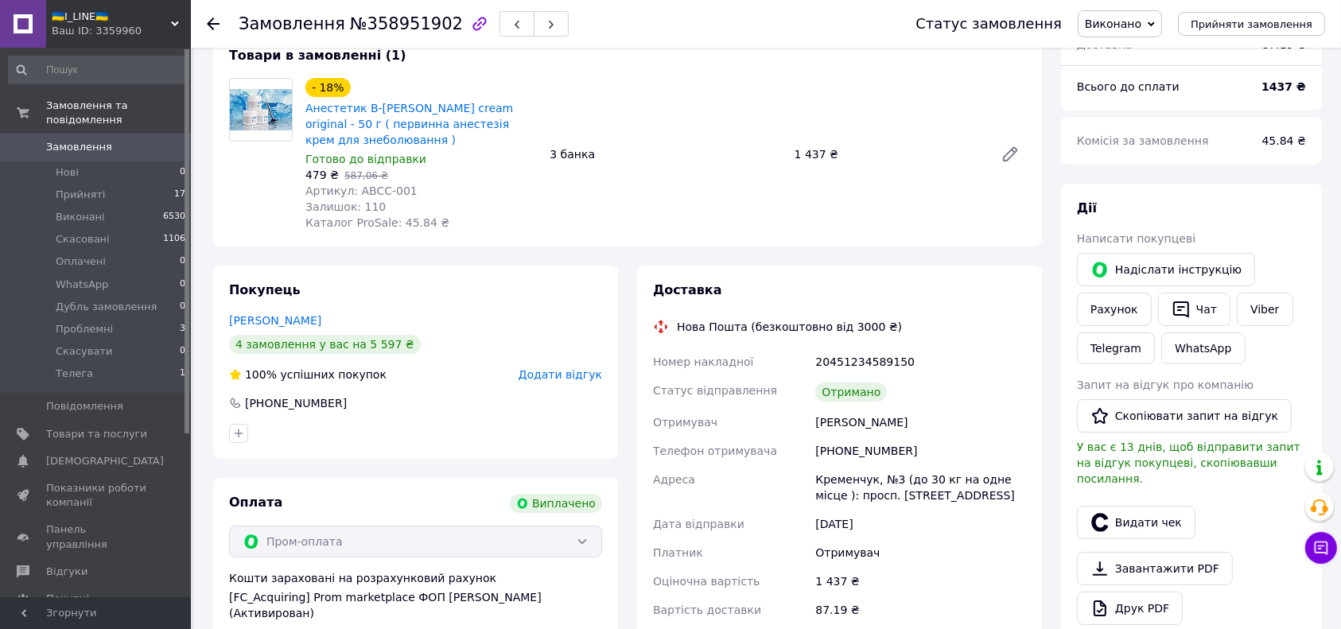
click at [1246, 327] on div "Viber" at bounding box center [1264, 309] width 62 height 40
click at [1248, 320] on link "Viber" at bounding box center [1265, 309] width 56 height 33
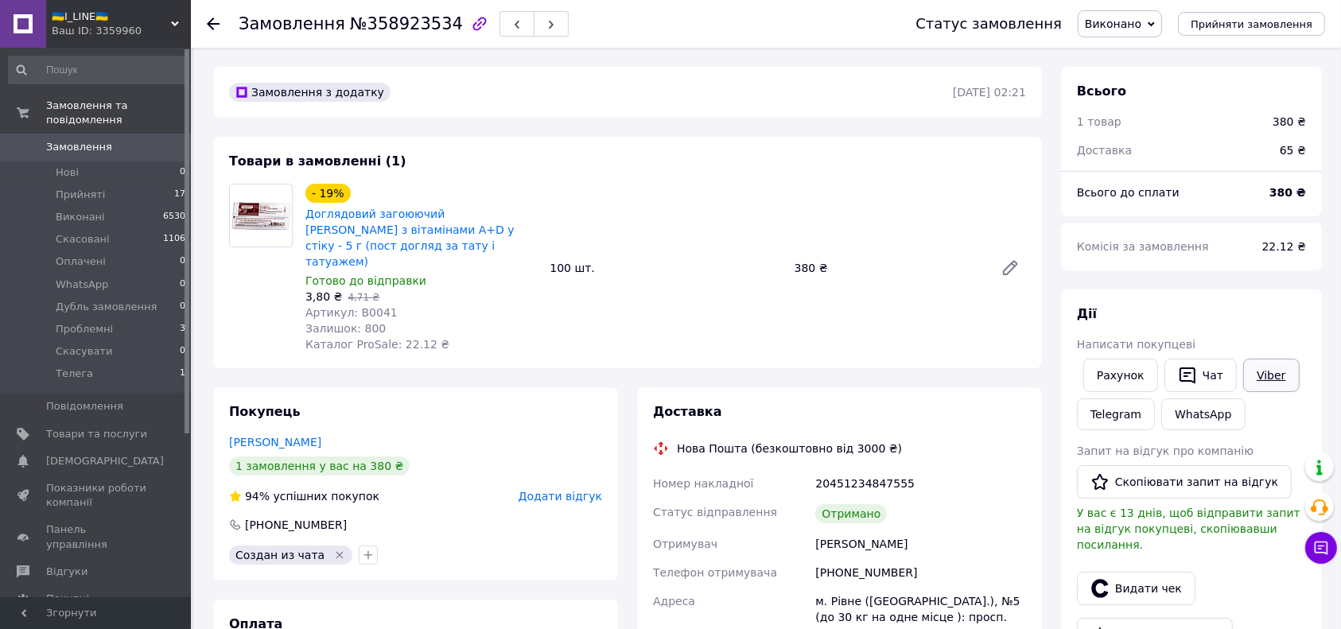
click at [1266, 368] on link "Viber" at bounding box center [1271, 375] width 56 height 33
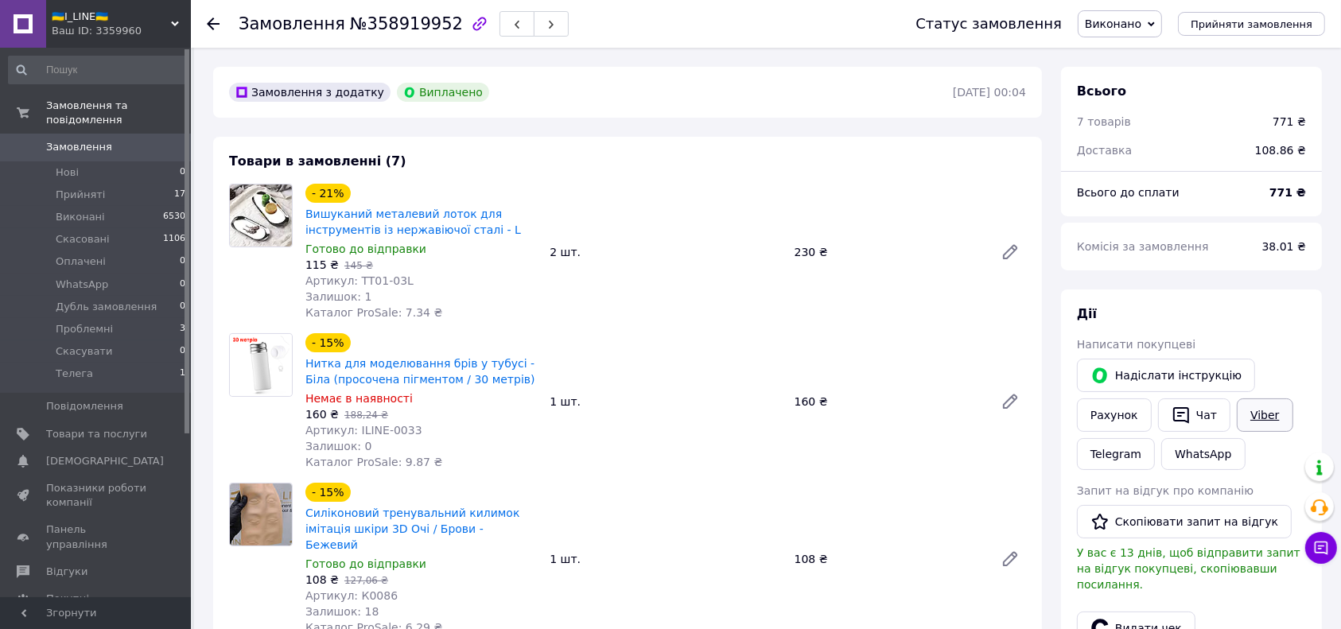
click at [1241, 410] on link "Viber" at bounding box center [1265, 414] width 56 height 33
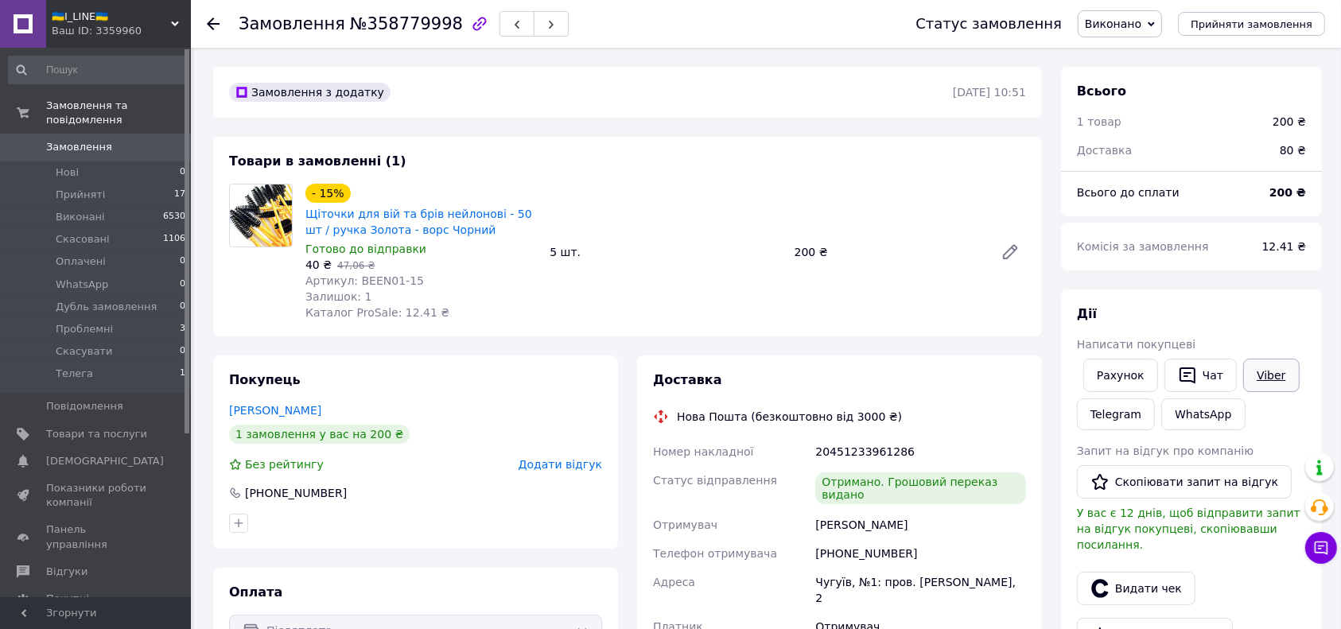
click at [1247, 364] on link "Viber" at bounding box center [1271, 375] width 56 height 33
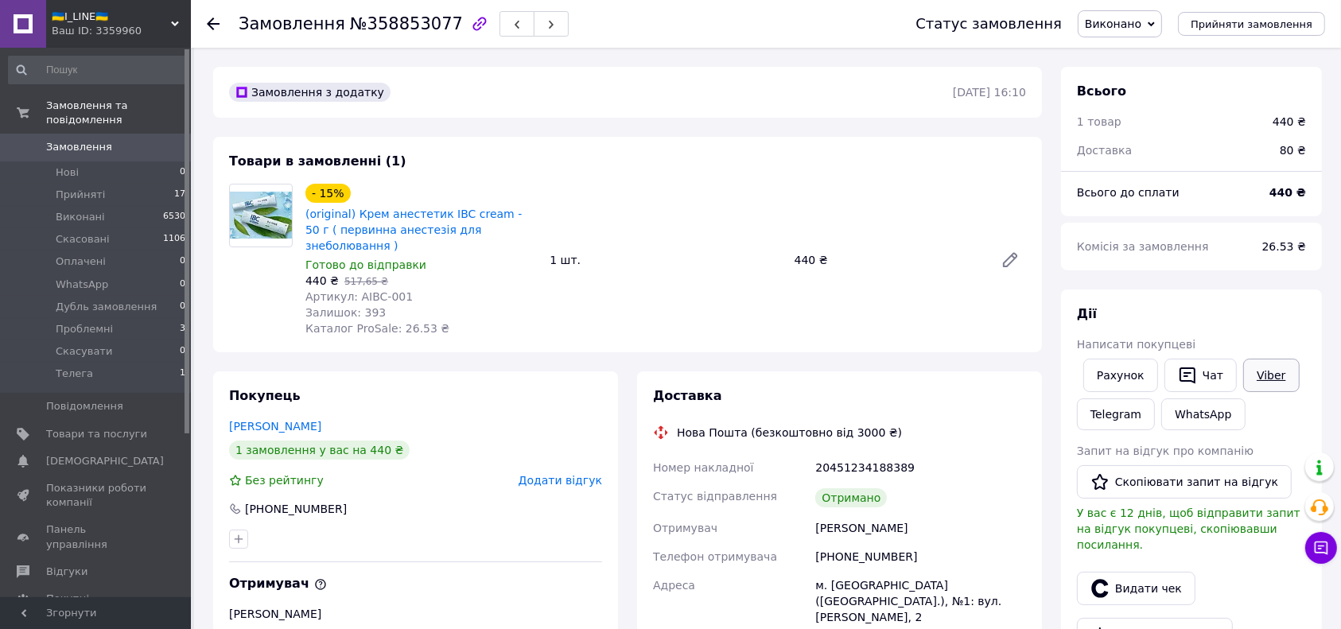
click at [1268, 372] on link "Viber" at bounding box center [1271, 375] width 56 height 33
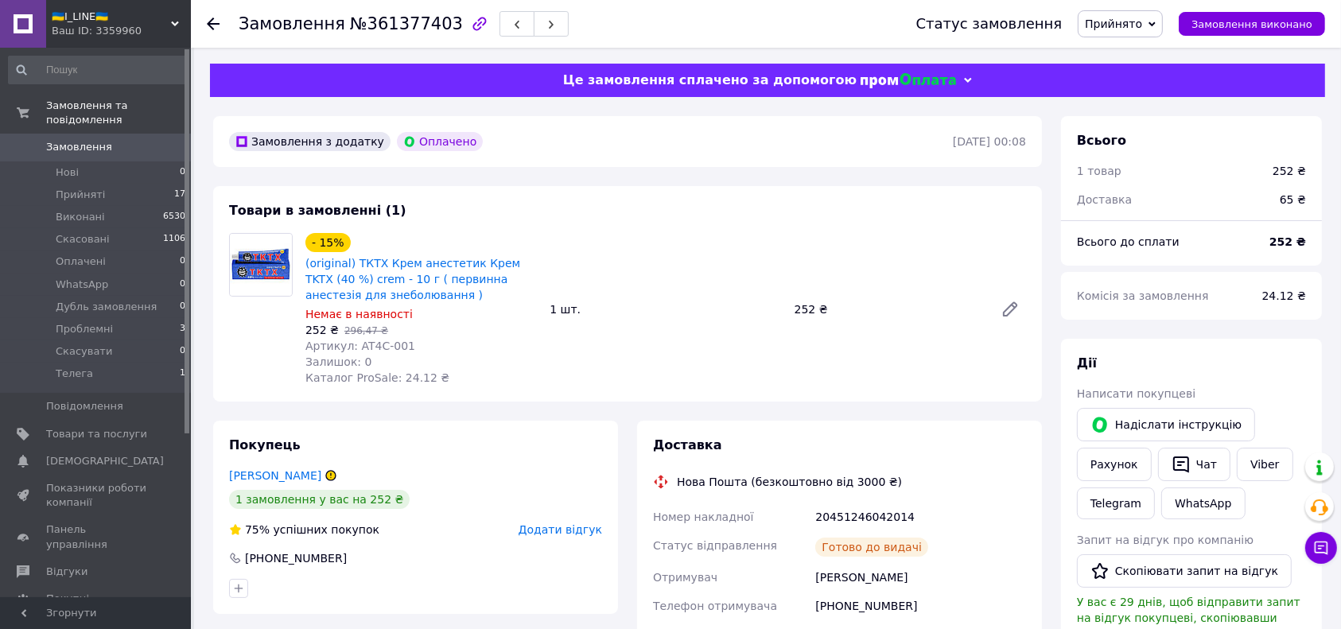
drag, startPoint x: 1252, startPoint y: 338, endPoint x: 1247, endPoint y: 389, distance: 51.1
click at [1266, 474] on link "Viber" at bounding box center [1265, 464] width 56 height 33
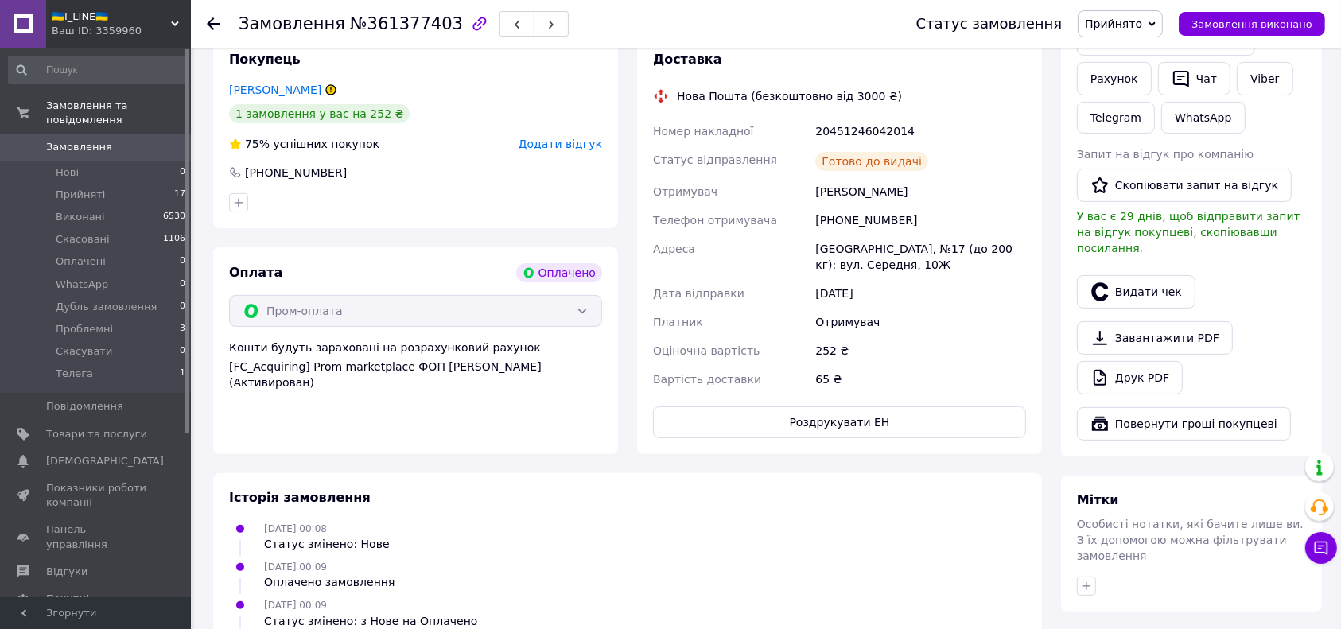
scroll to position [231, 0]
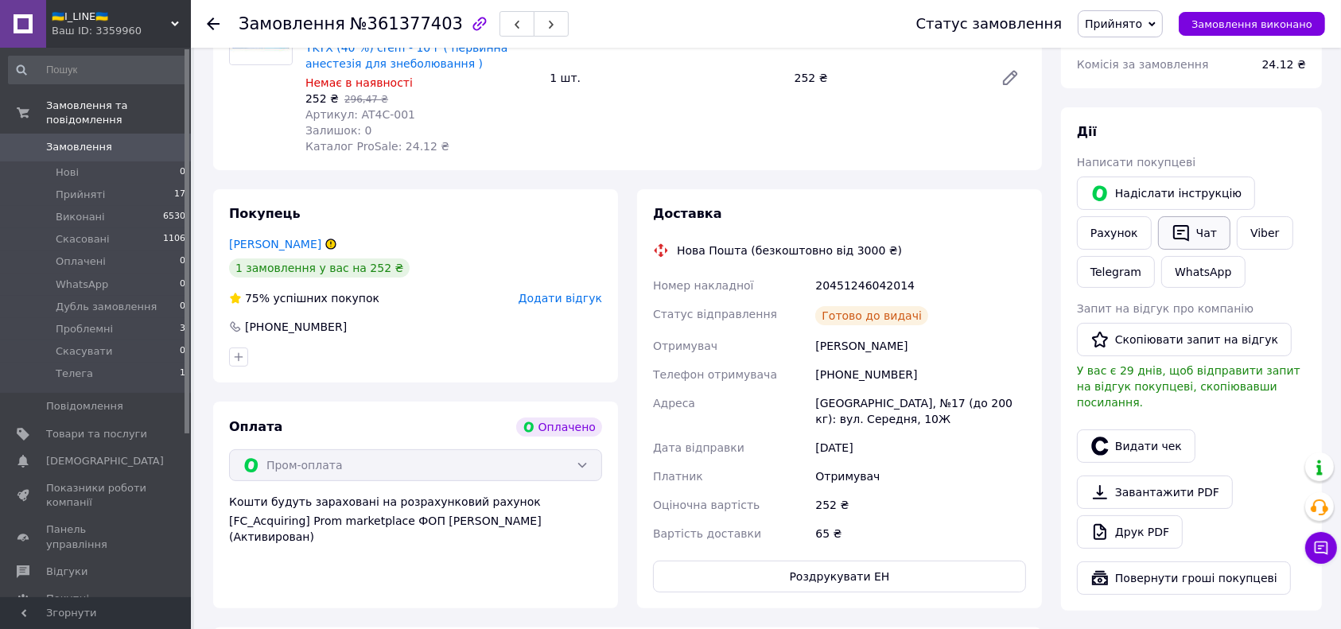
click at [1183, 226] on icon "button" at bounding box center [1180, 232] width 19 height 19
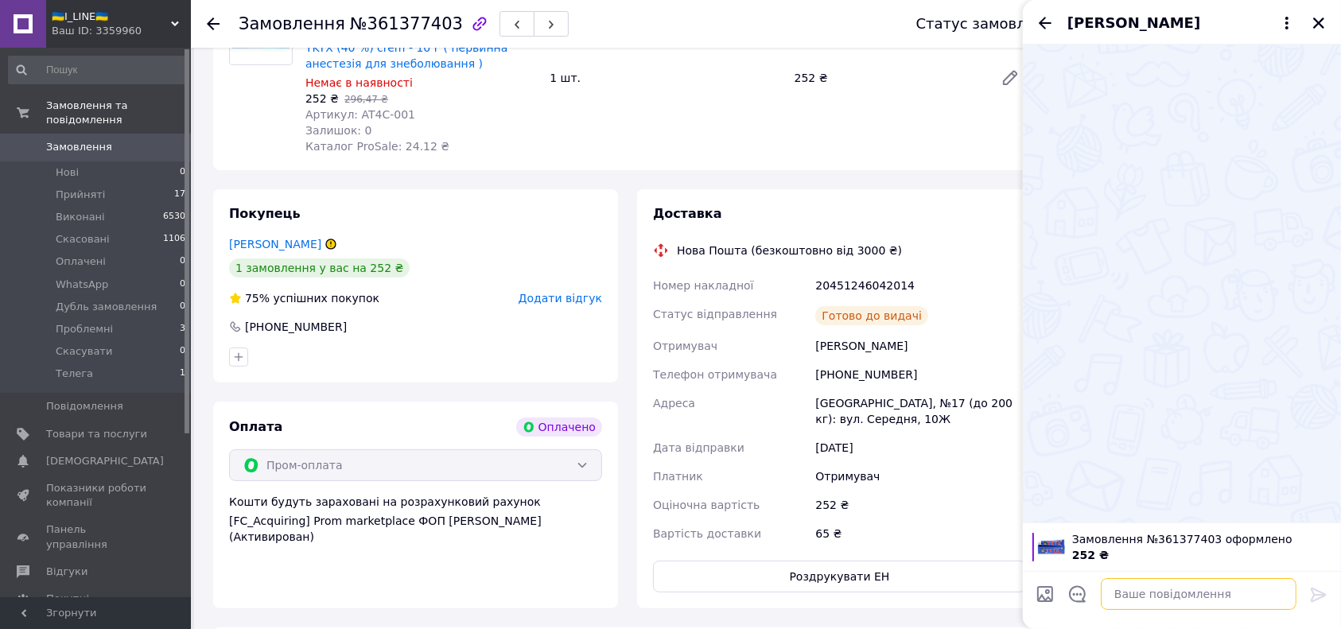
click at [1153, 589] on textarea at bounding box center [1199, 594] width 196 height 32
paste textarea "Доброго дня. Ваша посилка вже у місці призначення"
type textarea "Доброго дня. Ваша посилка вже у місці призначення"
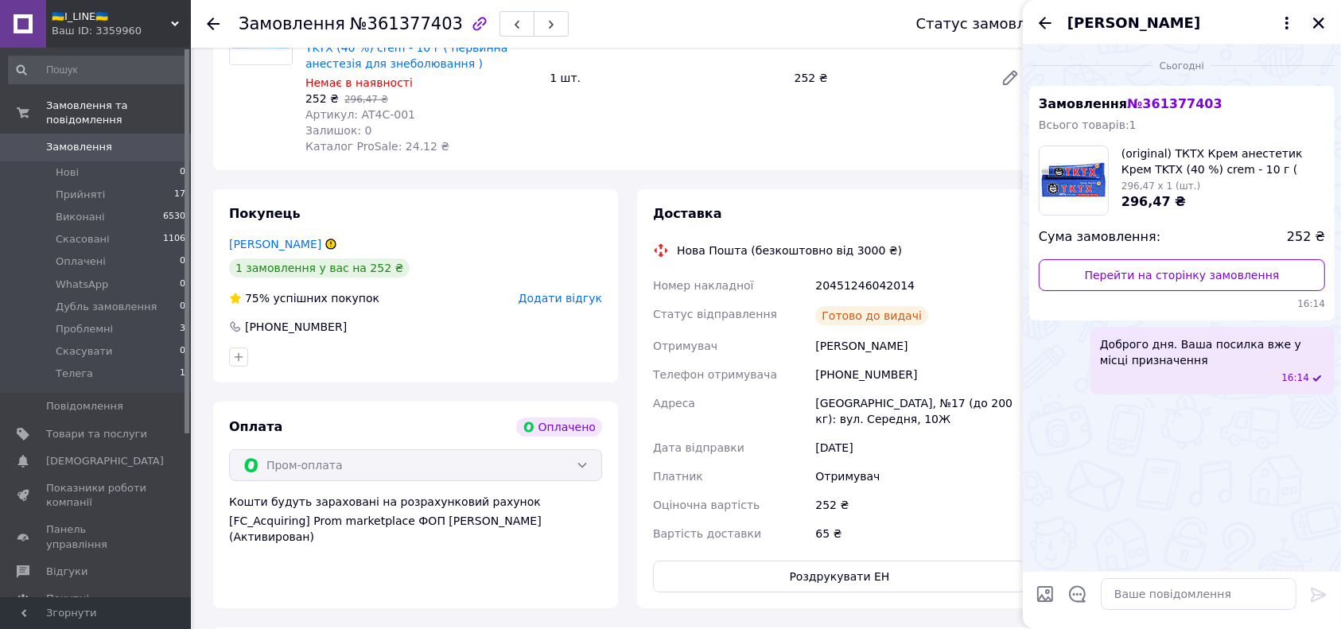
click at [1323, 27] on icon "Закрити" at bounding box center [1318, 23] width 14 height 14
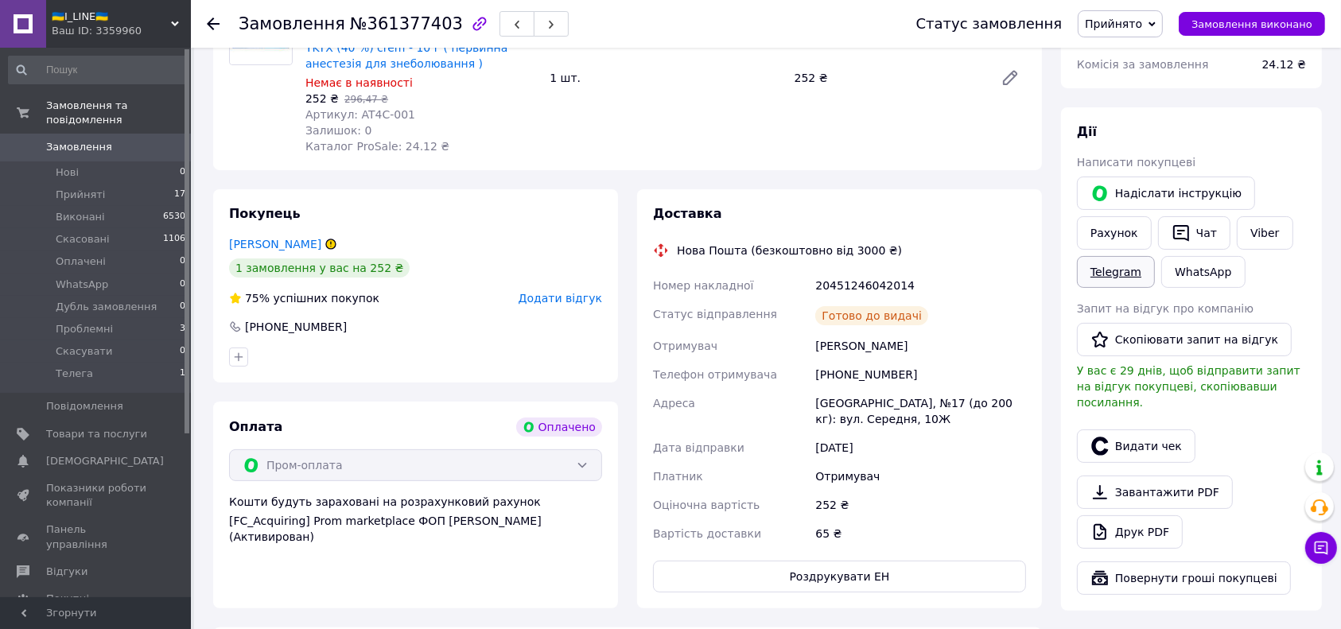
click at [1126, 271] on link "Telegram" at bounding box center [1116, 272] width 78 height 32
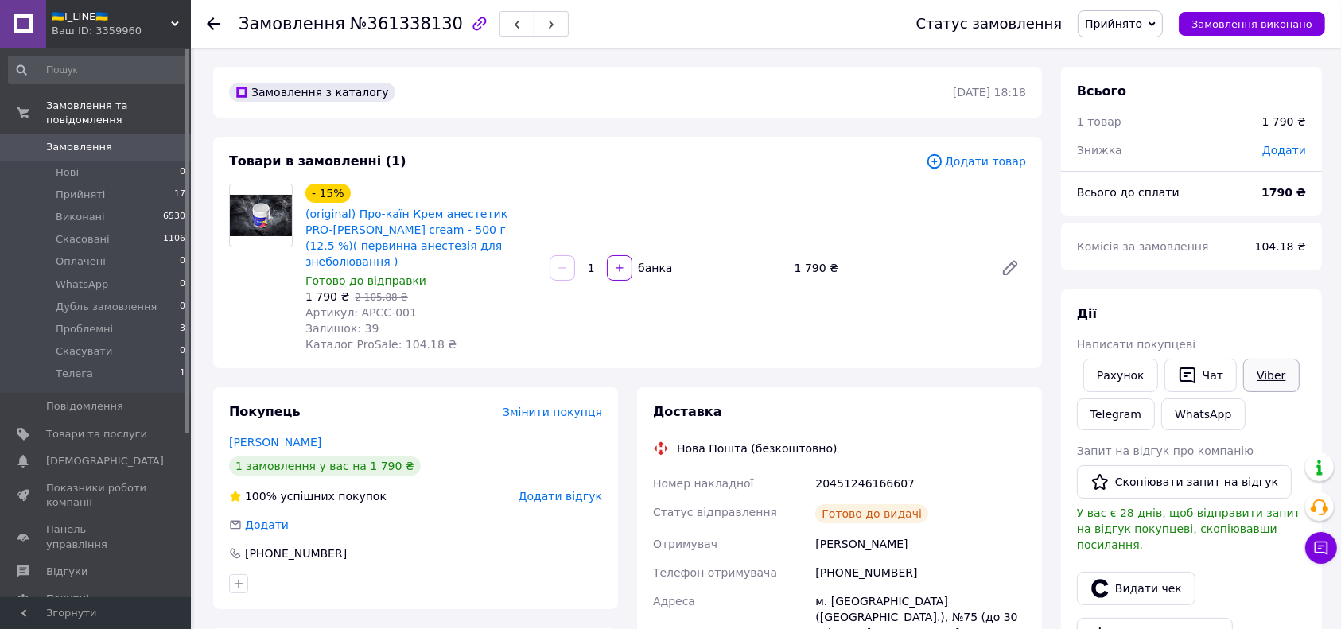
click at [1280, 383] on link "Viber" at bounding box center [1271, 375] width 56 height 33
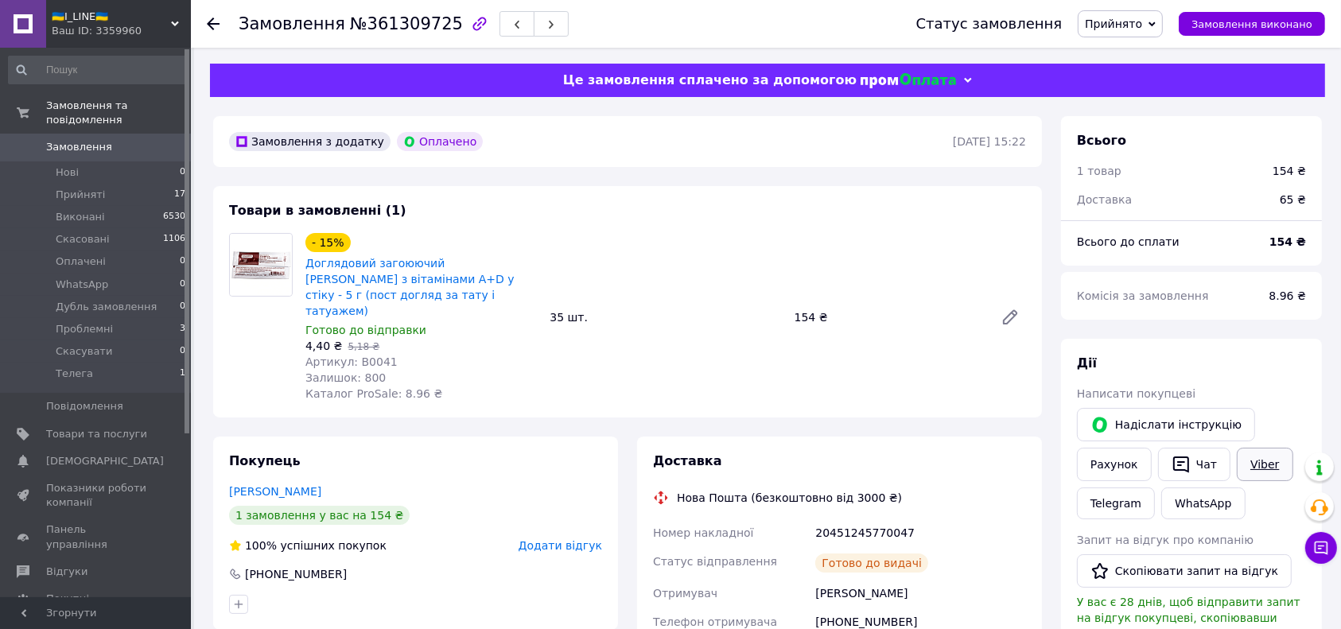
click at [1262, 471] on link "Viber" at bounding box center [1265, 464] width 56 height 33
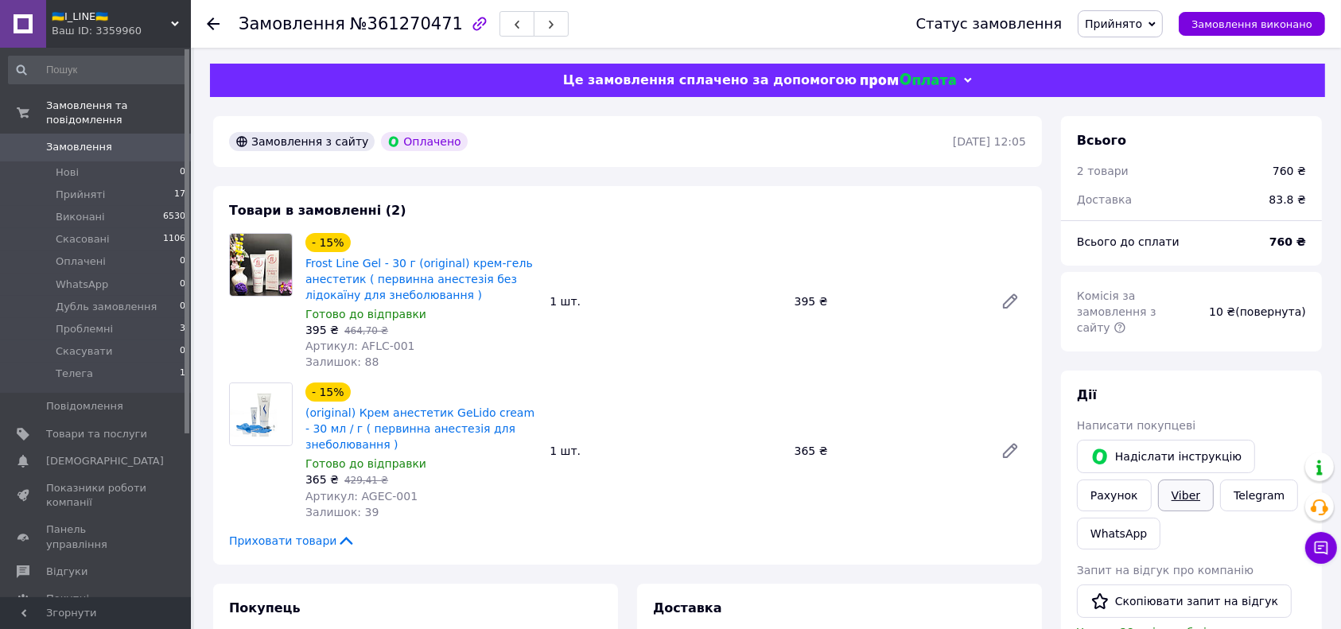
click at [1158, 480] on link "Viber" at bounding box center [1186, 496] width 56 height 32
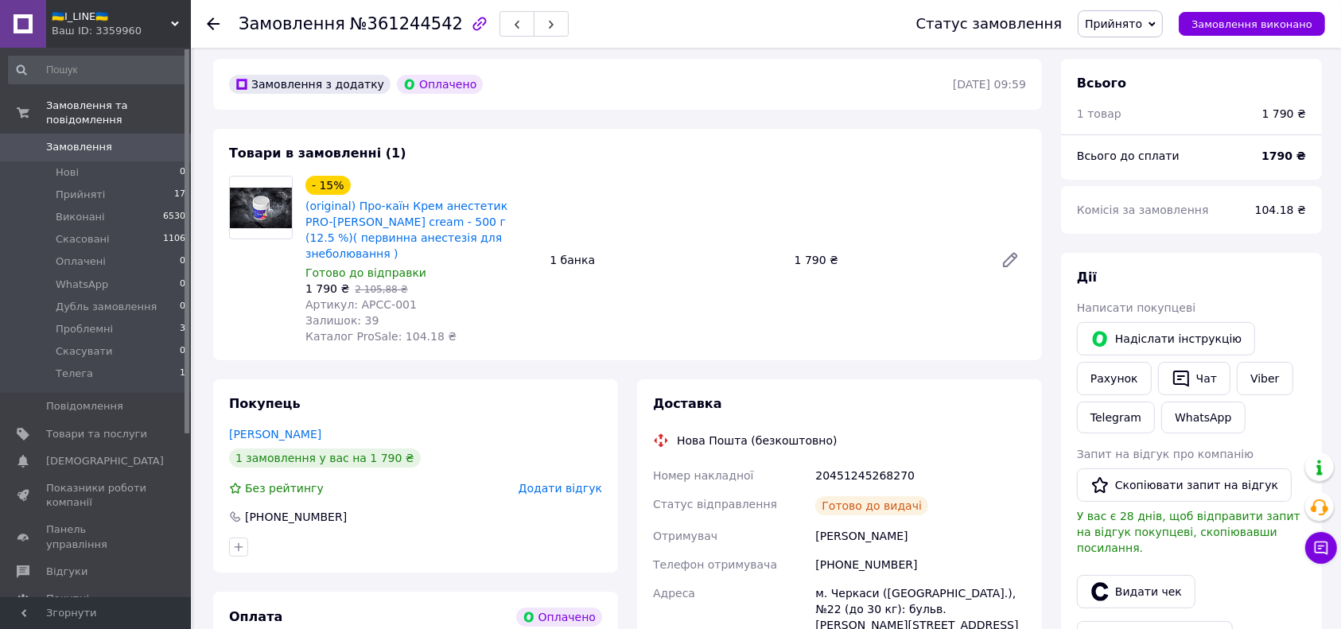
scroll to position [106, 0]
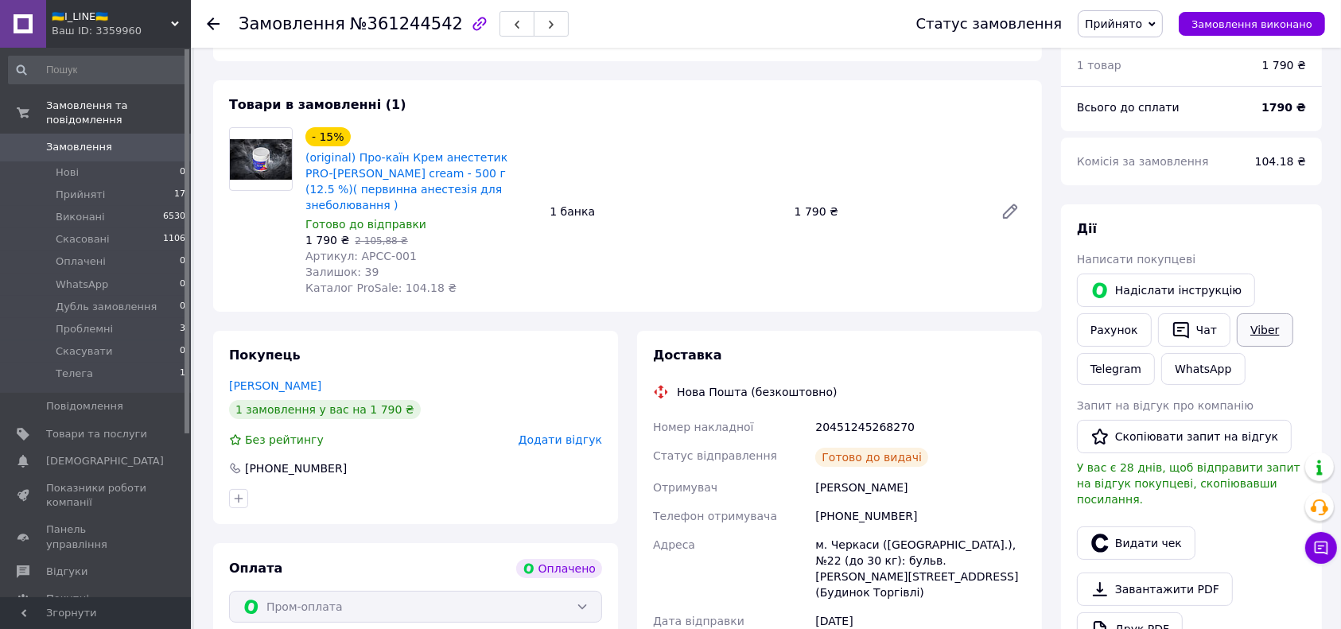
click at [1253, 331] on link "Viber" at bounding box center [1265, 329] width 56 height 33
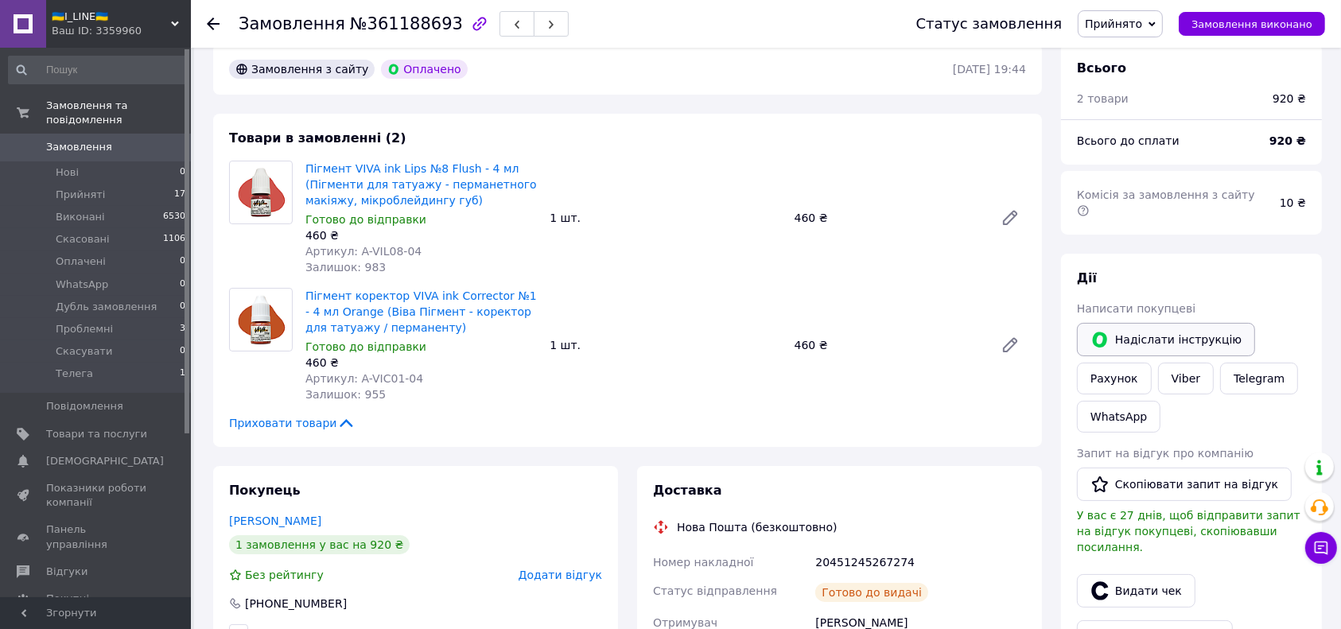
scroll to position [106, 0]
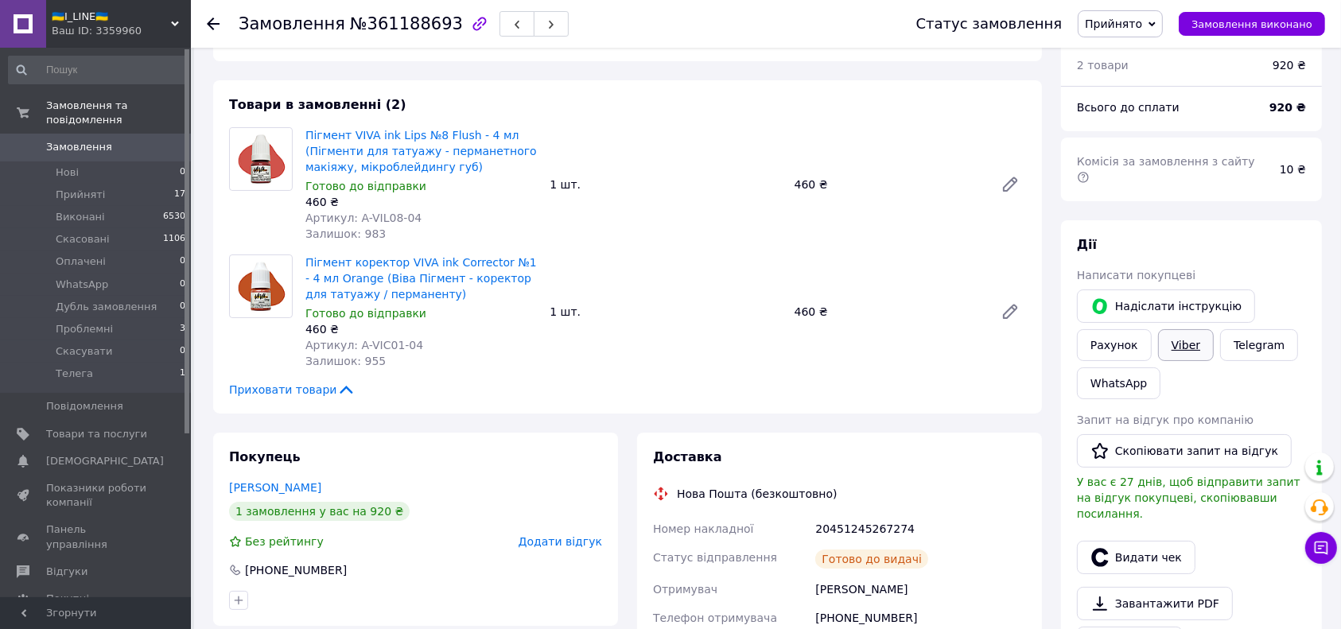
click at [1179, 329] on link "Viber" at bounding box center [1186, 345] width 56 height 32
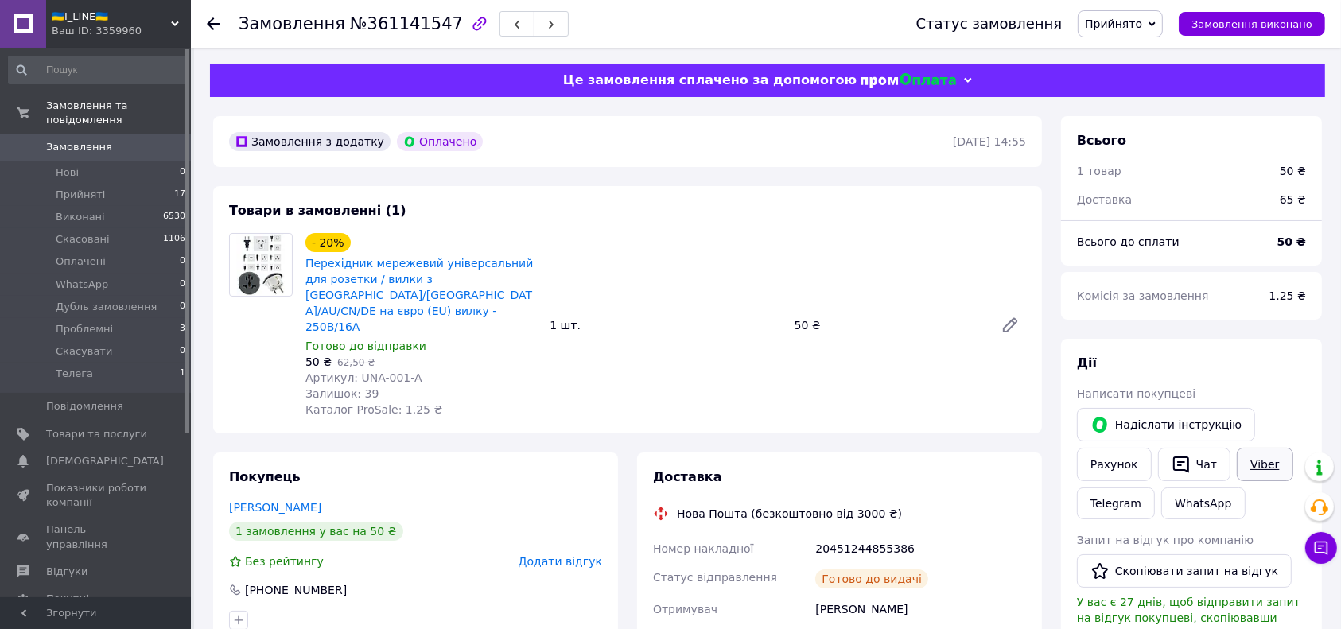
click at [1261, 464] on link "Viber" at bounding box center [1265, 464] width 56 height 33
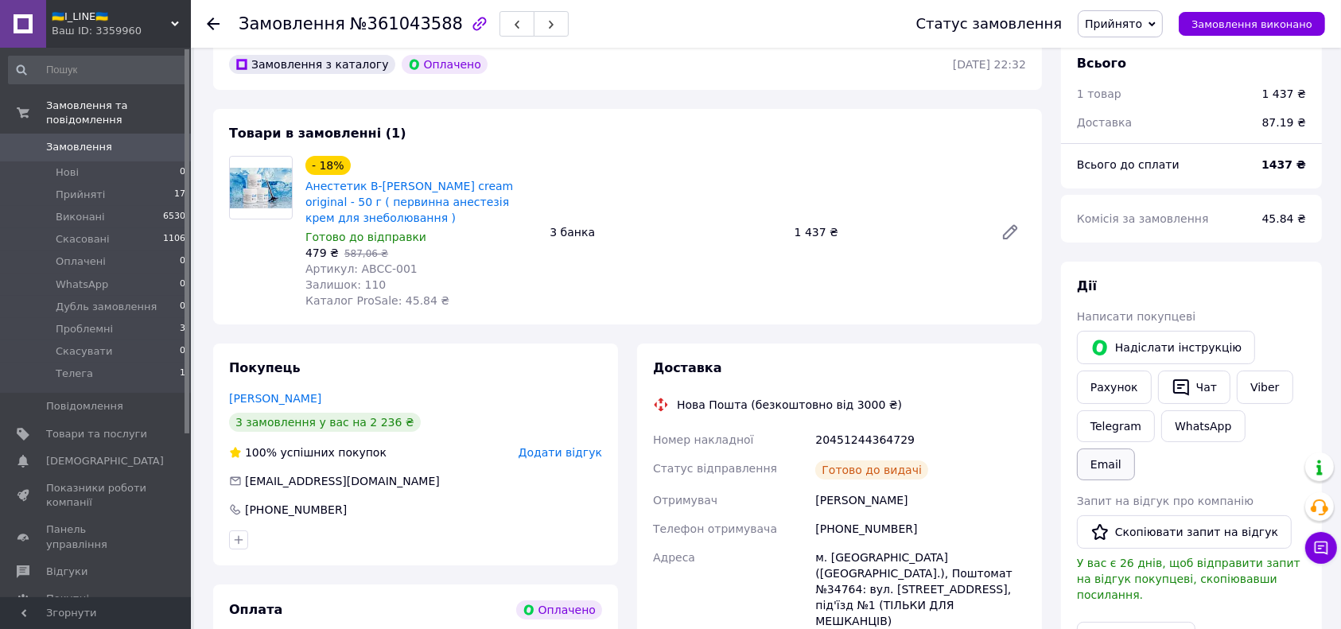
scroll to position [106, 0]
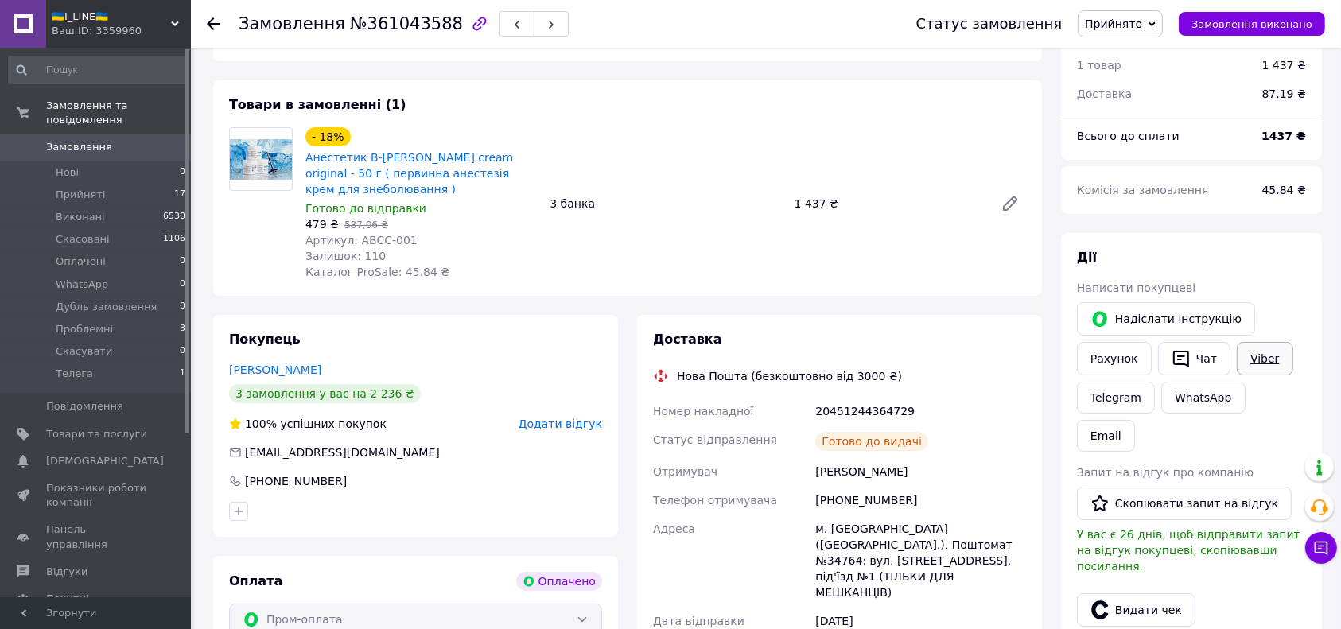
click at [1264, 364] on link "Viber" at bounding box center [1265, 358] width 56 height 33
